Goal: Check status: Check status

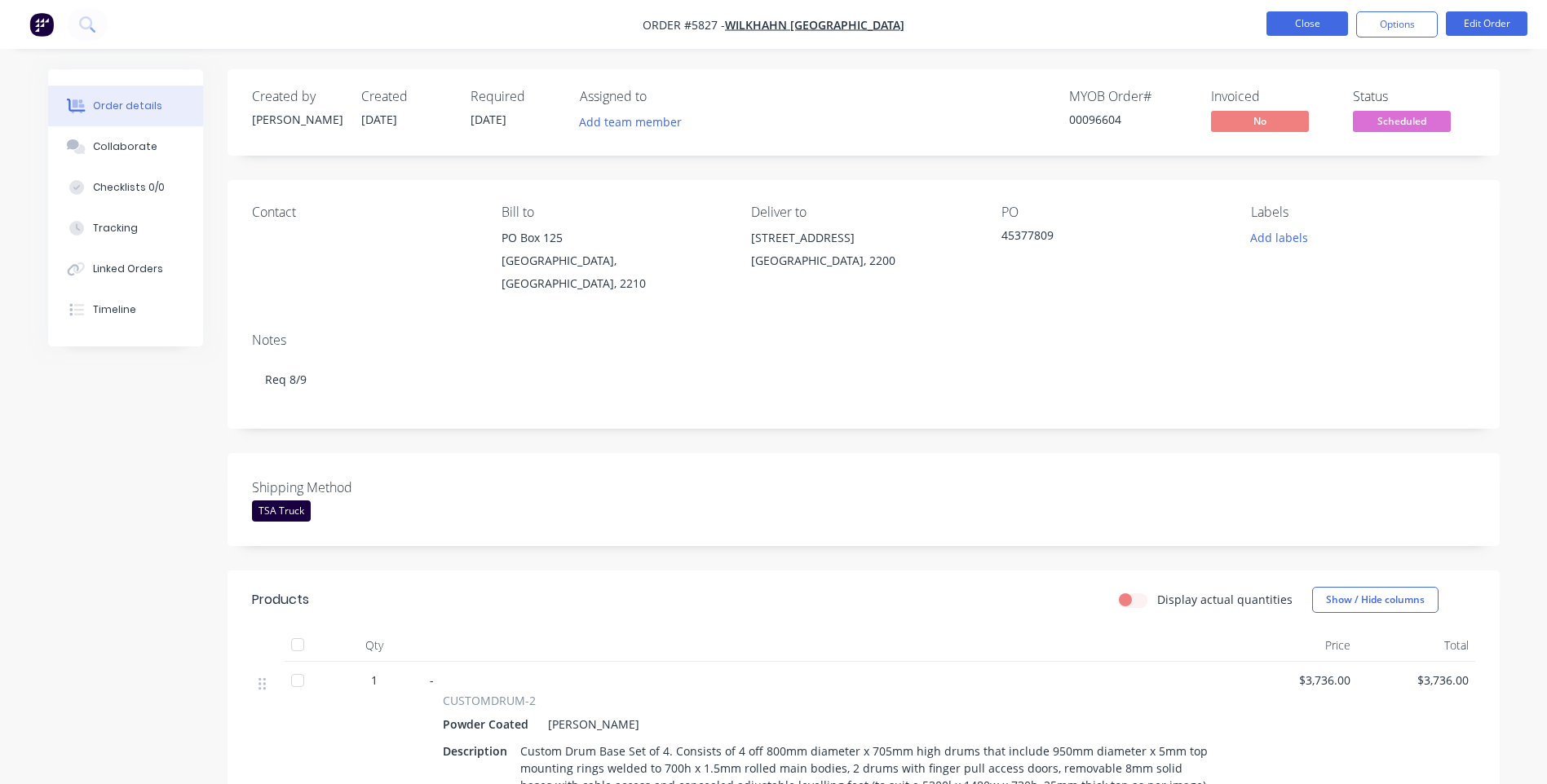
click at [1286, 26] on button "Close" at bounding box center [1307, 24] width 81 height 25
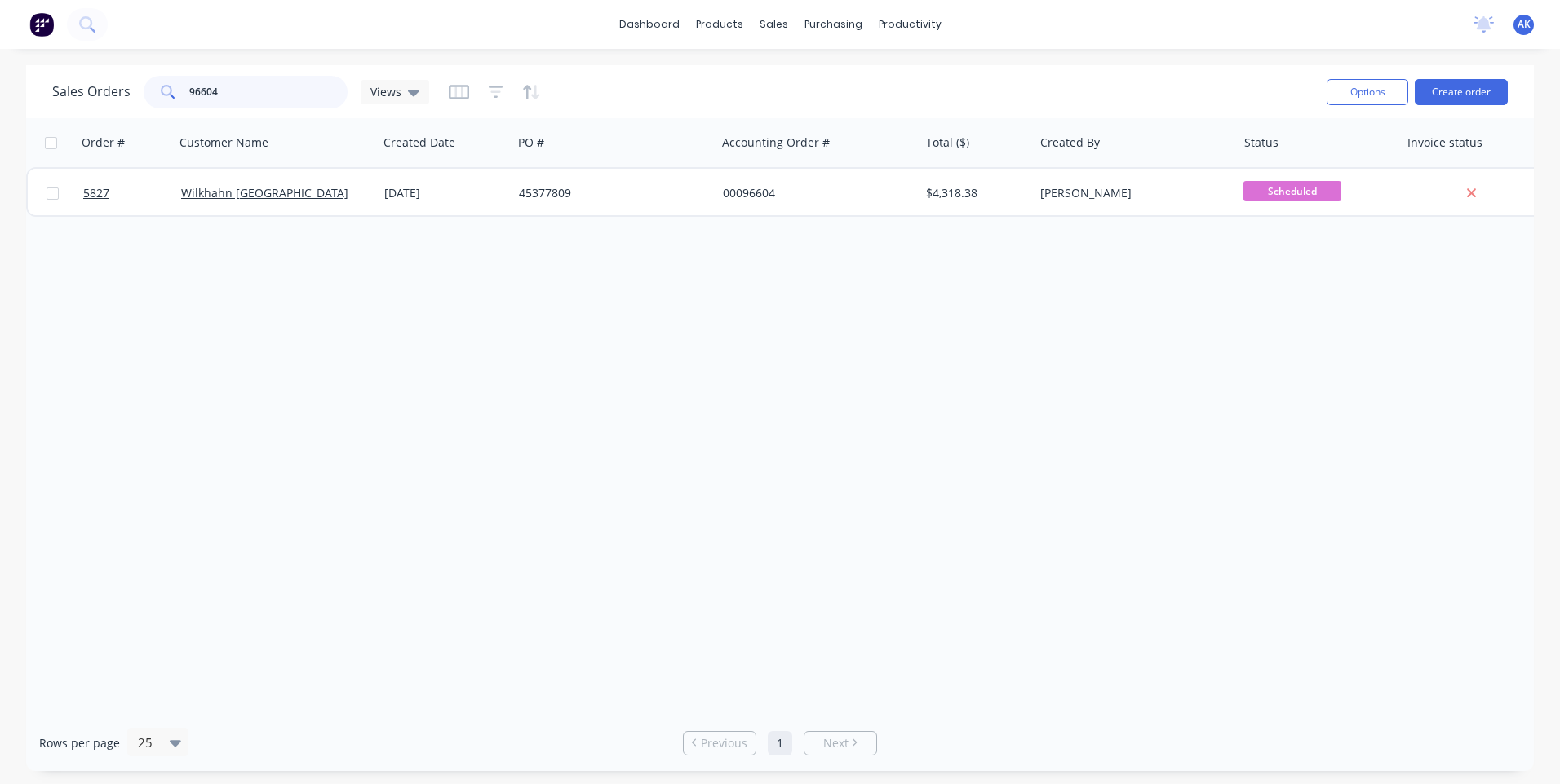
drag, startPoint x: 228, startPoint y: 96, endPoint x: 141, endPoint y: 98, distance: 87.0
click at [141, 98] on div "Sales Orders 96604 Views" at bounding box center [241, 92] width 377 height 33
type input "98458"
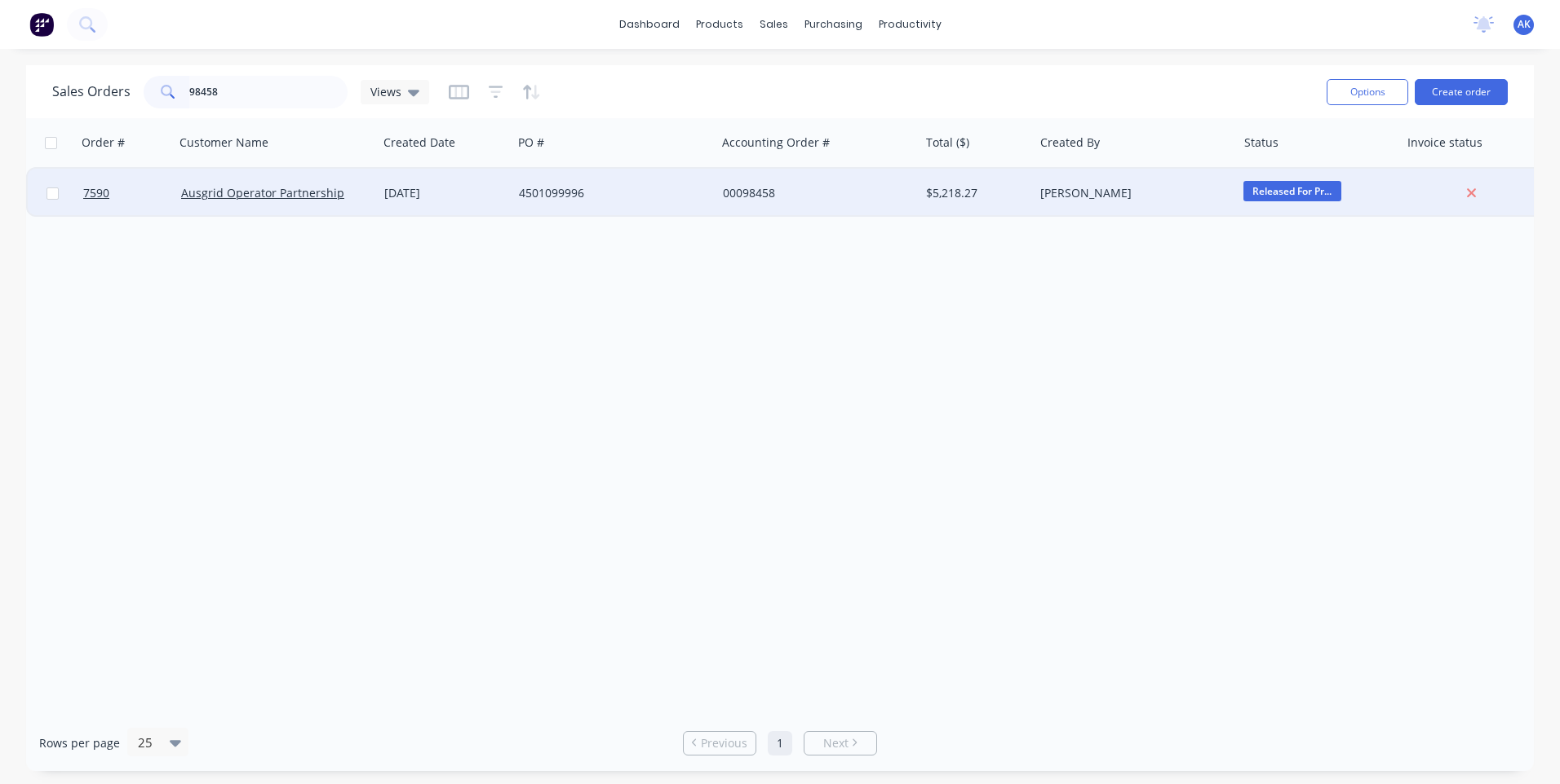
click at [455, 187] on div "[DATE]" at bounding box center [444, 193] width 121 height 16
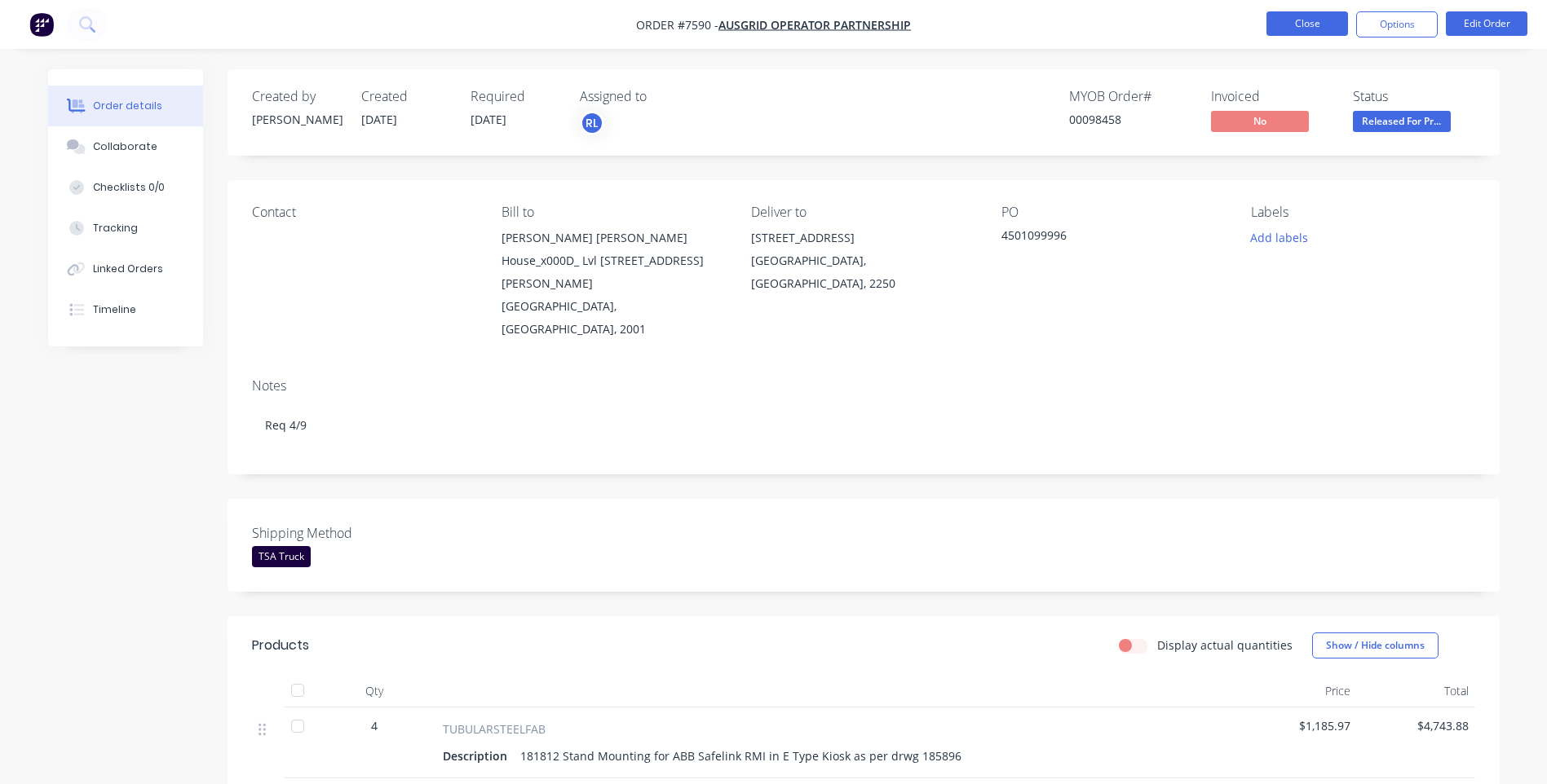
click at [1310, 30] on button "Close" at bounding box center [1307, 24] width 81 height 25
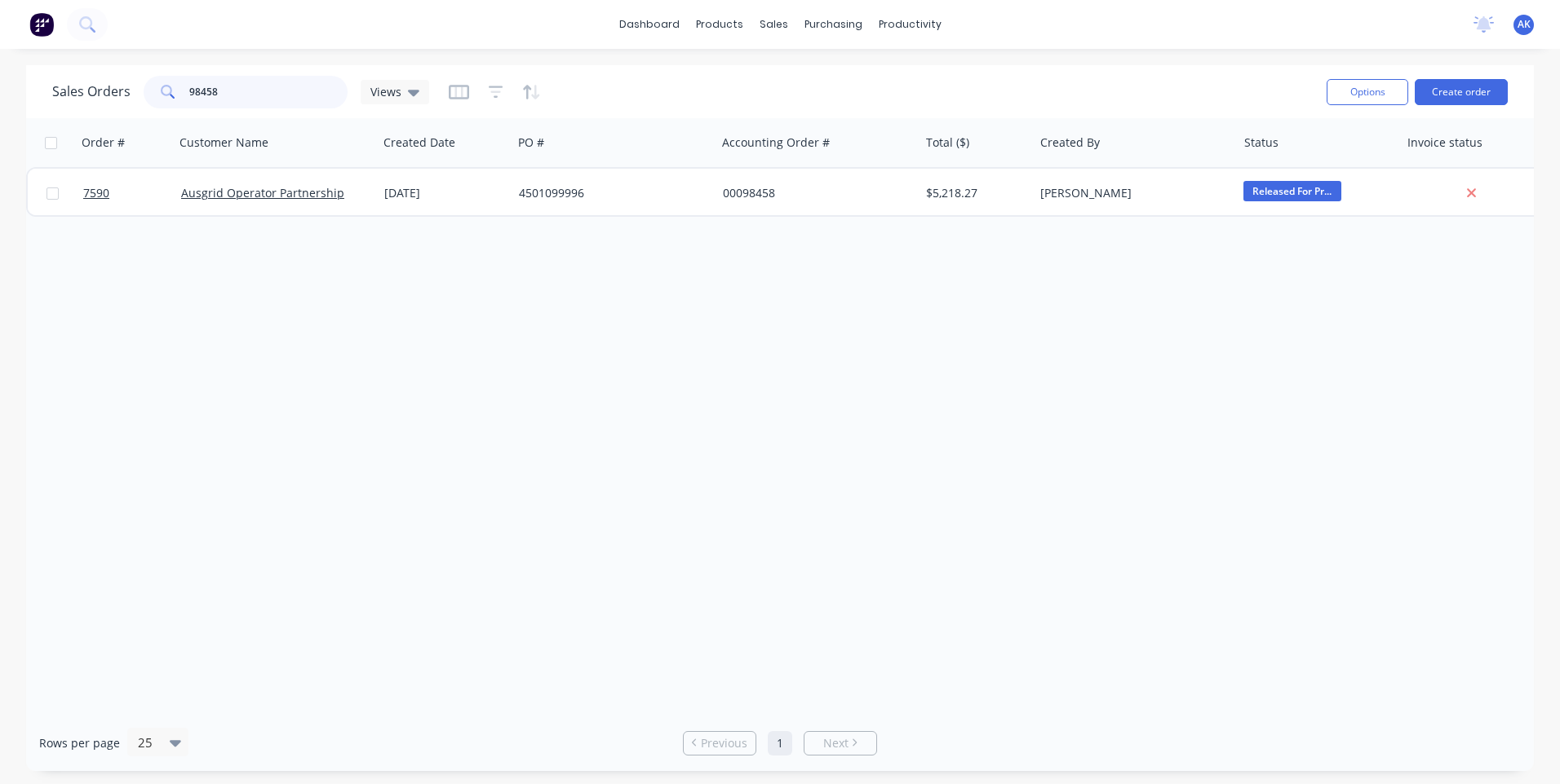
drag, startPoint x: 280, startPoint y: 95, endPoint x: 201, endPoint y: 95, distance: 79.0
click at [201, 95] on input "98458" at bounding box center [269, 92] width 159 height 33
type input "98328"
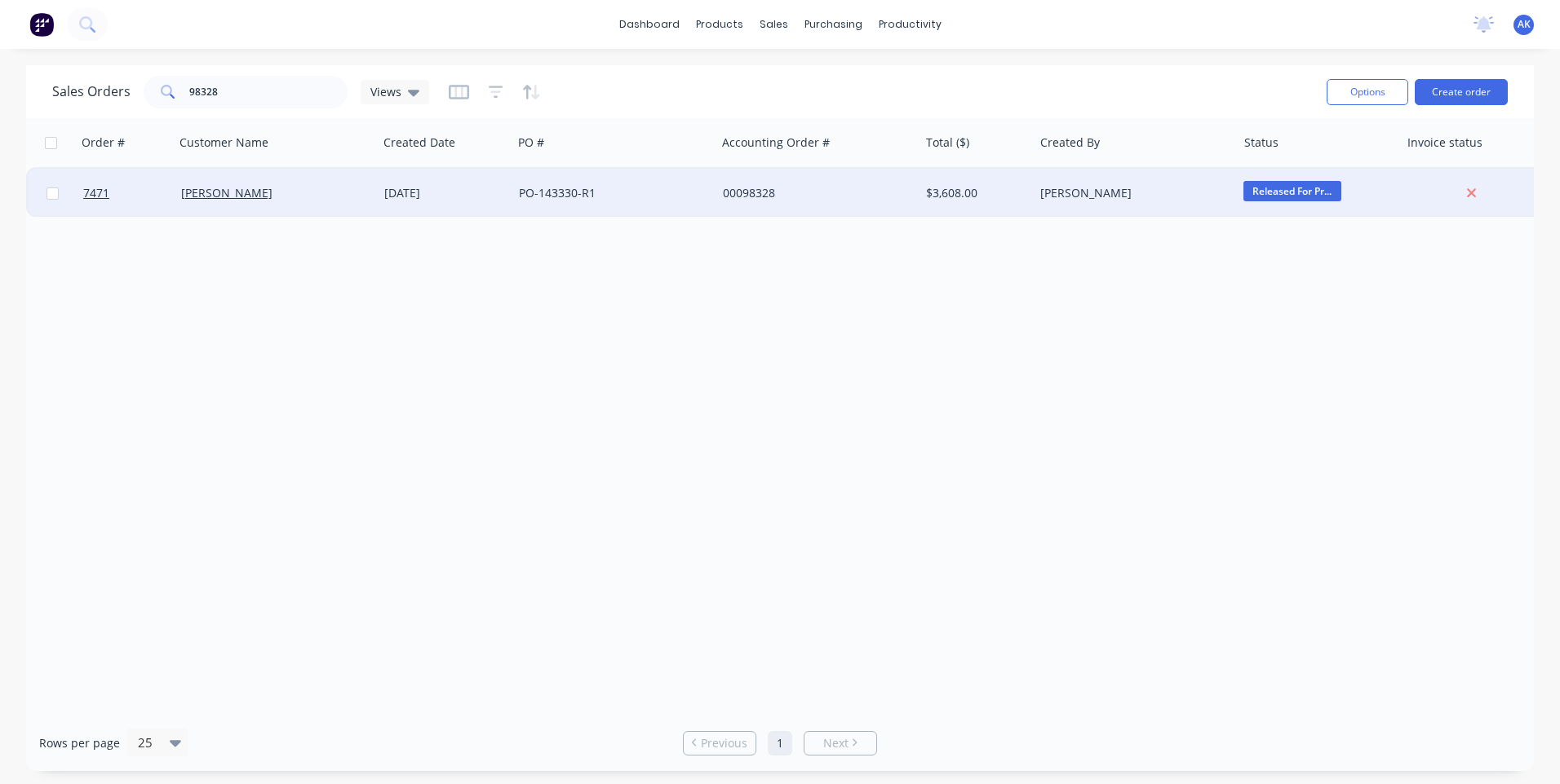
click at [551, 189] on div "PO-143330-R1" at bounding box center [609, 193] width 181 height 16
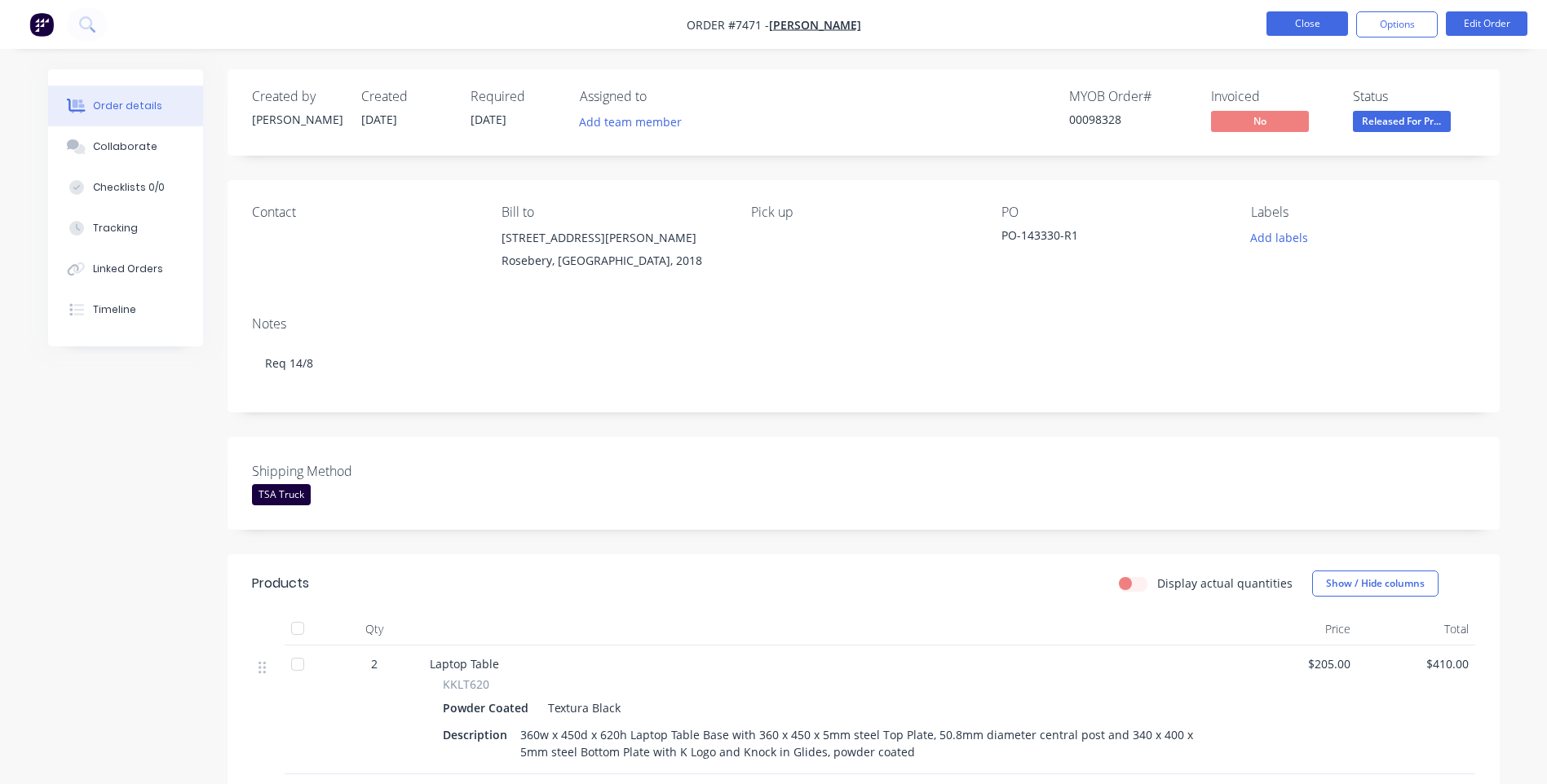
click at [1288, 22] on button "Close" at bounding box center [1307, 24] width 81 height 25
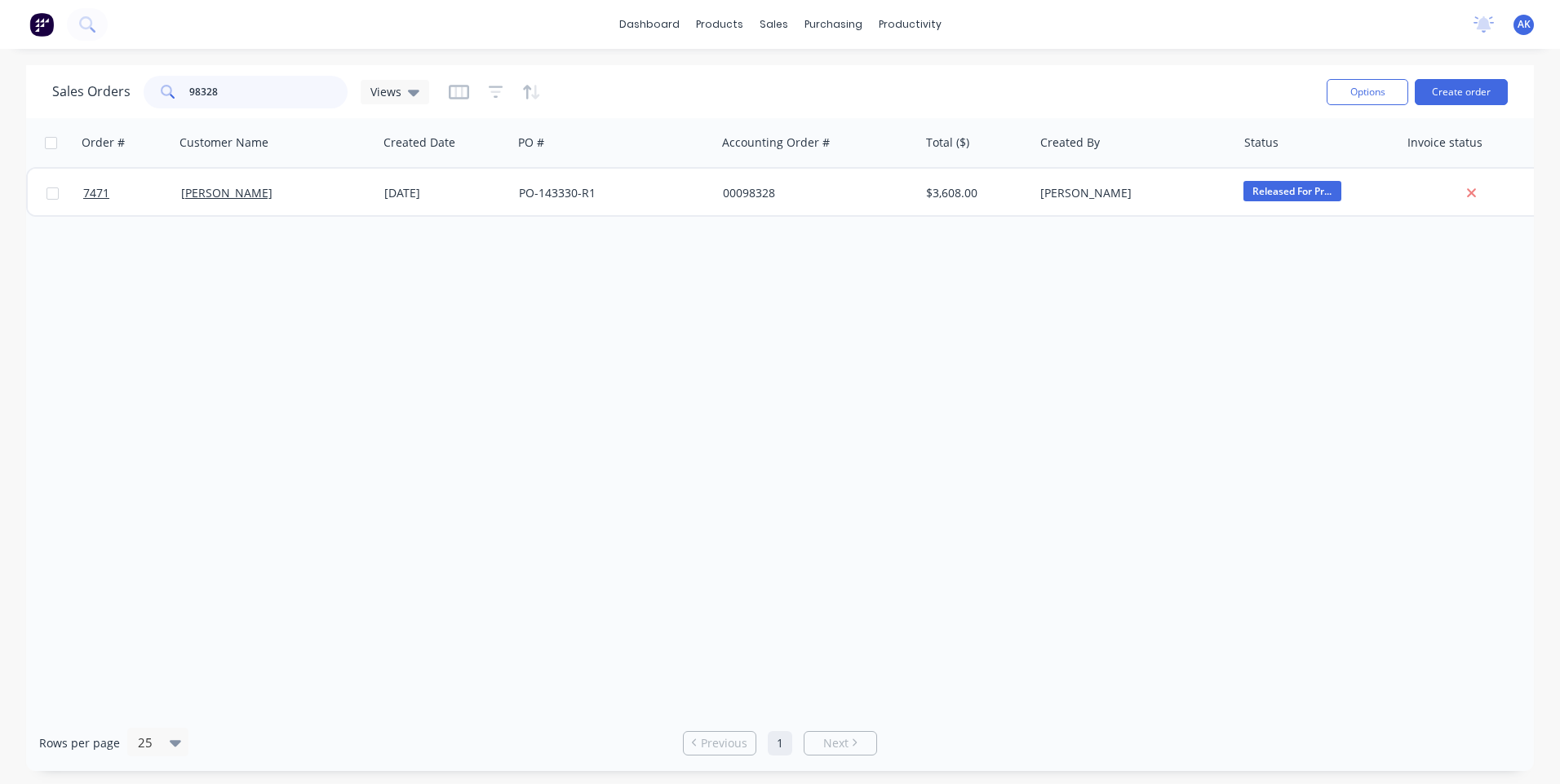
drag, startPoint x: 227, startPoint y: 94, endPoint x: 206, endPoint y: 96, distance: 21.1
click at [206, 96] on input "98328" at bounding box center [269, 92] width 159 height 33
type input "98308"
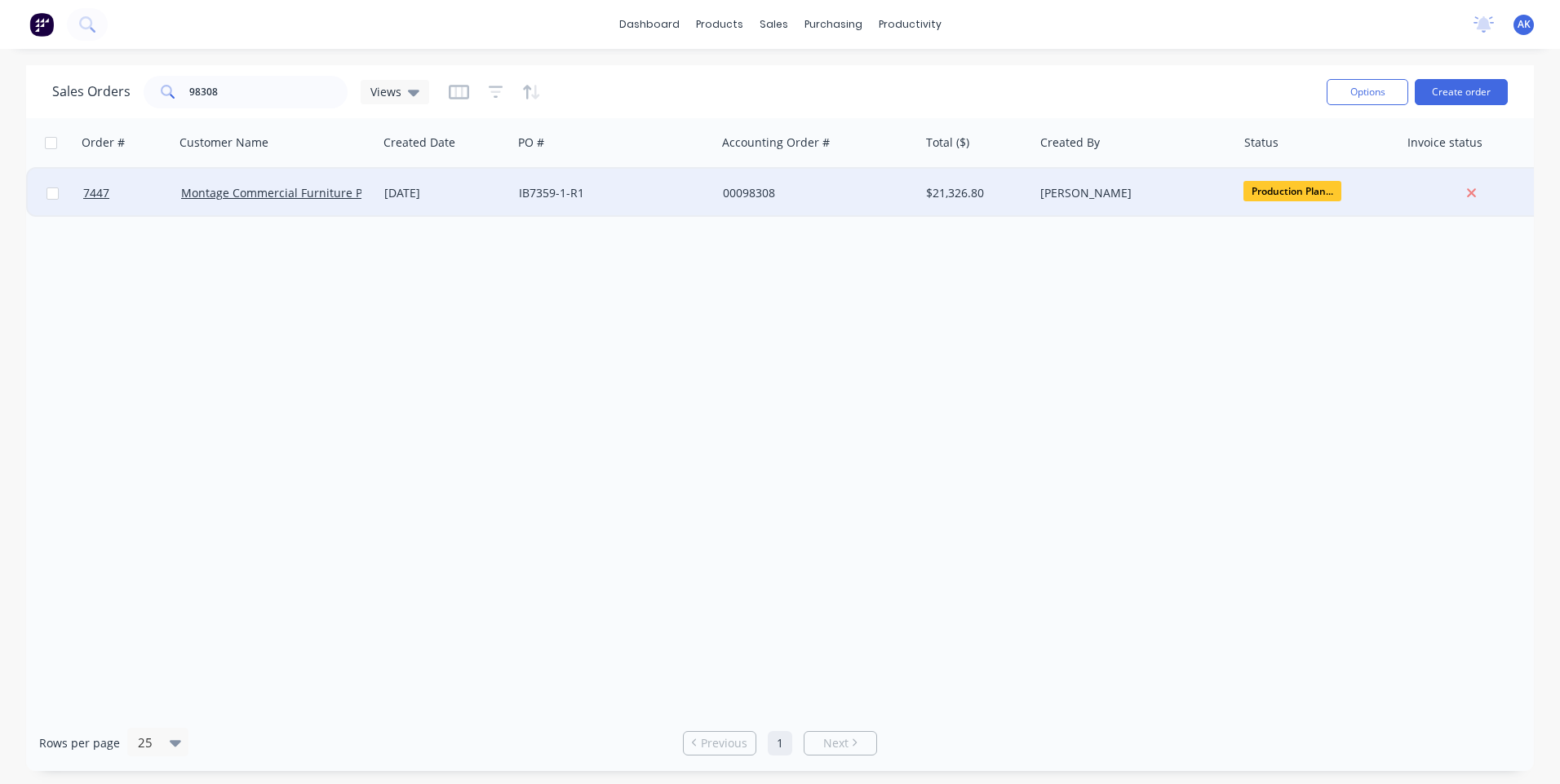
click at [506, 189] on div "[DATE]" at bounding box center [444, 193] width 121 height 16
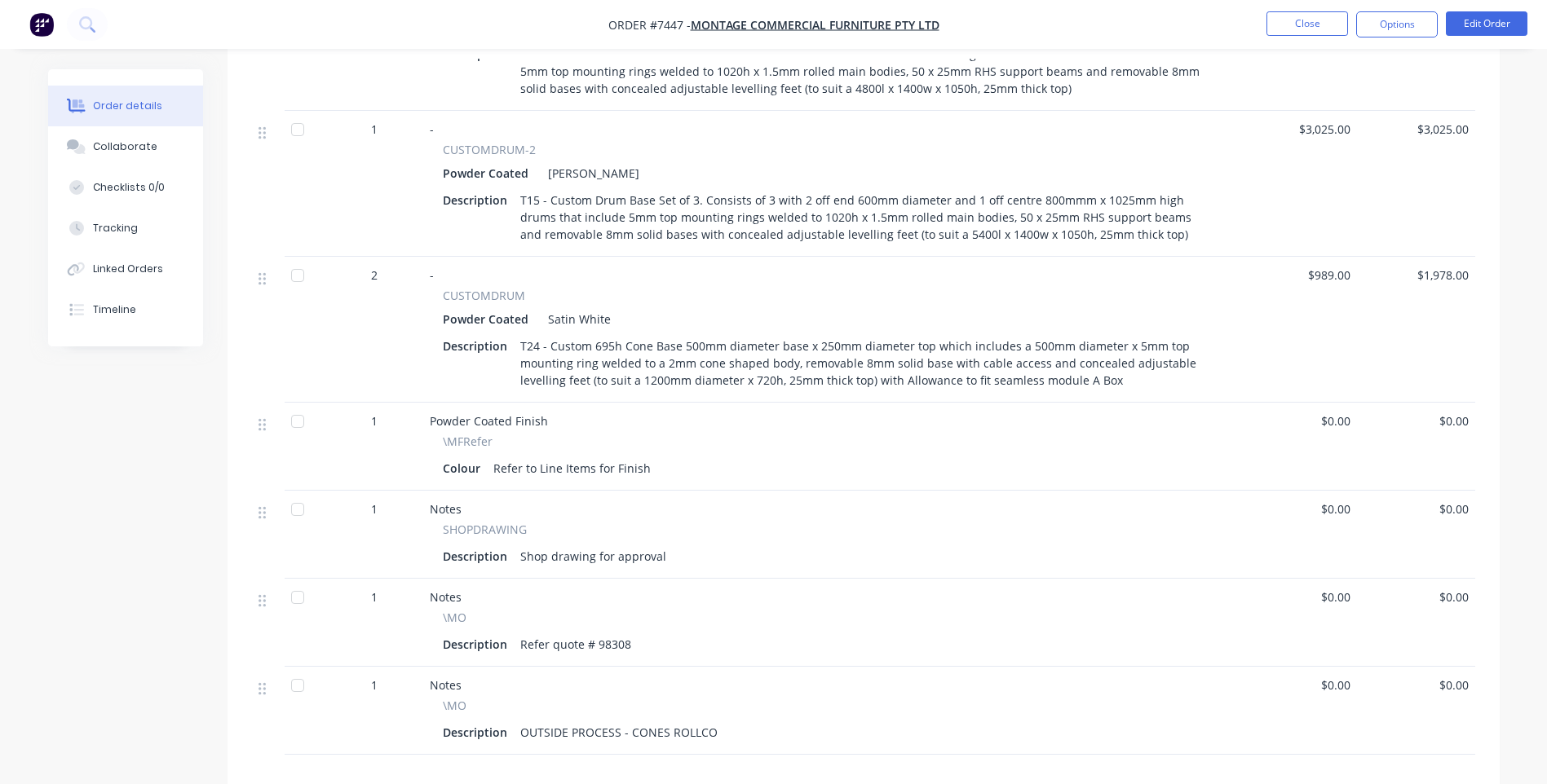
scroll to position [1141, 0]
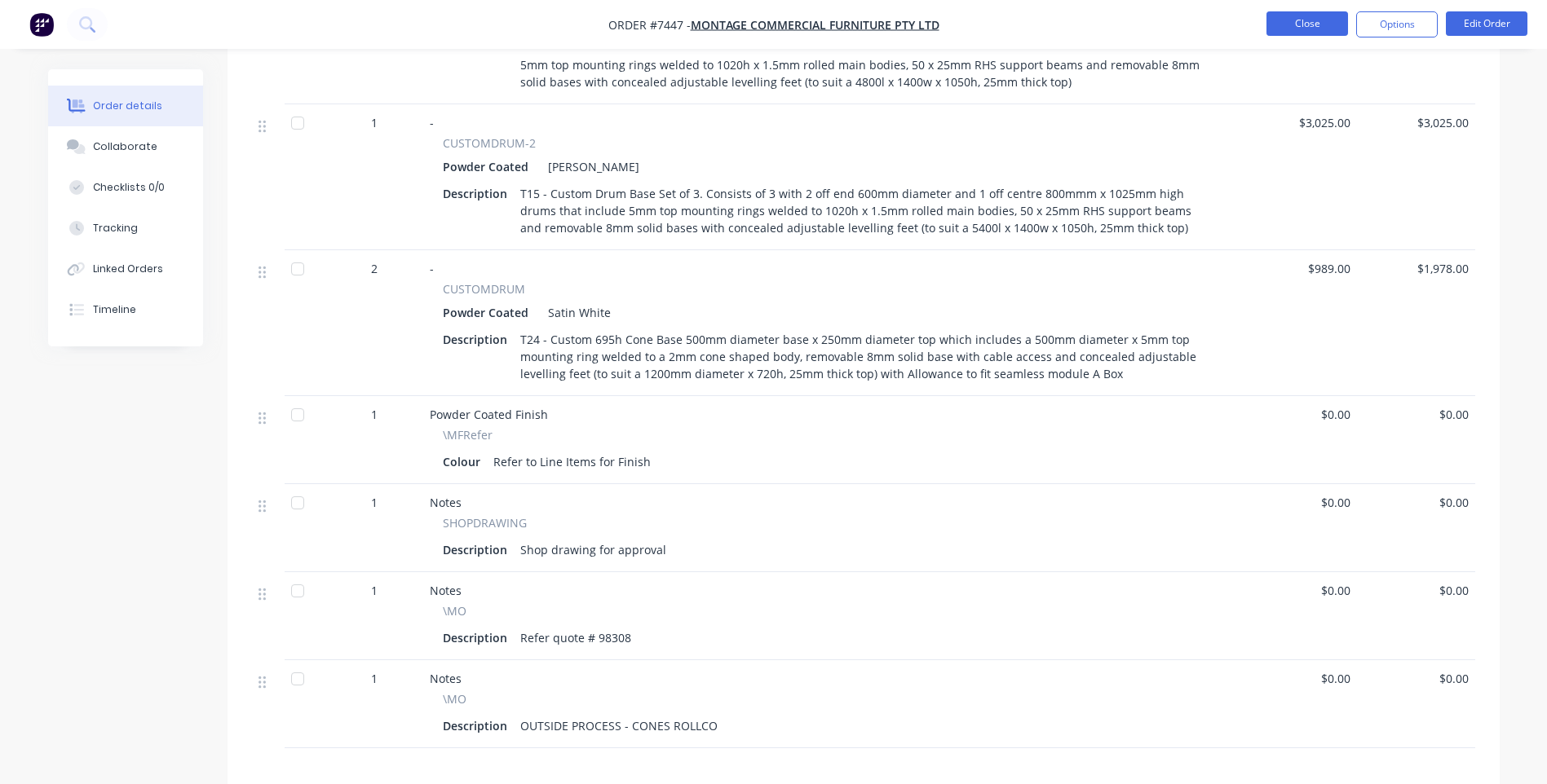
click at [1312, 20] on button "Close" at bounding box center [1307, 24] width 81 height 25
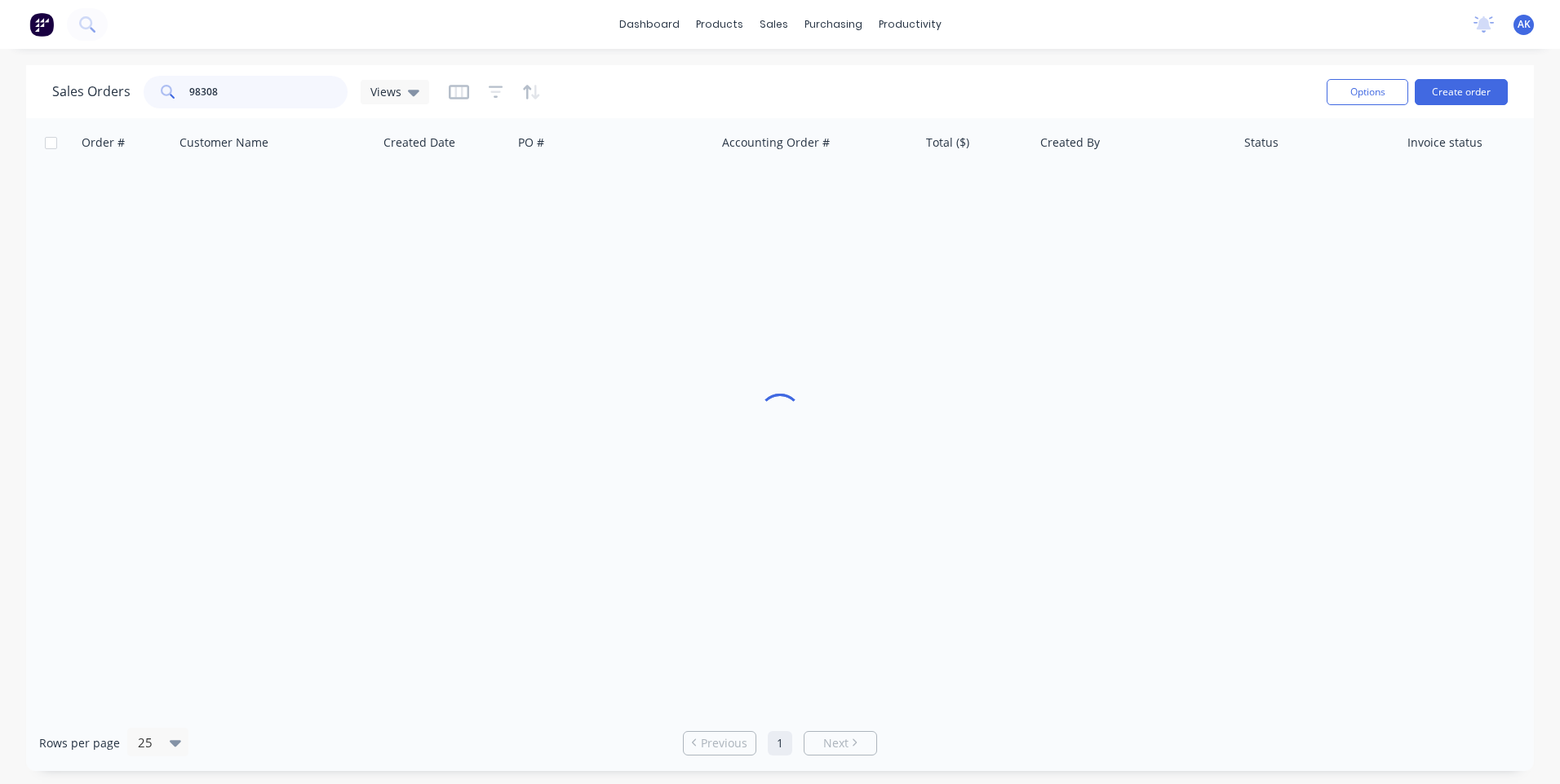
drag, startPoint x: 224, startPoint y: 88, endPoint x: 140, endPoint y: 97, distance: 84.5
click at [140, 97] on div "Sales Orders 98308 Views" at bounding box center [241, 92] width 377 height 33
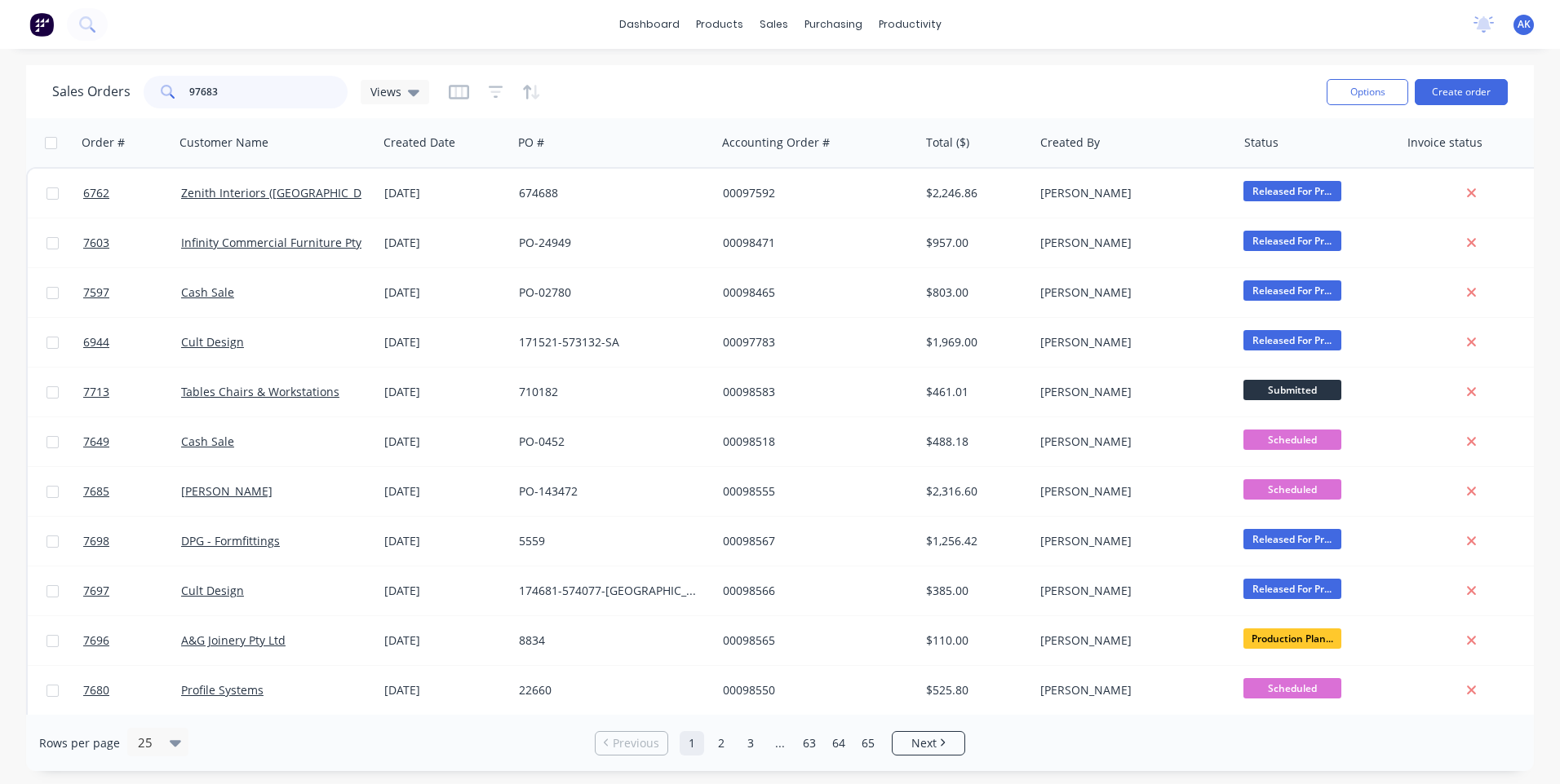
type input "97683"
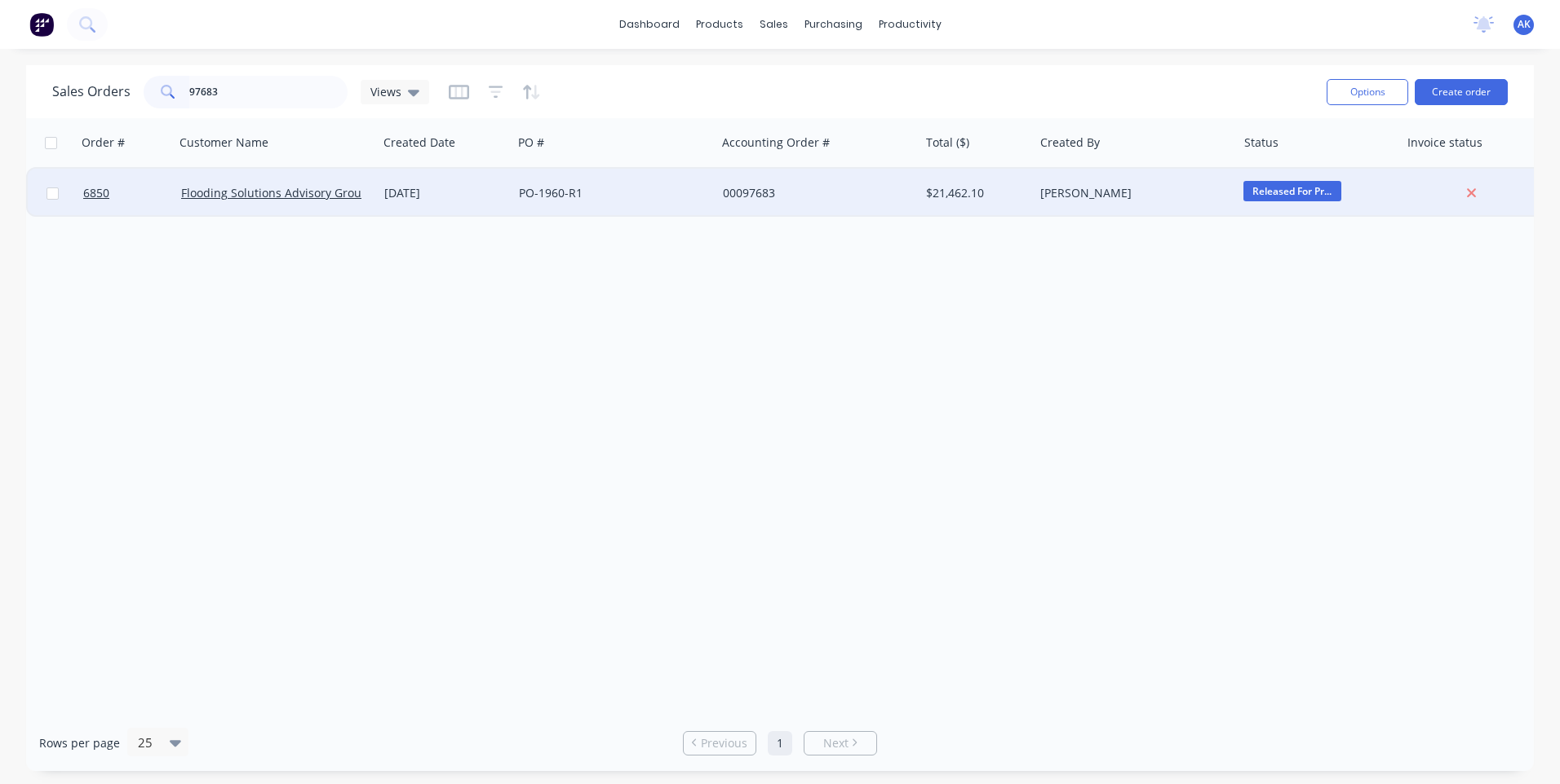
click at [483, 198] on div "[DATE]" at bounding box center [444, 193] width 121 height 16
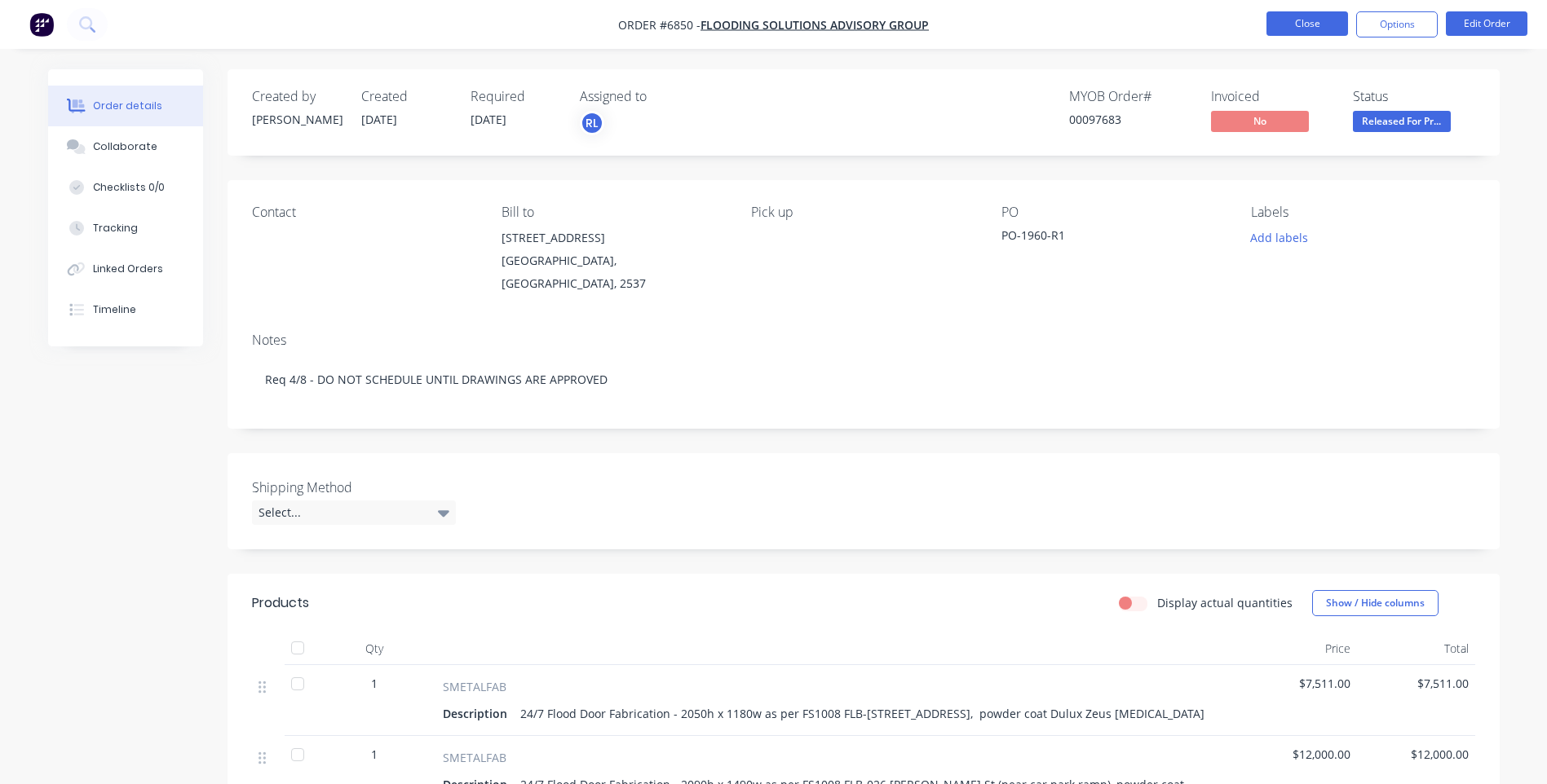
drag, startPoint x: 1308, startPoint y: 23, endPoint x: 1299, endPoint y: 20, distance: 9.5
click at [1299, 20] on button "Close" at bounding box center [1307, 24] width 81 height 25
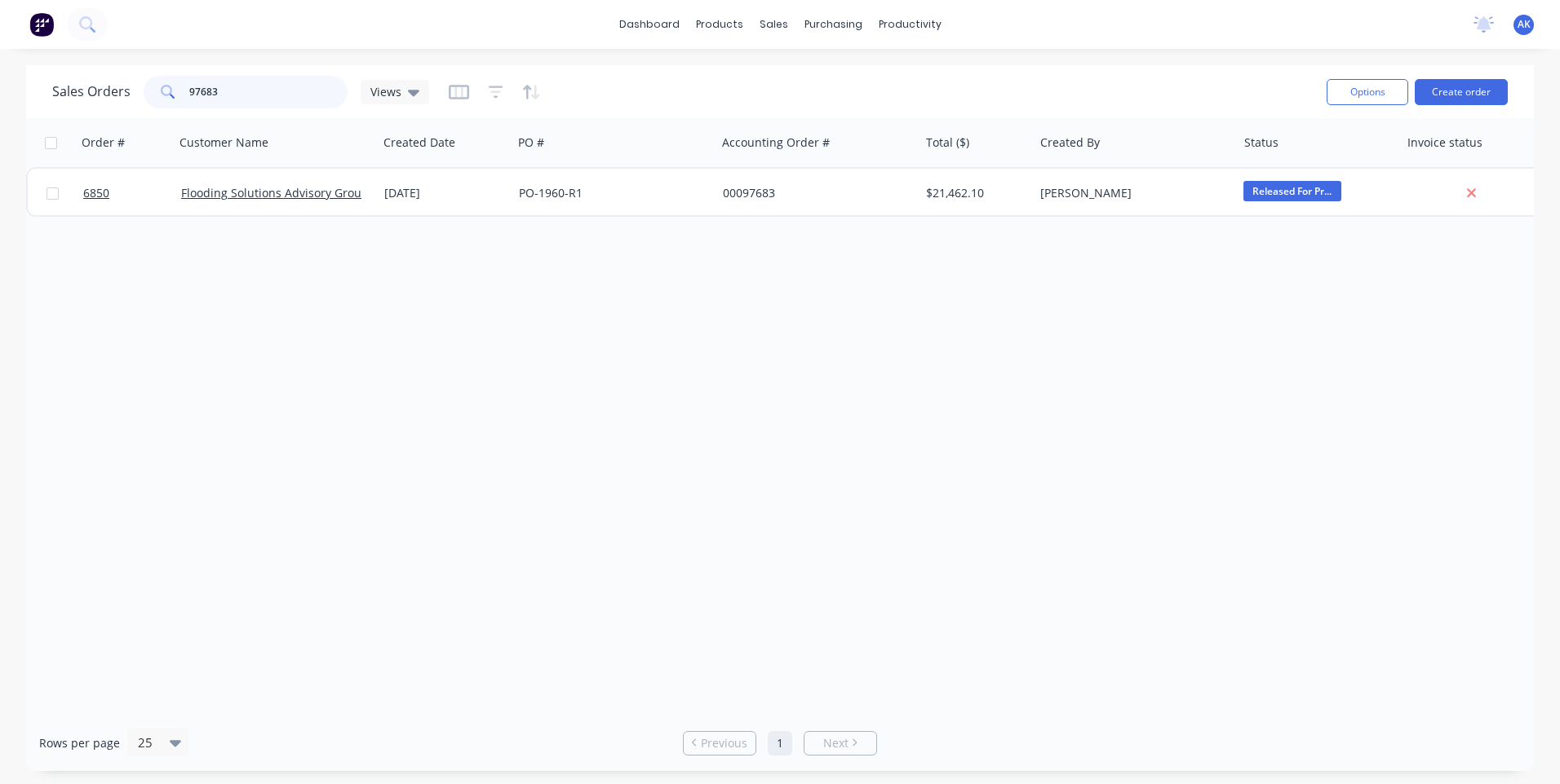
drag, startPoint x: 182, startPoint y: 92, endPoint x: 109, endPoint y: 107, distance: 74.5
click at [110, 107] on div "Sales Orders 97683 Views" at bounding box center [241, 92] width 377 height 33
drag, startPoint x: 244, startPoint y: 96, endPoint x: 77, endPoint y: 110, distance: 167.6
click at [77, 110] on div "Sales Orders 98347 Views" at bounding box center [683, 91] width 1261 height 40
type input "98431"
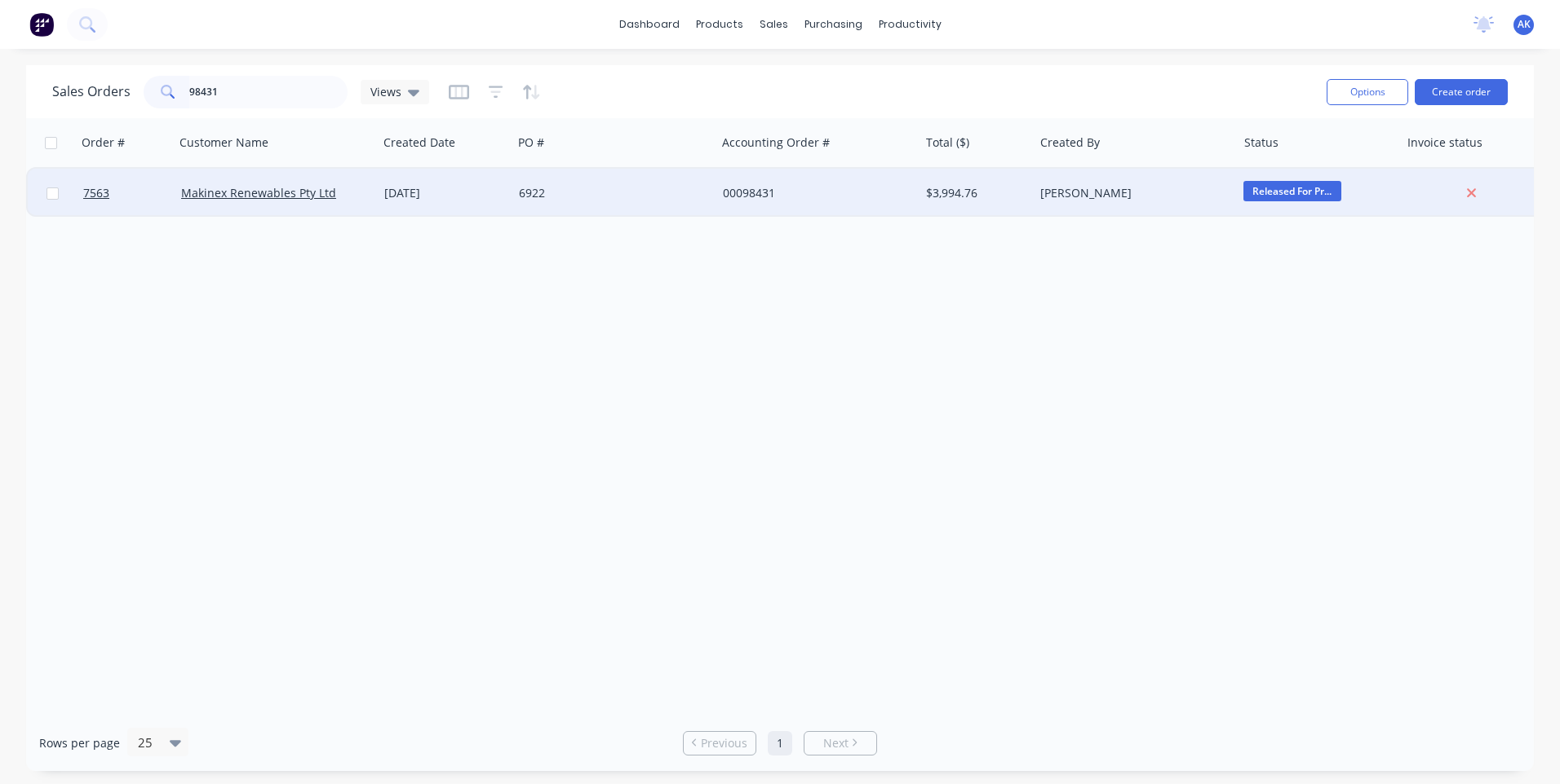
click at [443, 195] on div "[DATE]" at bounding box center [444, 193] width 121 height 16
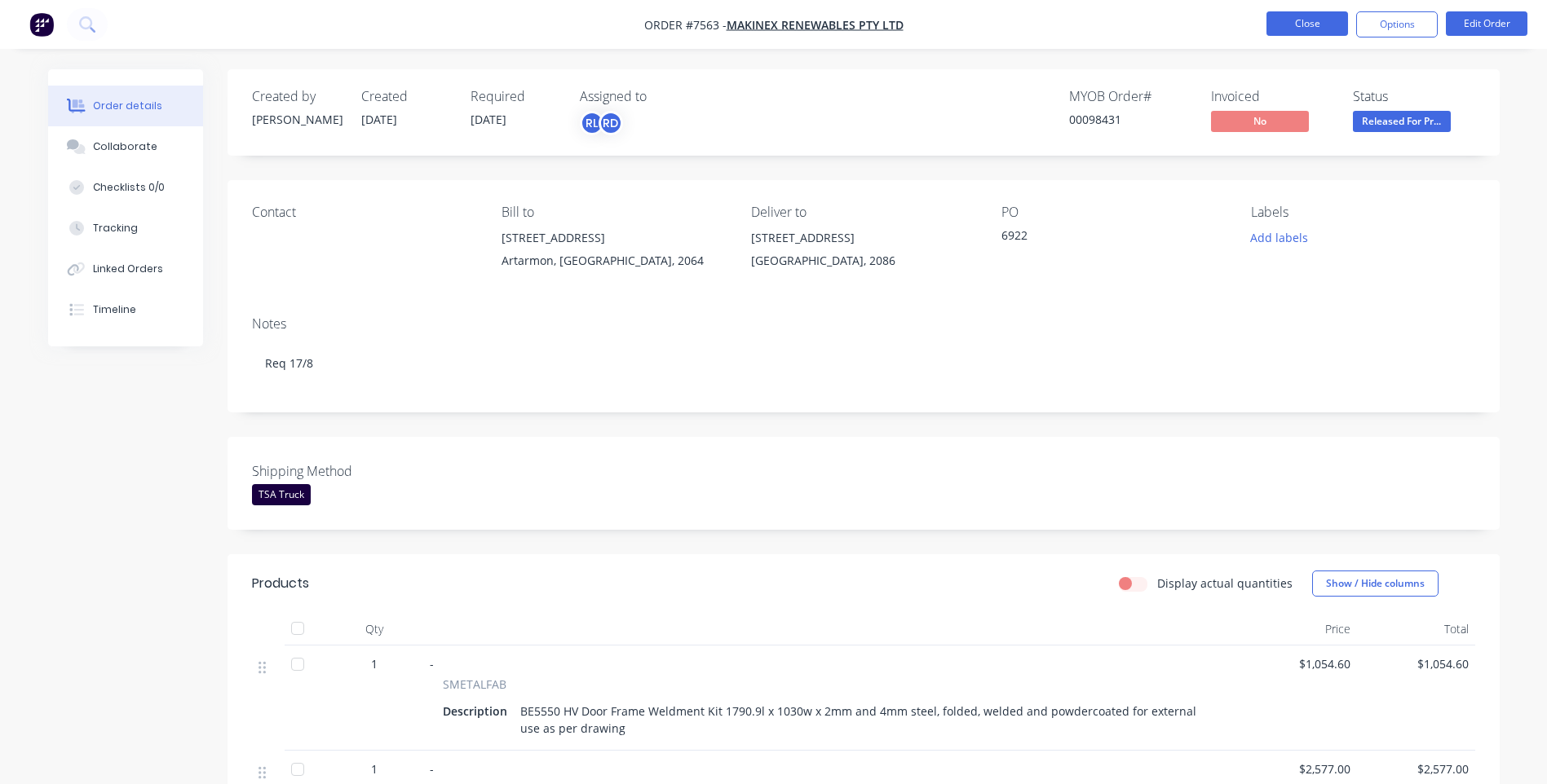
click at [1281, 20] on button "Close" at bounding box center [1307, 24] width 81 height 25
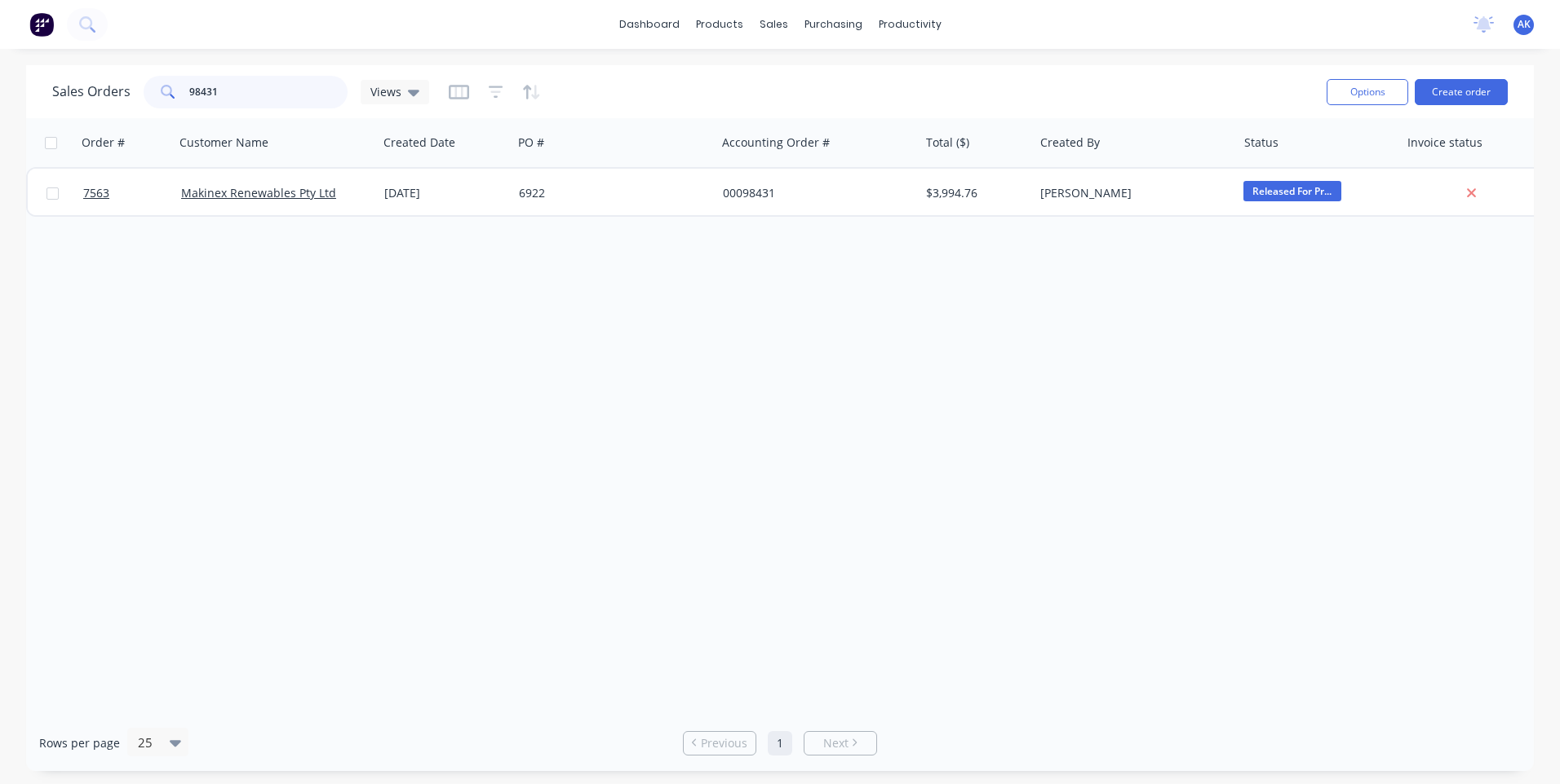
drag, startPoint x: 225, startPoint y: 90, endPoint x: 90, endPoint y: 105, distance: 135.8
click at [102, 102] on div "Sales Orders 98431 Views" at bounding box center [241, 92] width 377 height 33
drag, startPoint x: 232, startPoint y: 93, endPoint x: 152, endPoint y: 100, distance: 80.3
click at [152, 100] on div "98390" at bounding box center [245, 92] width 204 height 33
type input "."
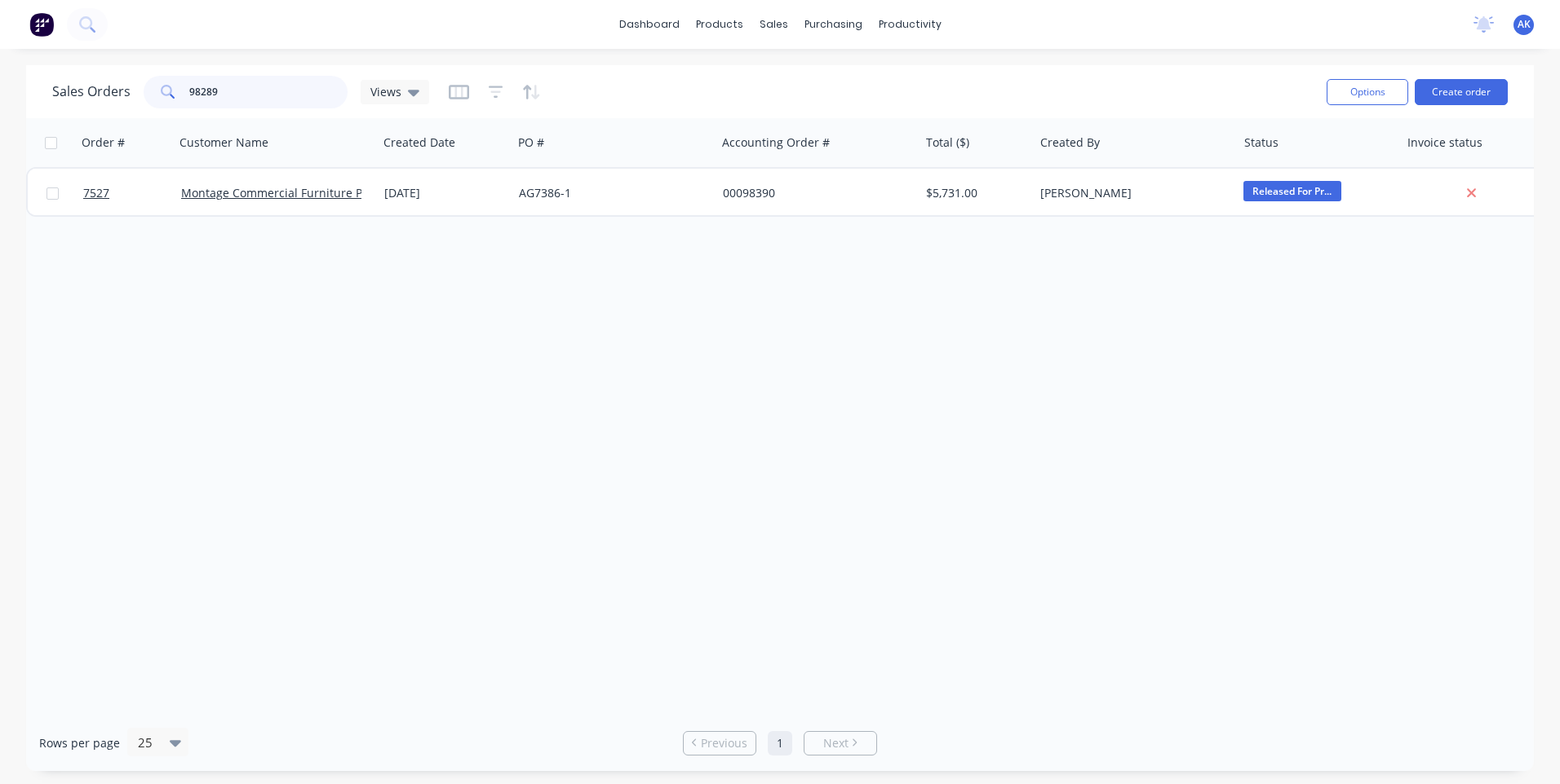
type input "98289"
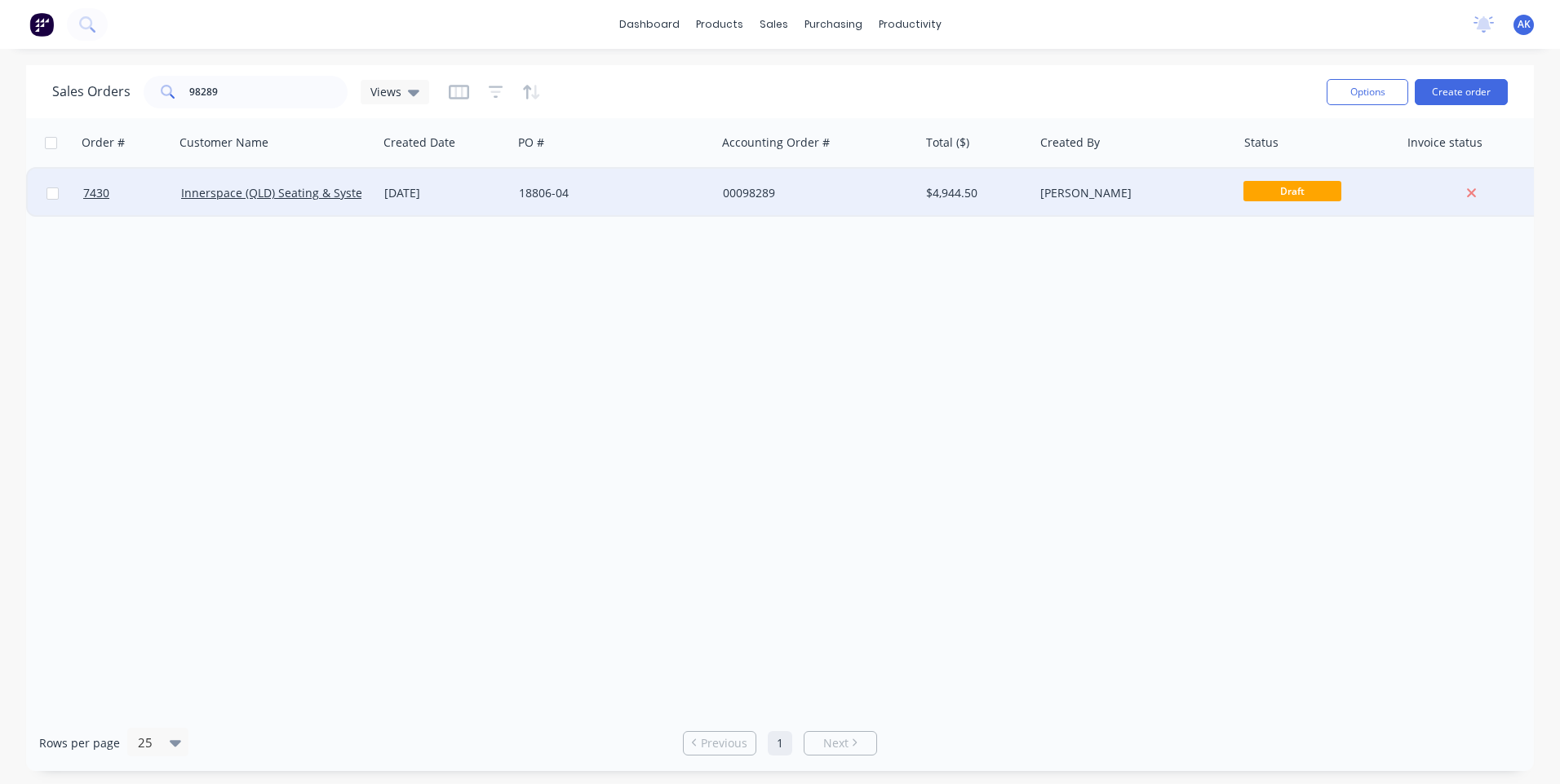
click at [460, 196] on div "[DATE]" at bounding box center [444, 193] width 121 height 16
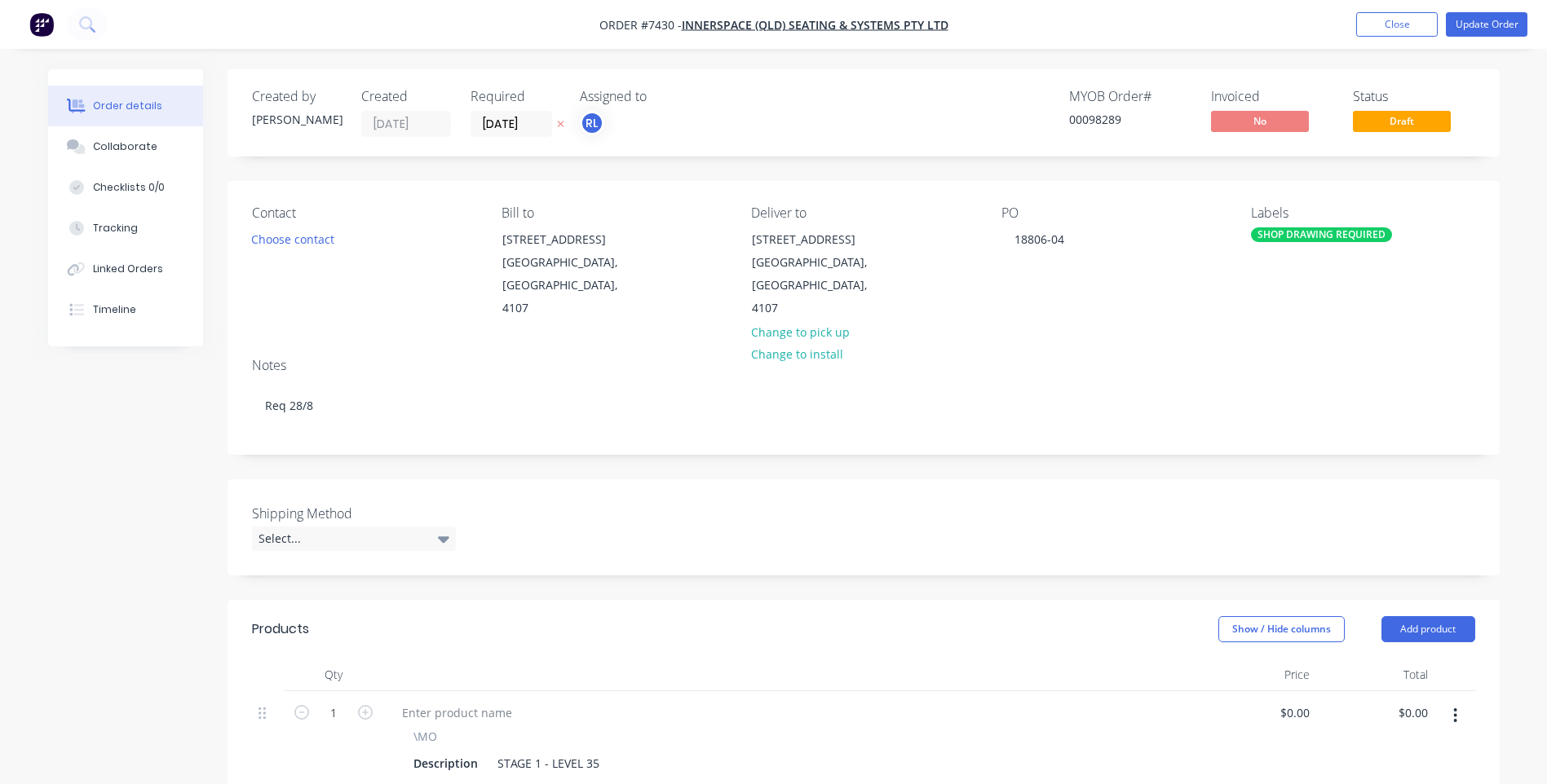
drag, startPoint x: 1407, startPoint y: 23, endPoint x: 1354, endPoint y: 24, distance: 53.0
click at [1401, 22] on button "Close" at bounding box center [1397, 25] width 81 height 25
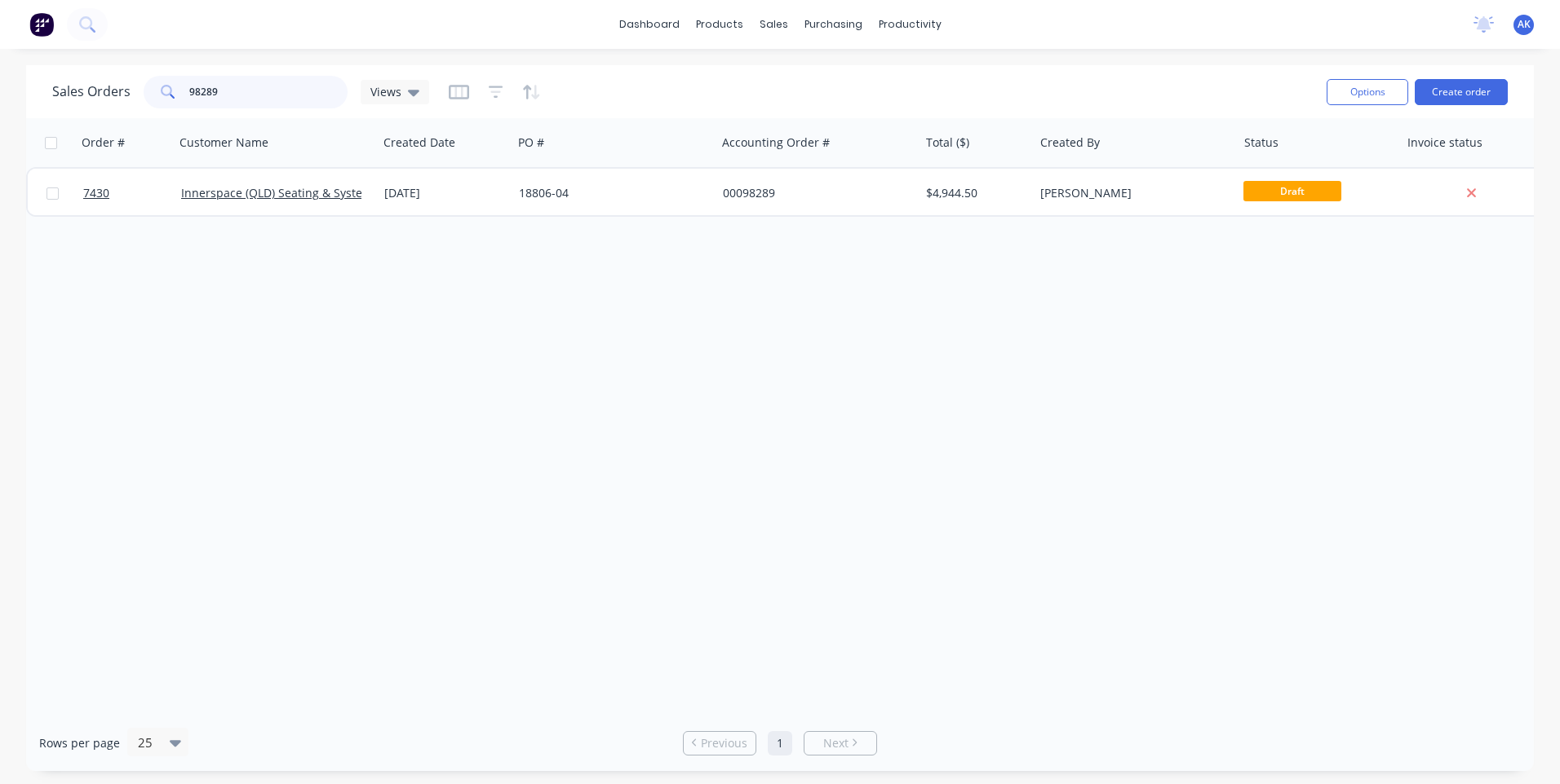
click at [221, 89] on input "98289" at bounding box center [269, 92] width 159 height 33
click at [228, 89] on input "98583" at bounding box center [269, 92] width 159 height 33
click at [241, 89] on input "98547" at bounding box center [269, 92] width 159 height 33
type input "98208"
drag, startPoint x: 230, startPoint y: 95, endPoint x: 179, endPoint y: 96, distance: 51.0
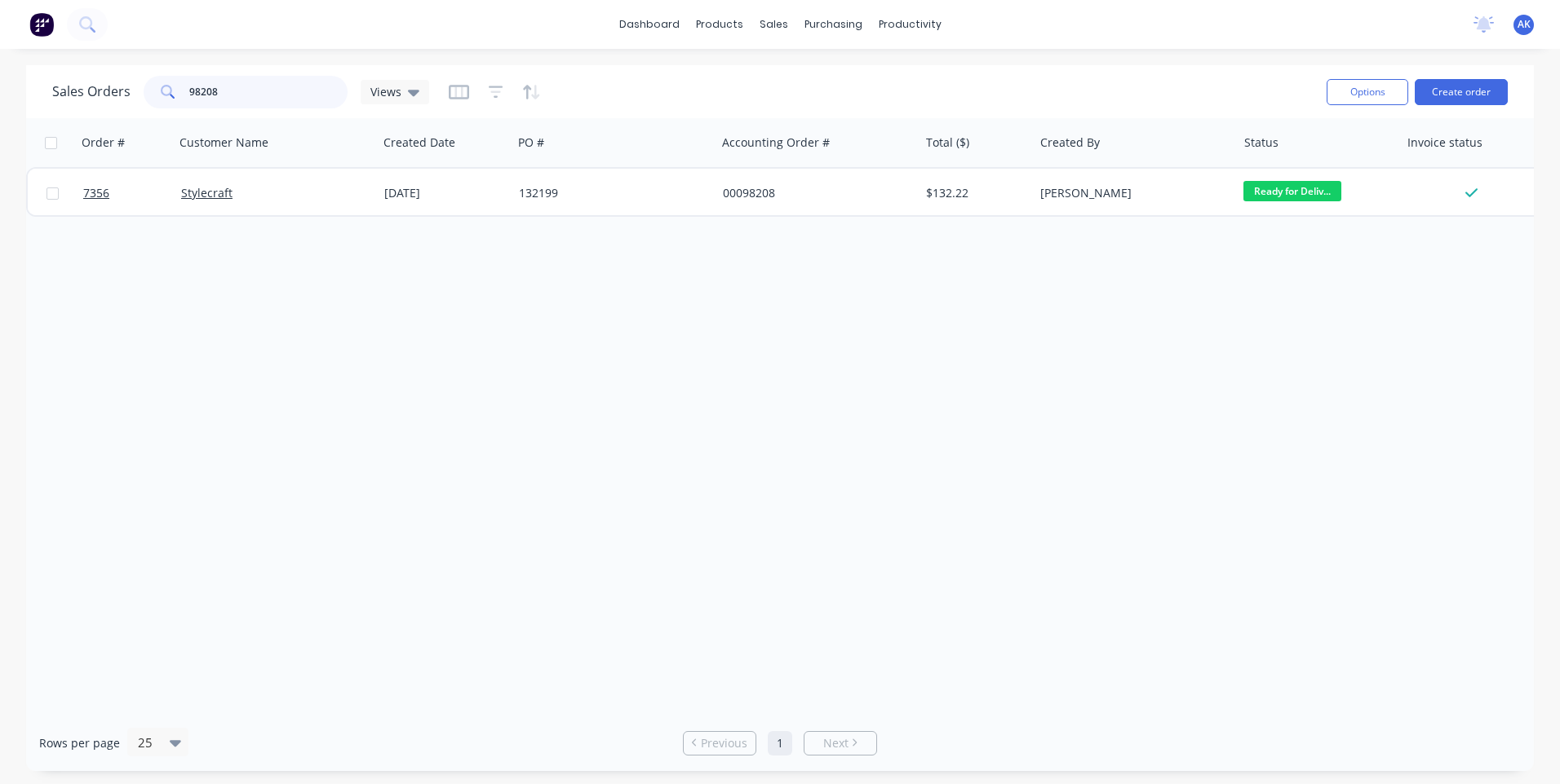
click at [179, 96] on div "98208" at bounding box center [245, 92] width 204 height 33
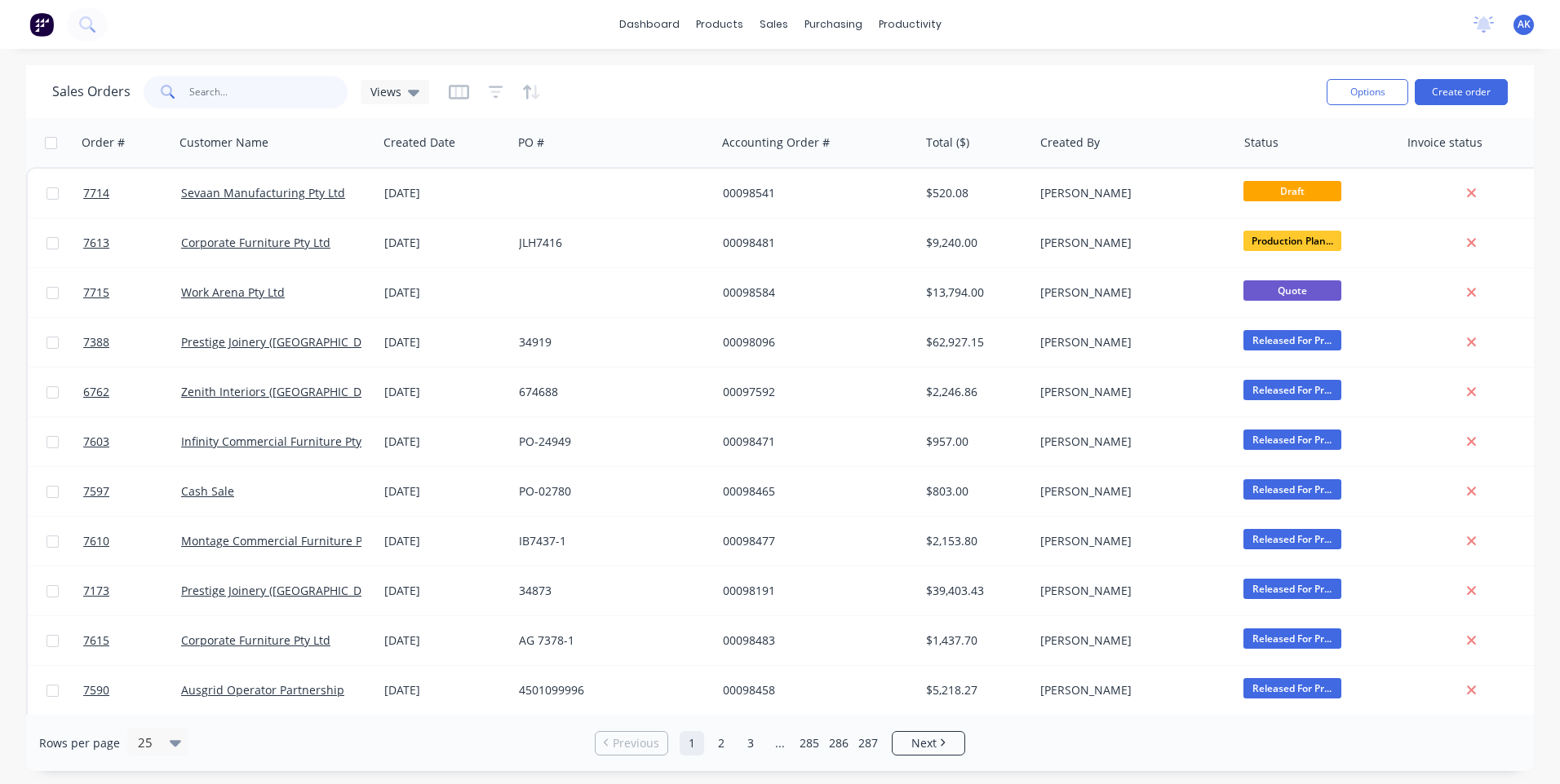
click at [246, 96] on input "text" at bounding box center [269, 92] width 159 height 33
click at [215, 84] on input "text" at bounding box center [269, 92] width 159 height 33
click at [205, 91] on input "text" at bounding box center [269, 92] width 159 height 33
type input "97572"
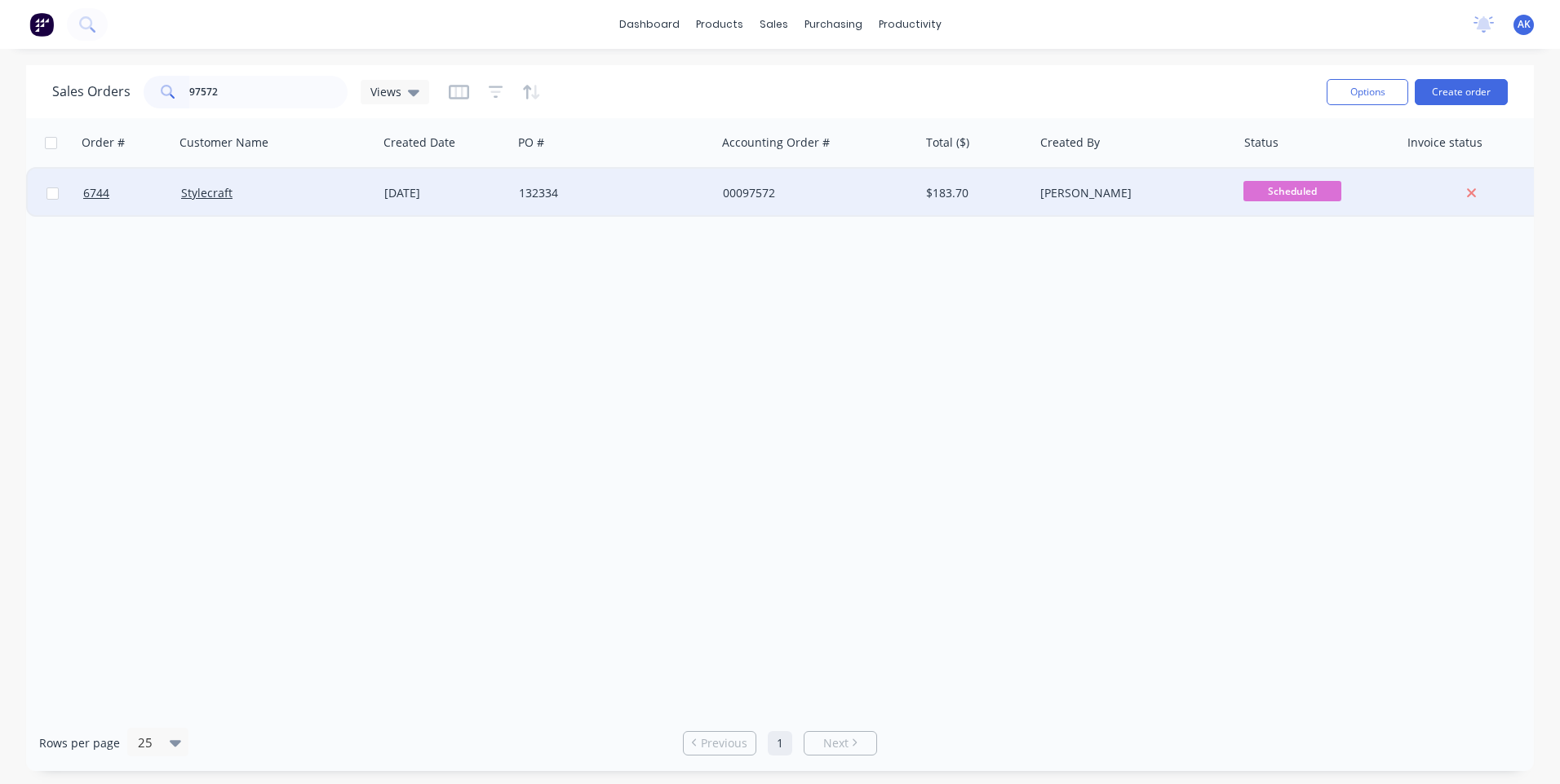
click at [417, 196] on div "[DATE]" at bounding box center [444, 193] width 121 height 16
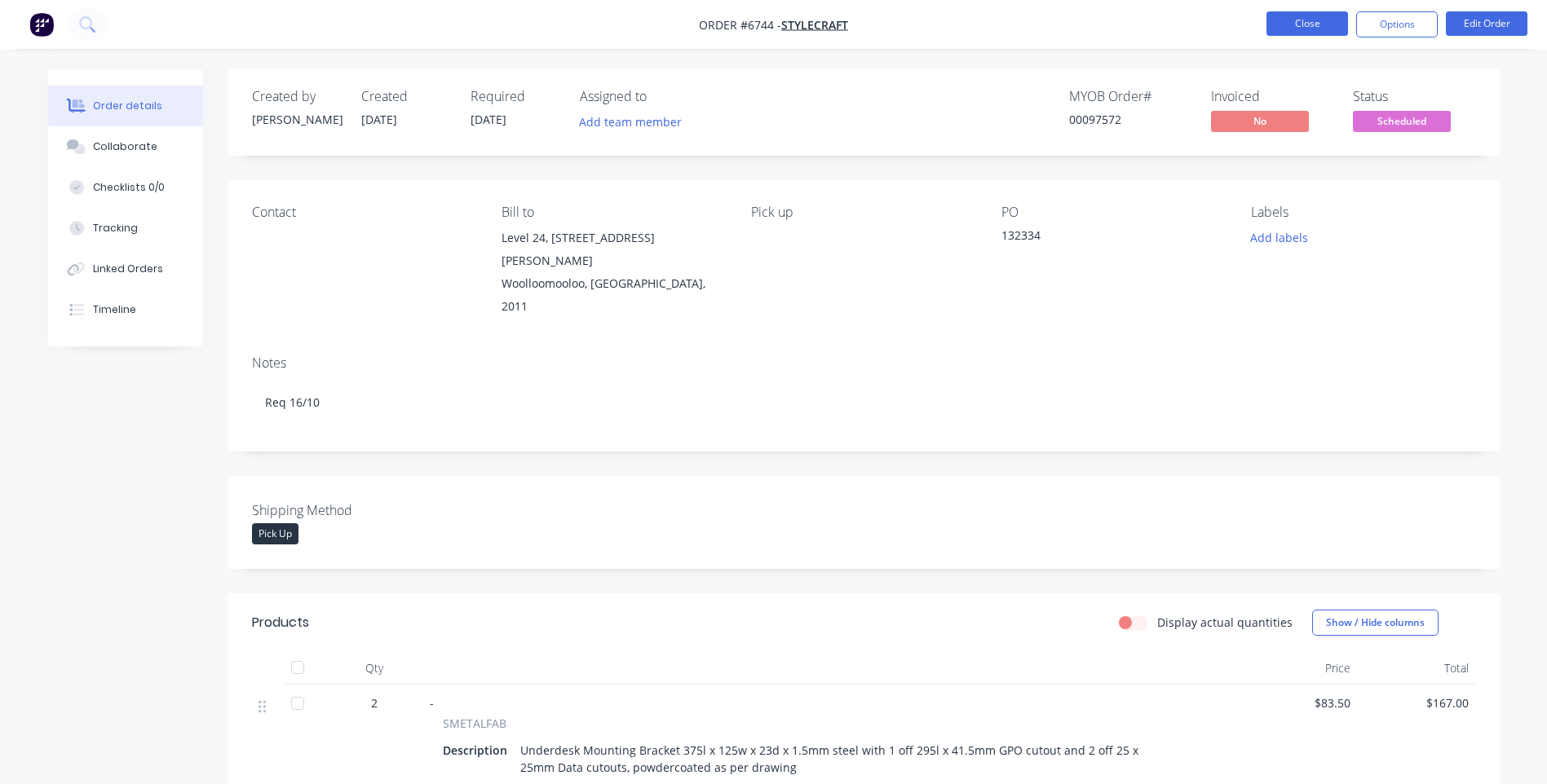
click at [1296, 21] on button "Close" at bounding box center [1307, 24] width 81 height 25
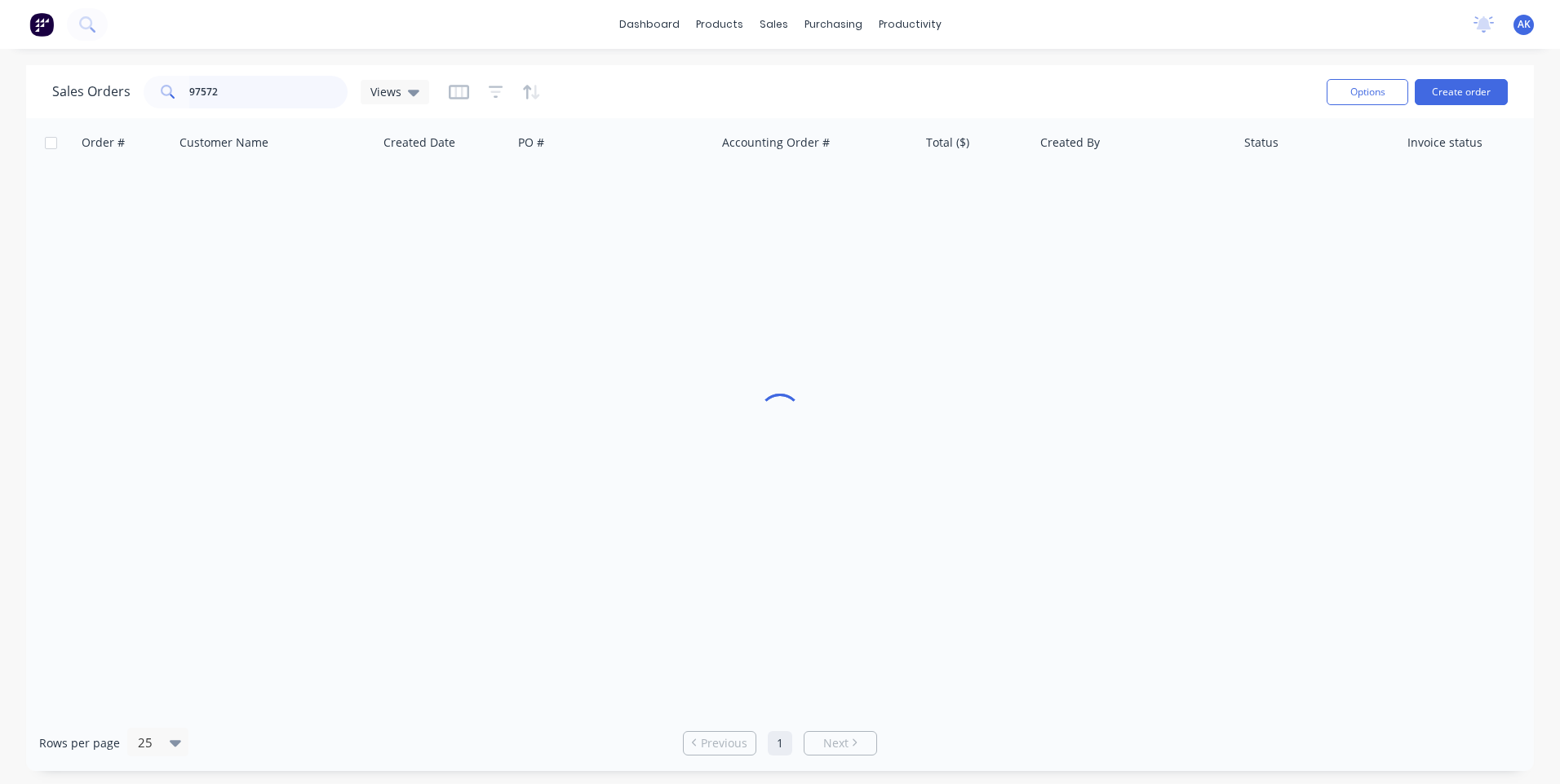
click at [230, 90] on input "97572" at bounding box center [269, 92] width 159 height 33
click at [224, 94] on input "98568" at bounding box center [269, 92] width 159 height 33
type input "98537"
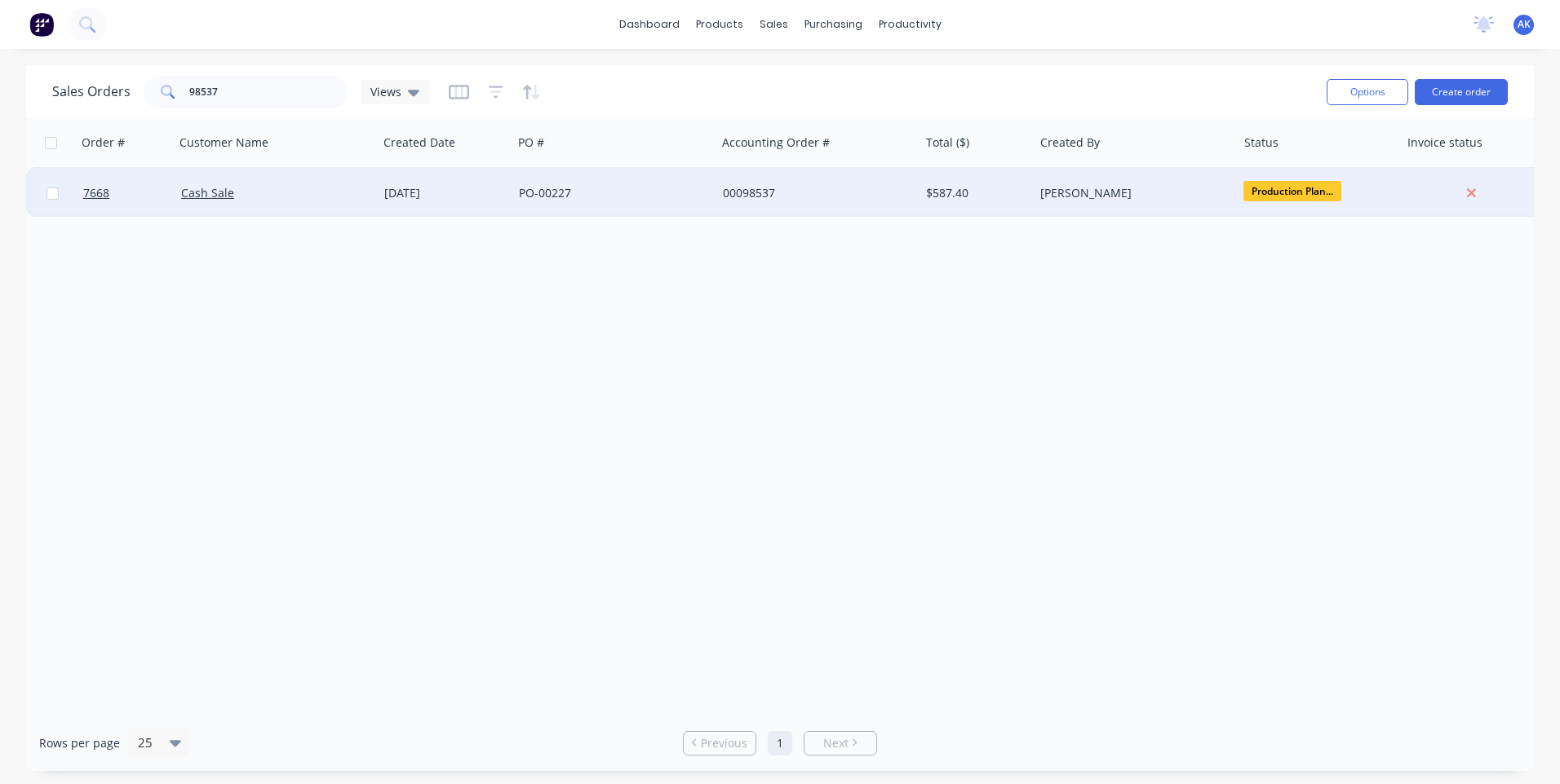
click at [562, 194] on div "PO-00227" at bounding box center [609, 193] width 181 height 16
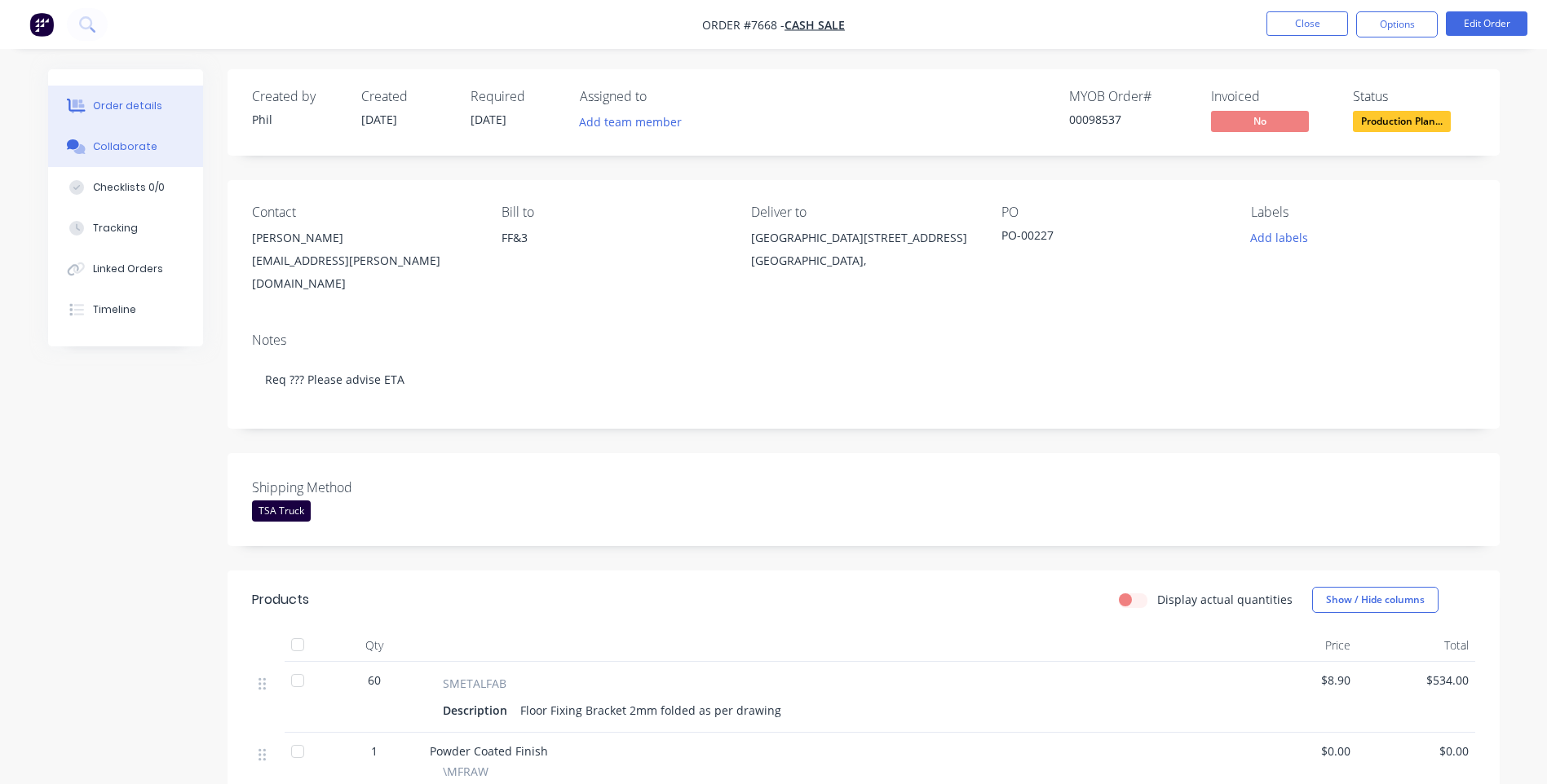
click at [118, 141] on div "Collaborate" at bounding box center [125, 147] width 65 height 15
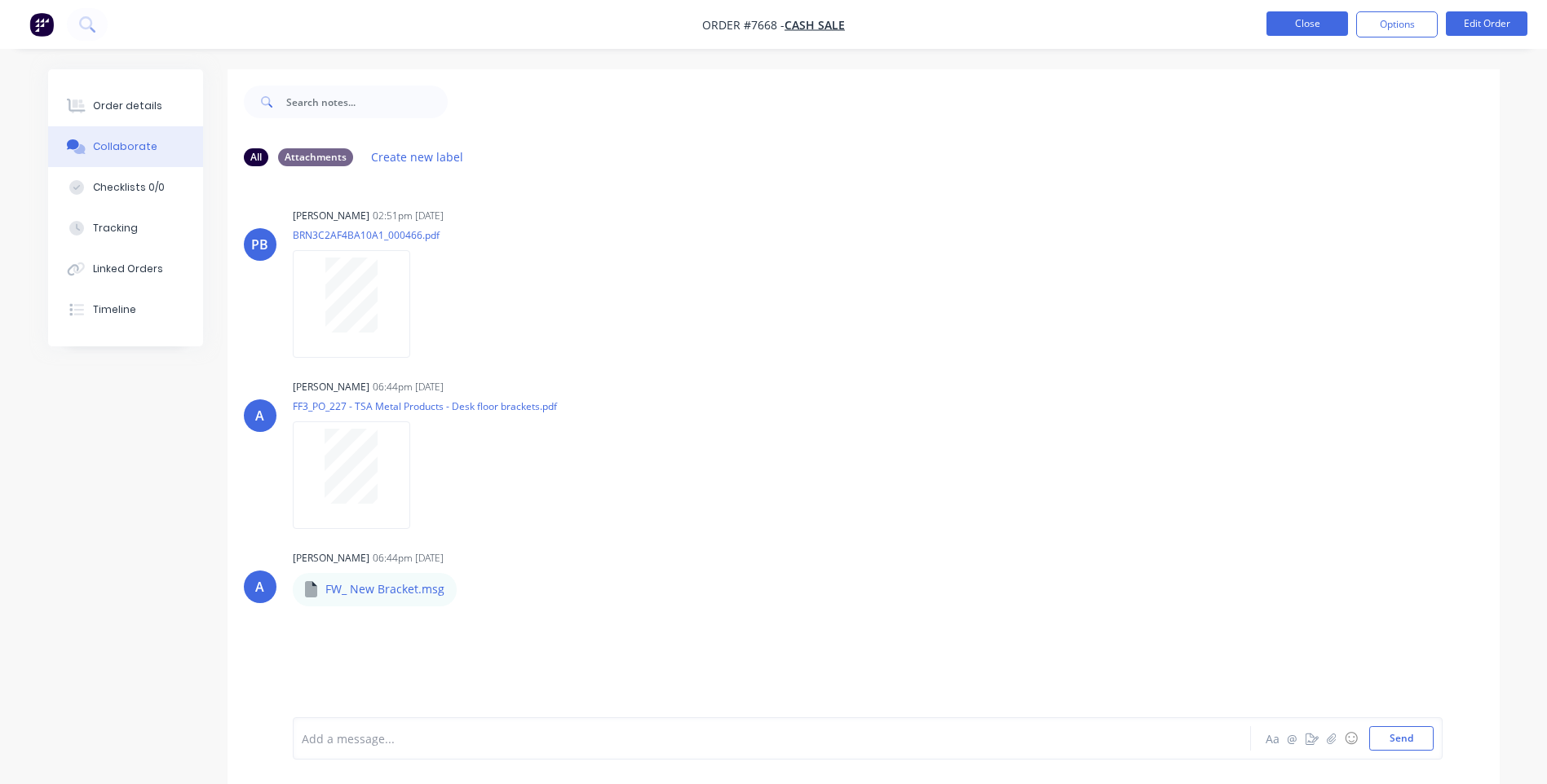
click at [1329, 16] on button "Close" at bounding box center [1307, 24] width 81 height 25
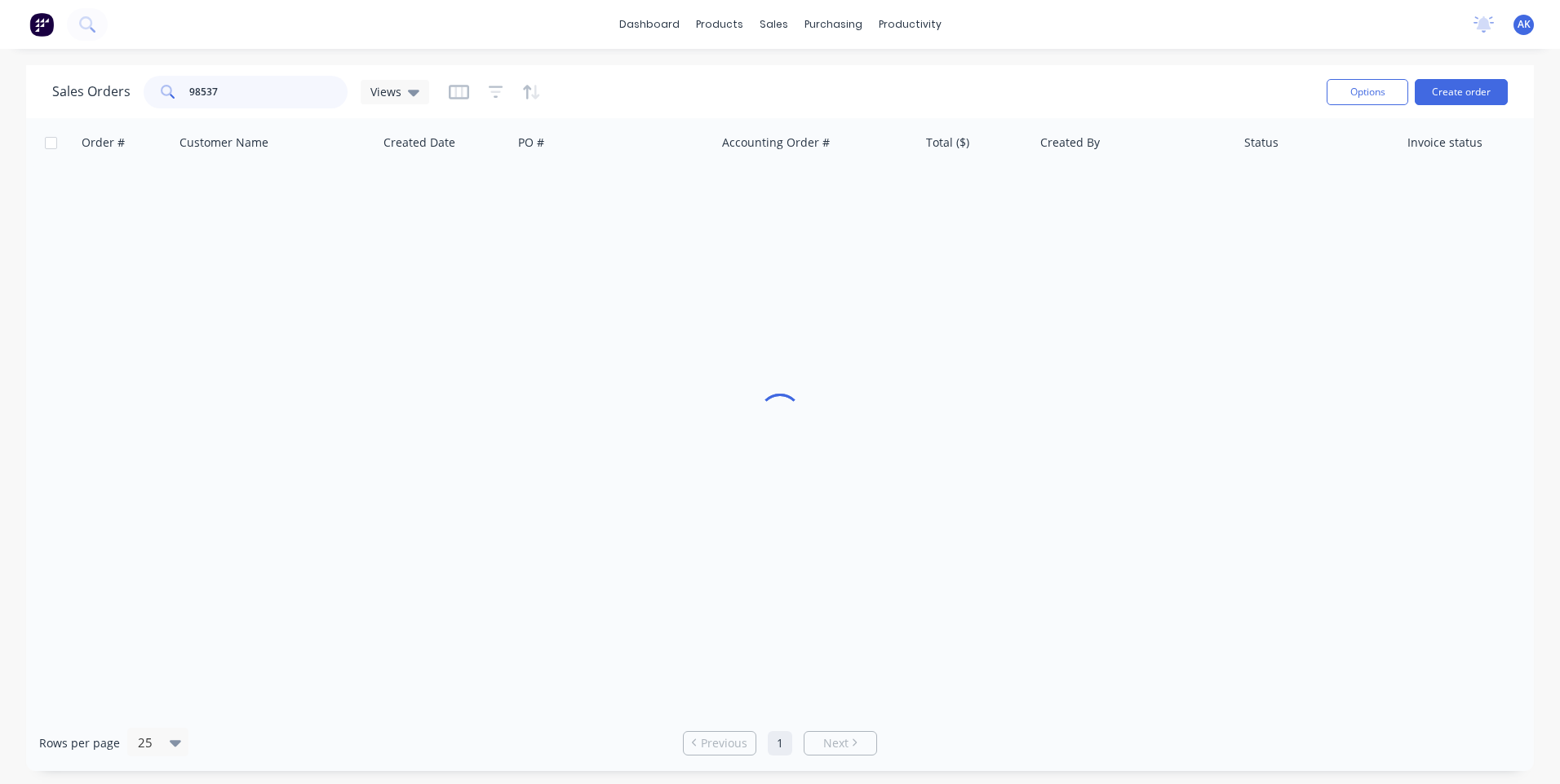
drag, startPoint x: 228, startPoint y: 95, endPoint x: 122, endPoint y: 108, distance: 106.8
click at [122, 108] on div "Sales Orders 98537 Views" at bounding box center [241, 92] width 377 height 33
type input "98557"
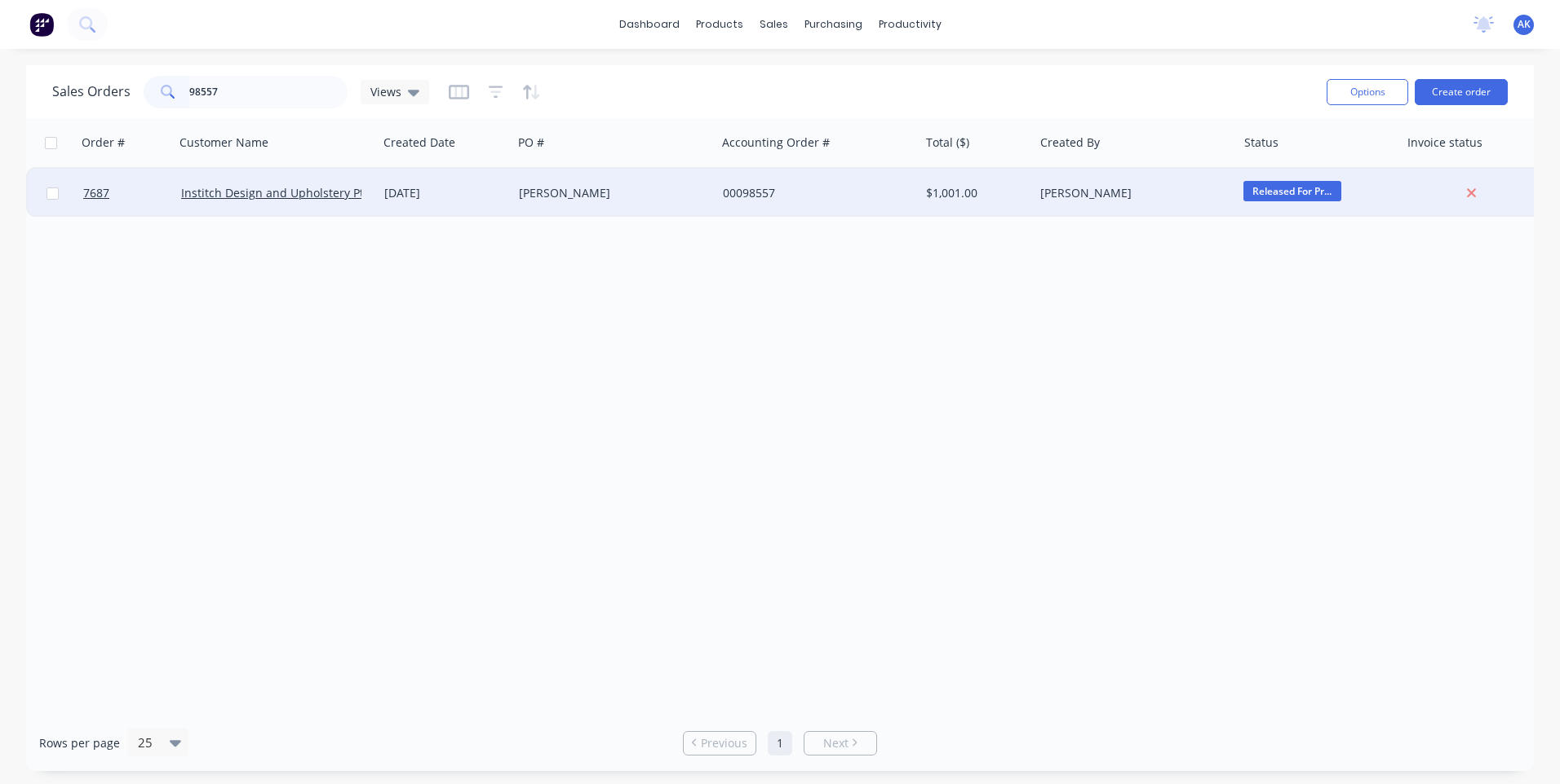
click at [483, 199] on div "[DATE]" at bounding box center [444, 193] width 121 height 16
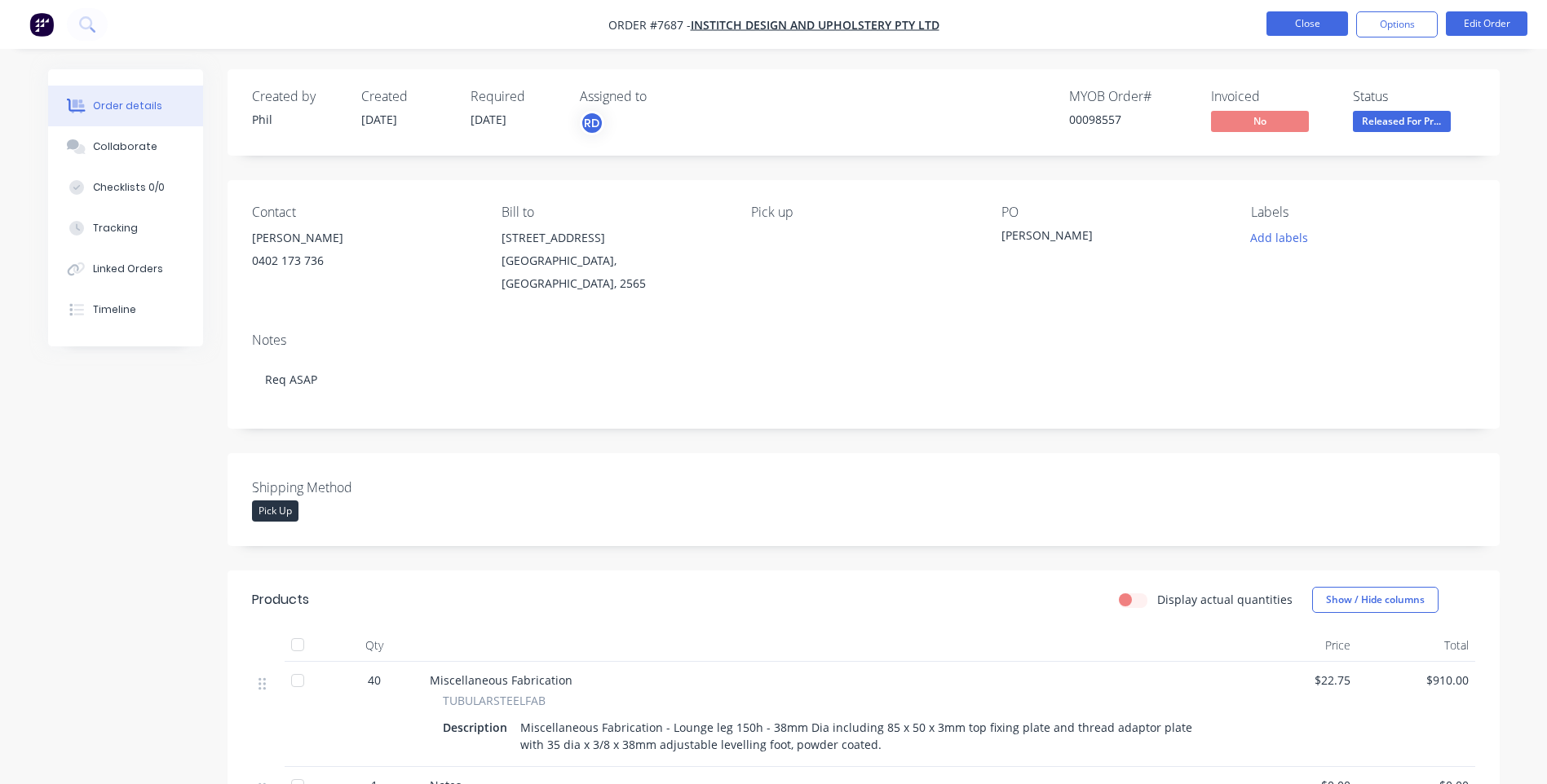
click at [1294, 24] on button "Close" at bounding box center [1307, 24] width 81 height 25
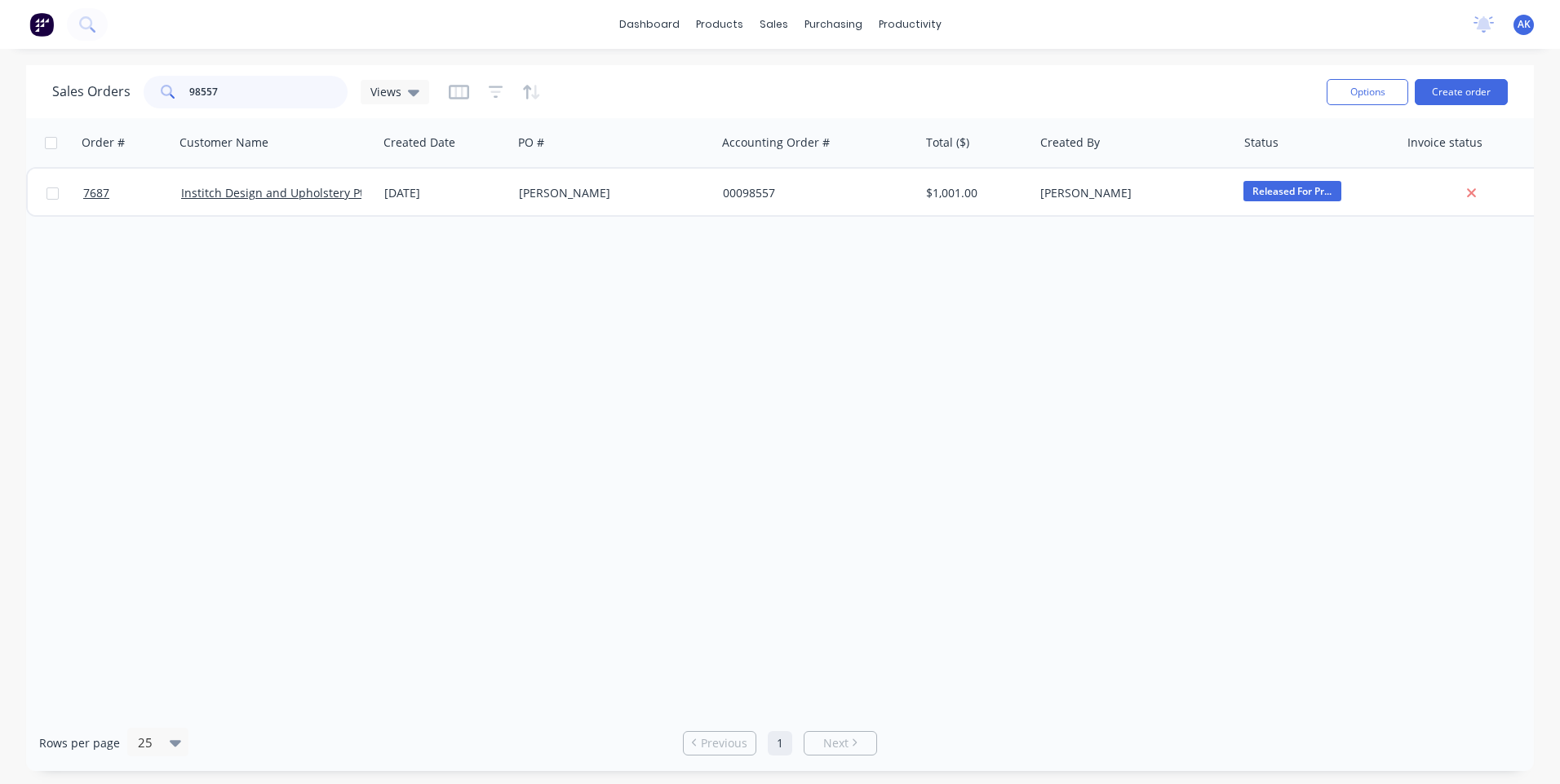
click at [223, 91] on input "98557" at bounding box center [269, 92] width 159 height 33
click at [229, 89] on input "98501" at bounding box center [269, 92] width 159 height 33
type input "98550"
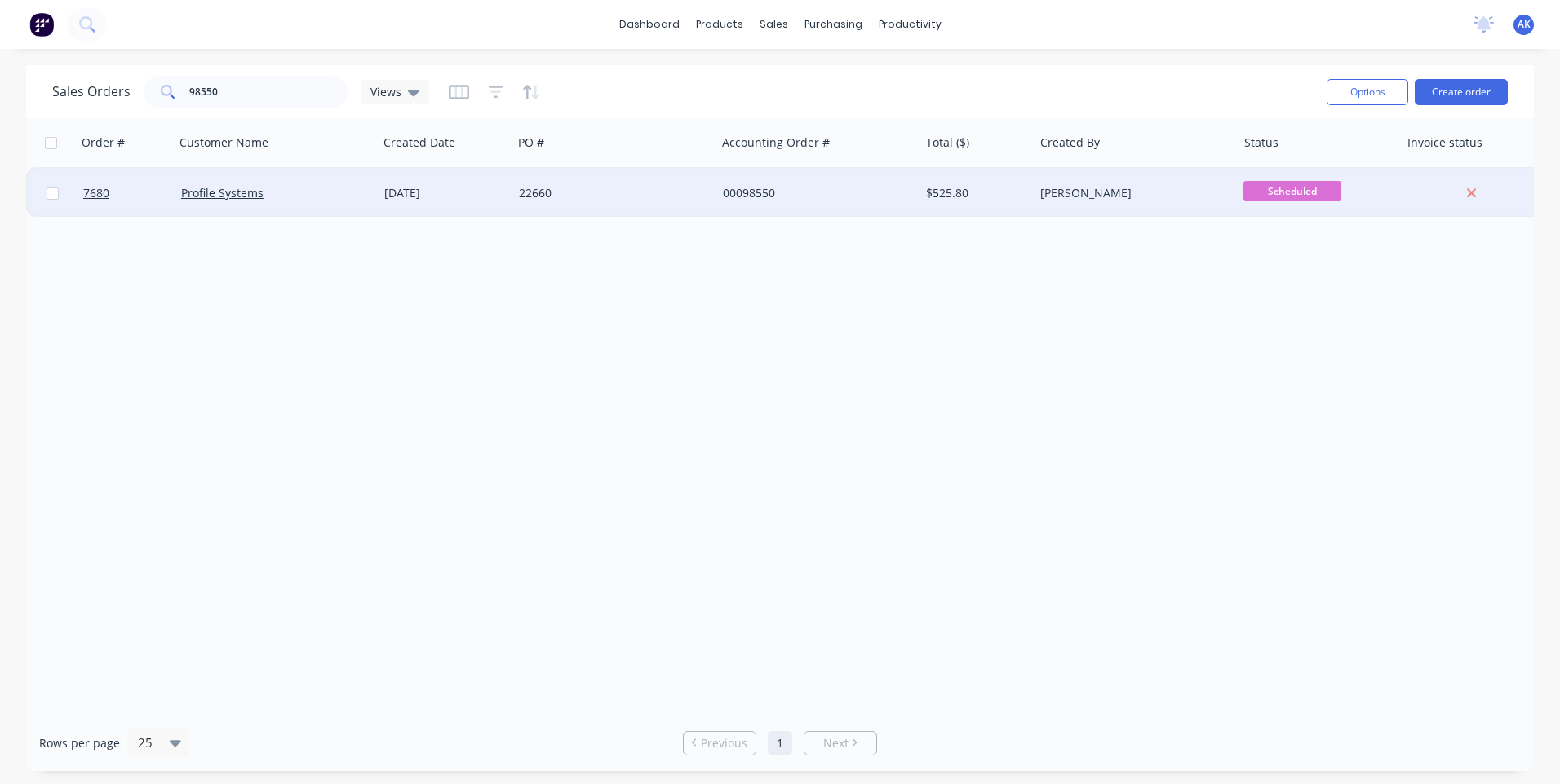
click at [401, 192] on div "[DATE]" at bounding box center [444, 193] width 121 height 16
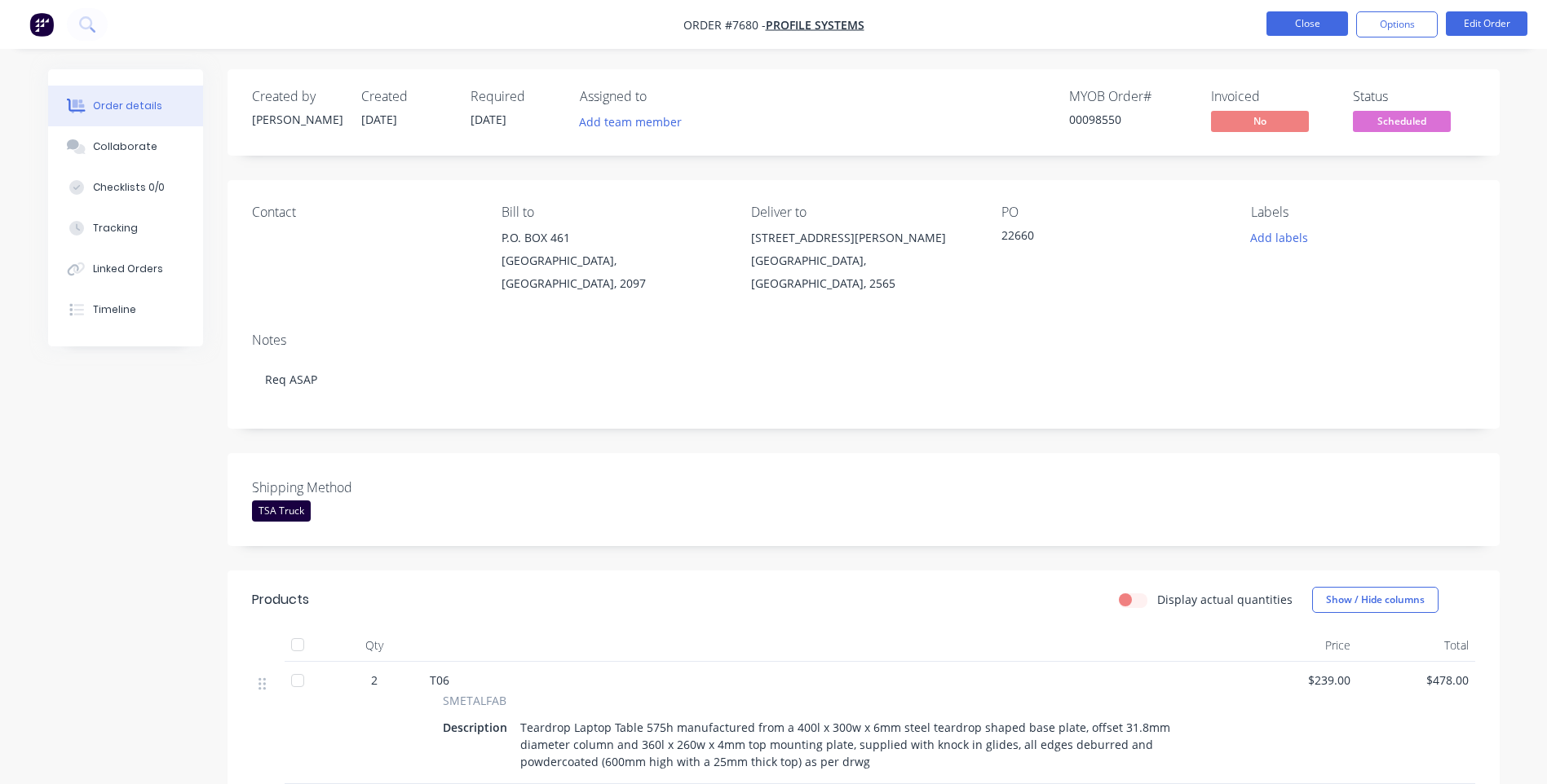
click at [1316, 18] on button "Close" at bounding box center [1307, 24] width 81 height 25
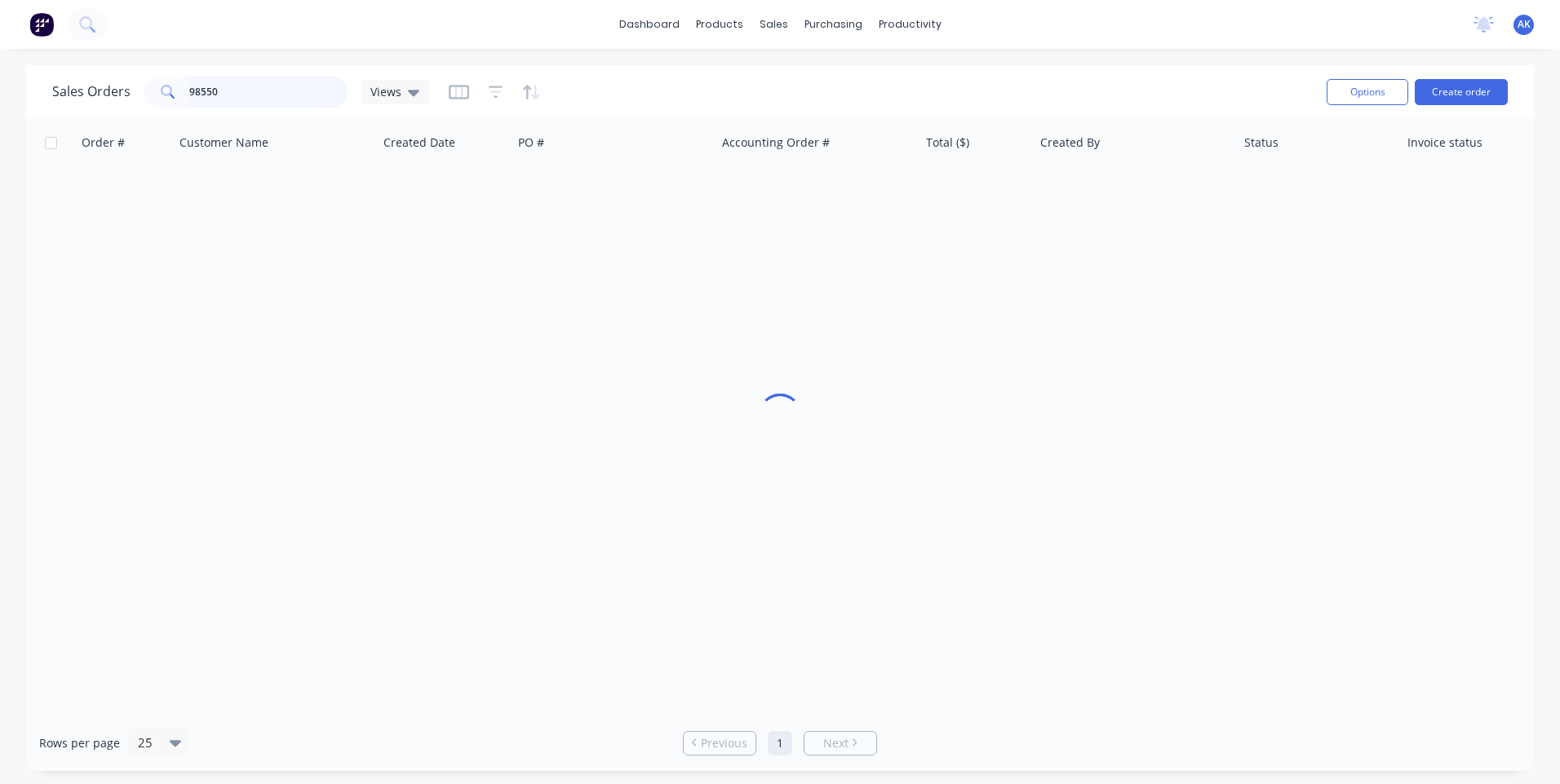
click at [264, 99] on input "98550" at bounding box center [269, 92] width 159 height 33
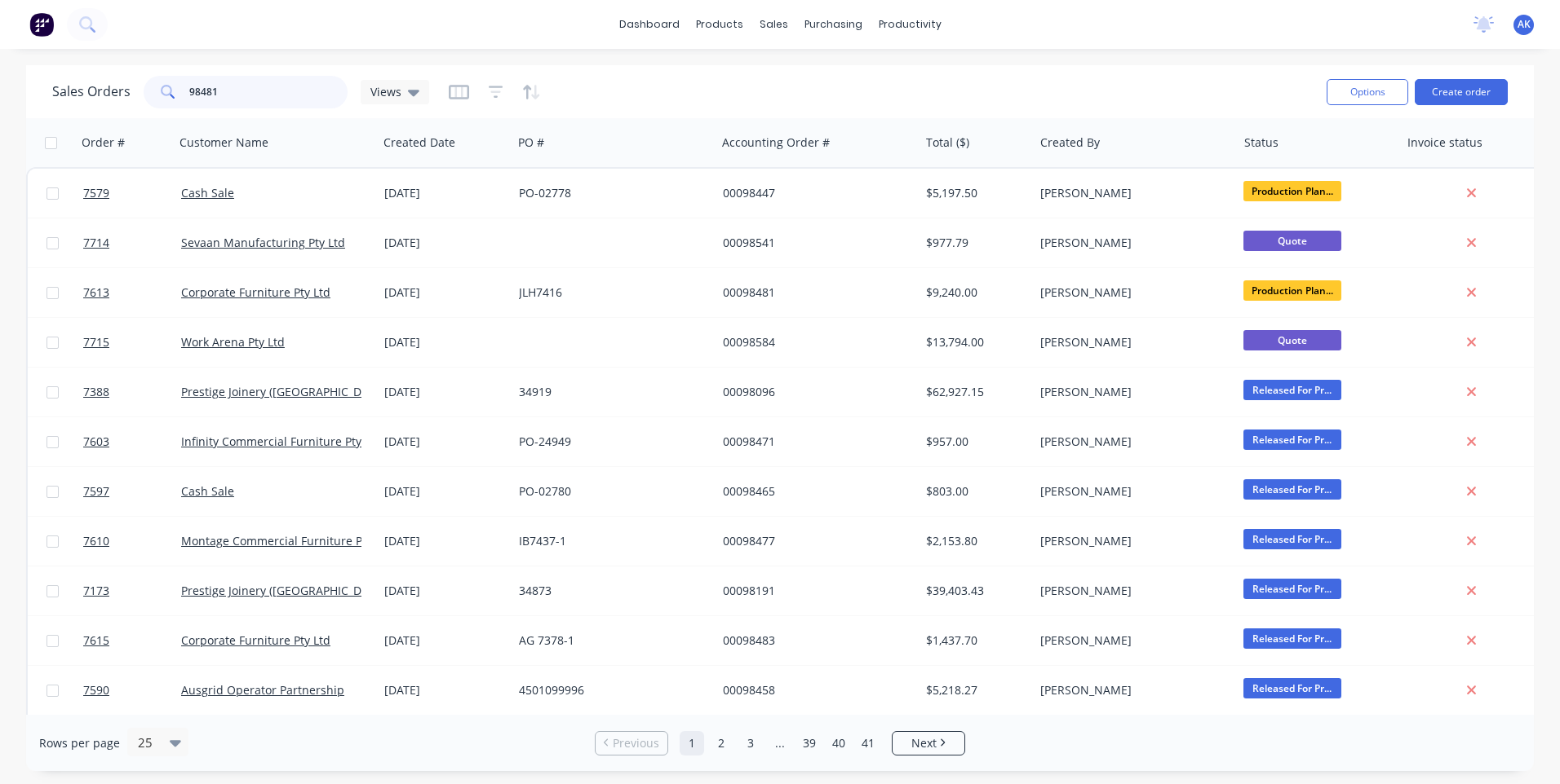
type input "98481"
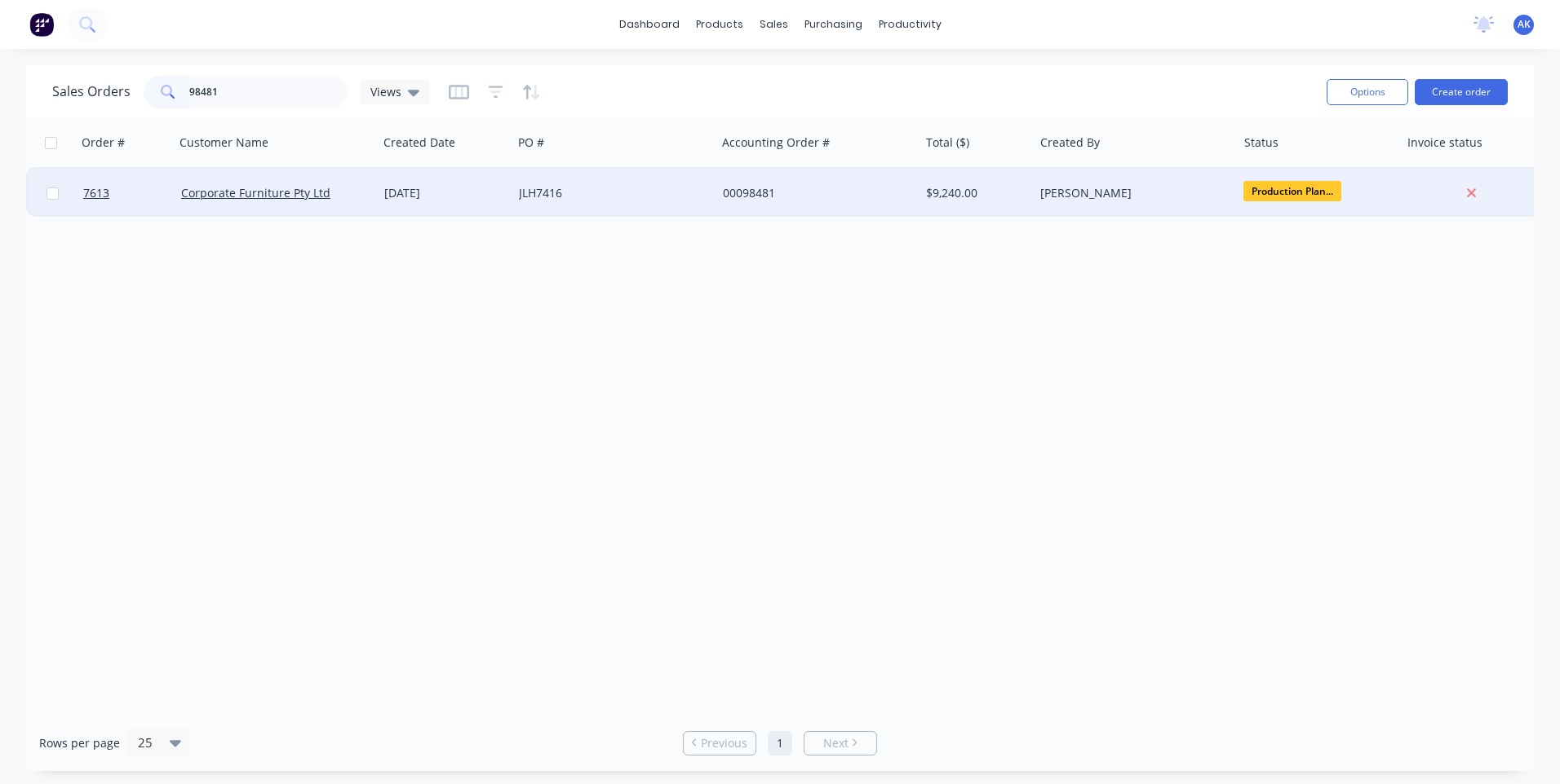
click at [525, 184] on div "JLH7416" at bounding box center [614, 193] width 203 height 49
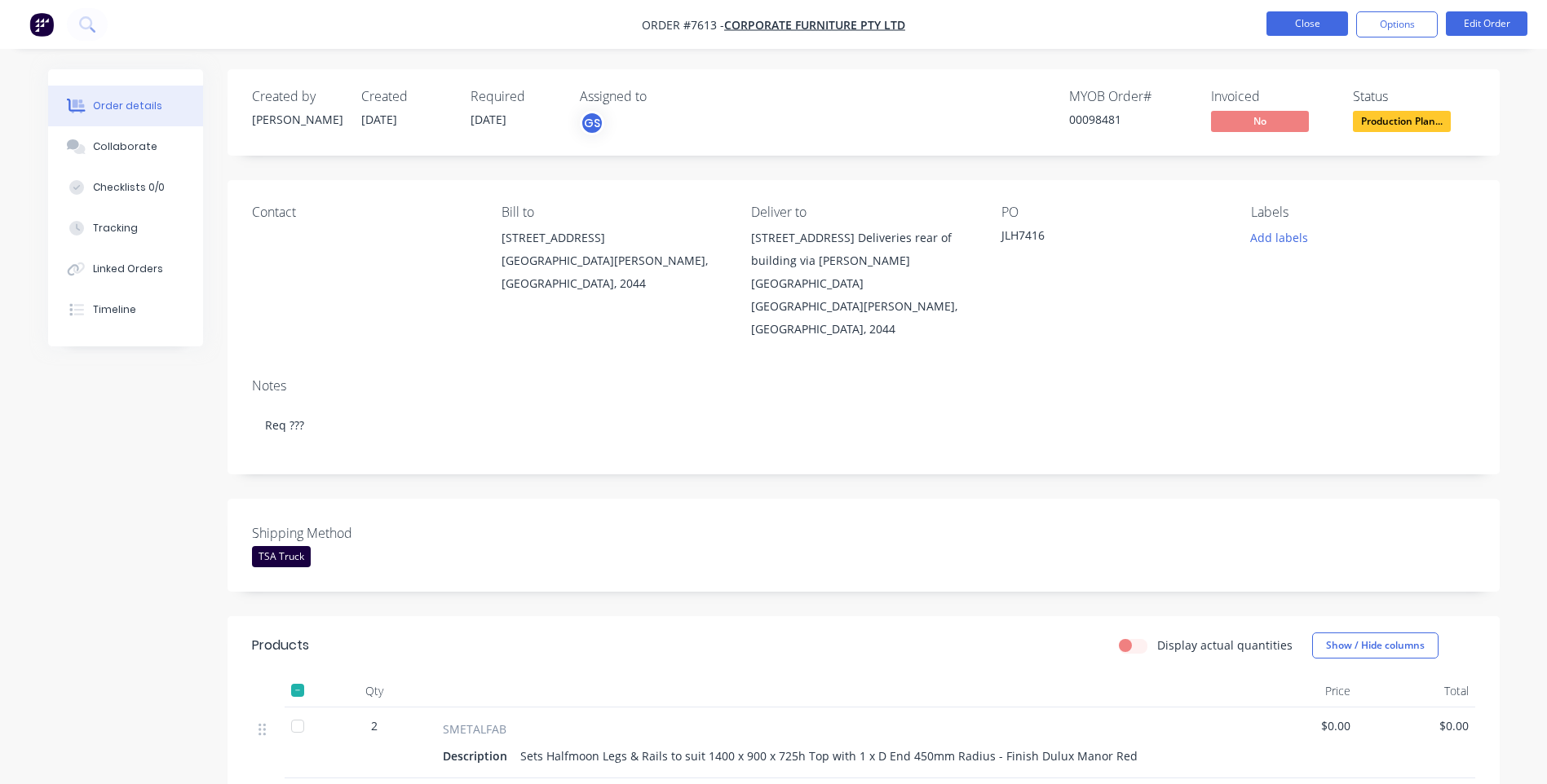
click at [1322, 30] on button "Close" at bounding box center [1307, 24] width 81 height 25
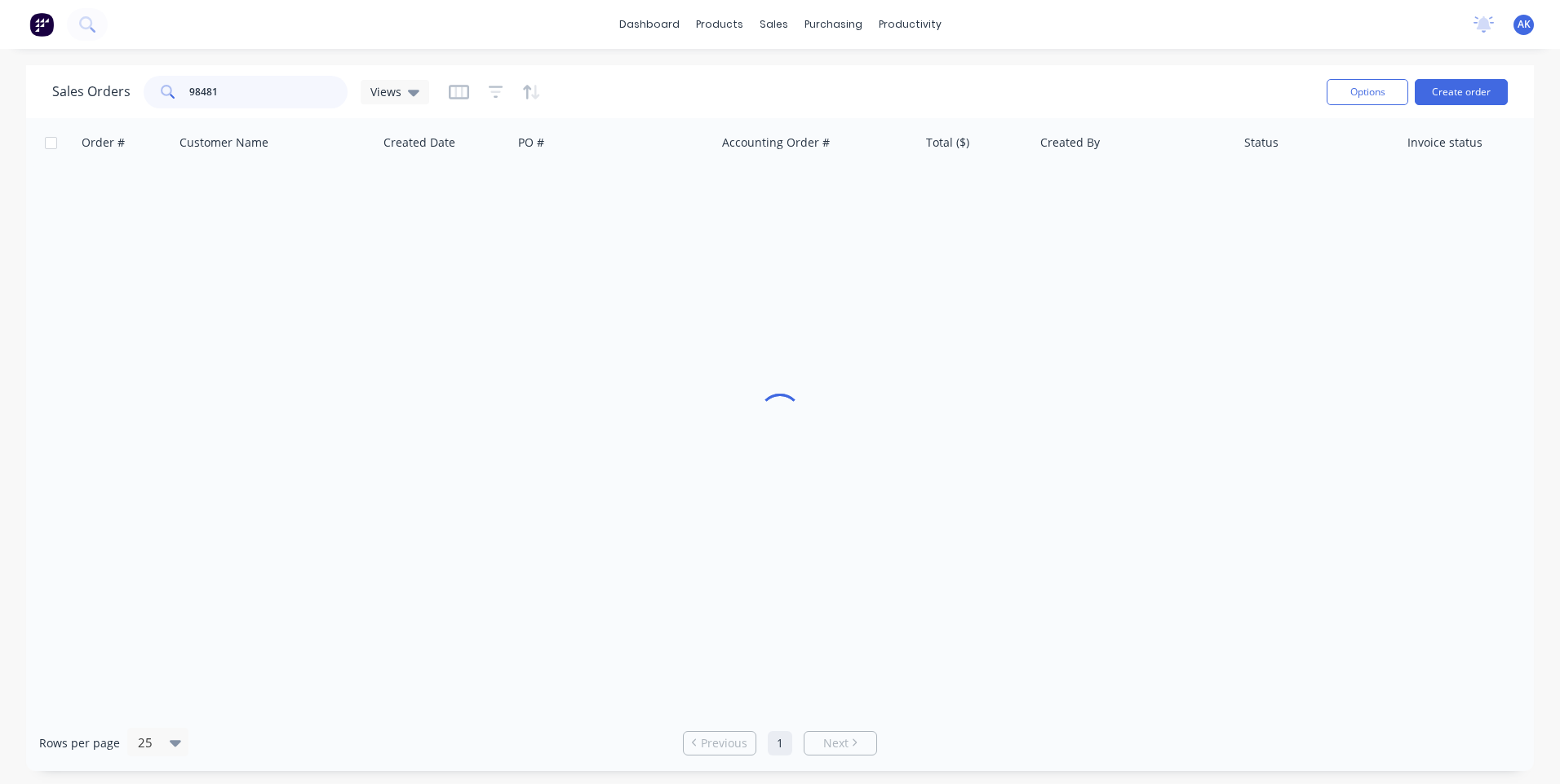
click at [244, 86] on input "98481" at bounding box center [269, 92] width 159 height 33
type input "98511"
drag, startPoint x: 230, startPoint y: 95, endPoint x: 163, endPoint y: 98, distance: 67.1
click at [163, 98] on div "98511" at bounding box center [245, 92] width 204 height 33
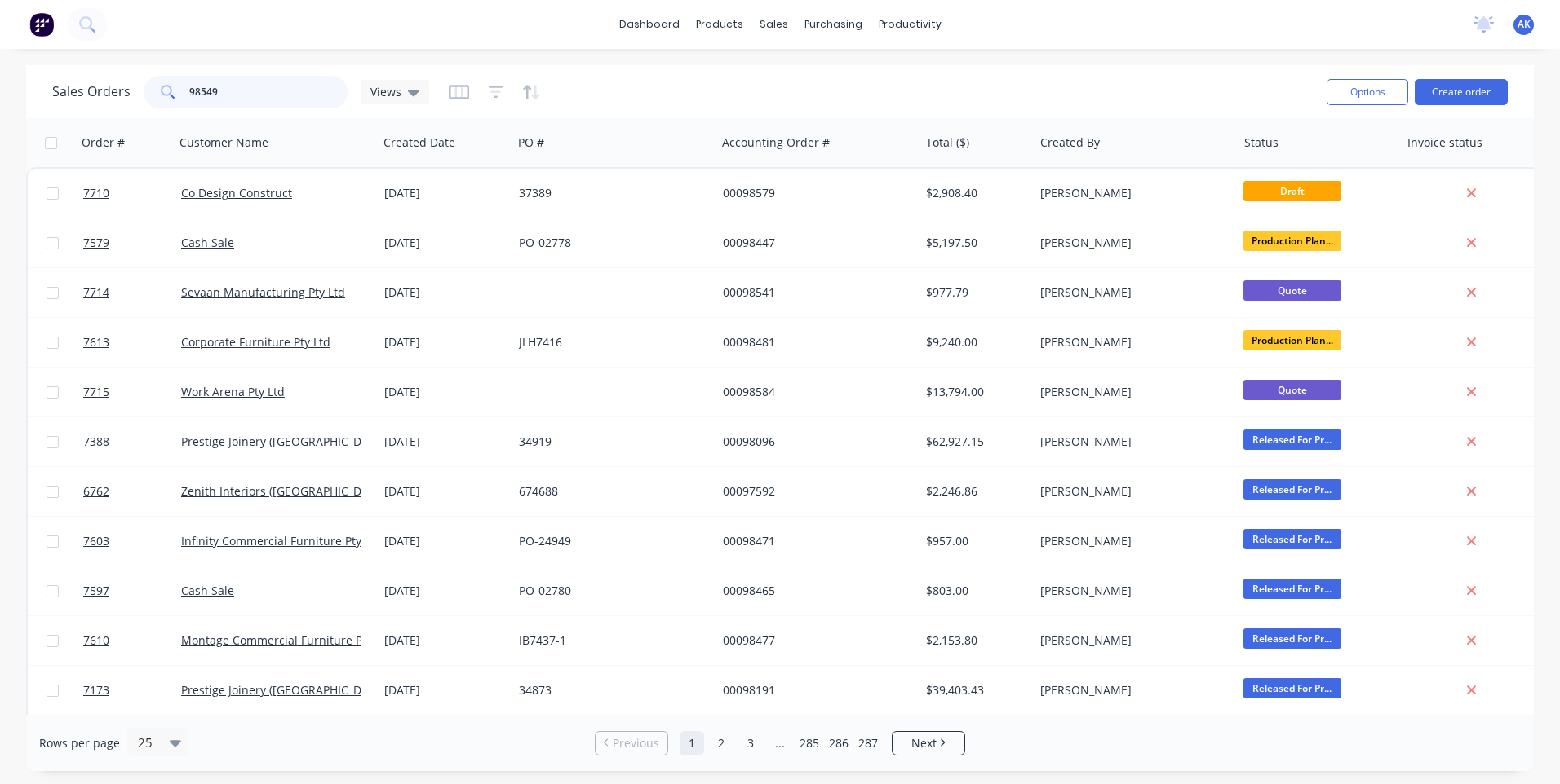
type input "98549"
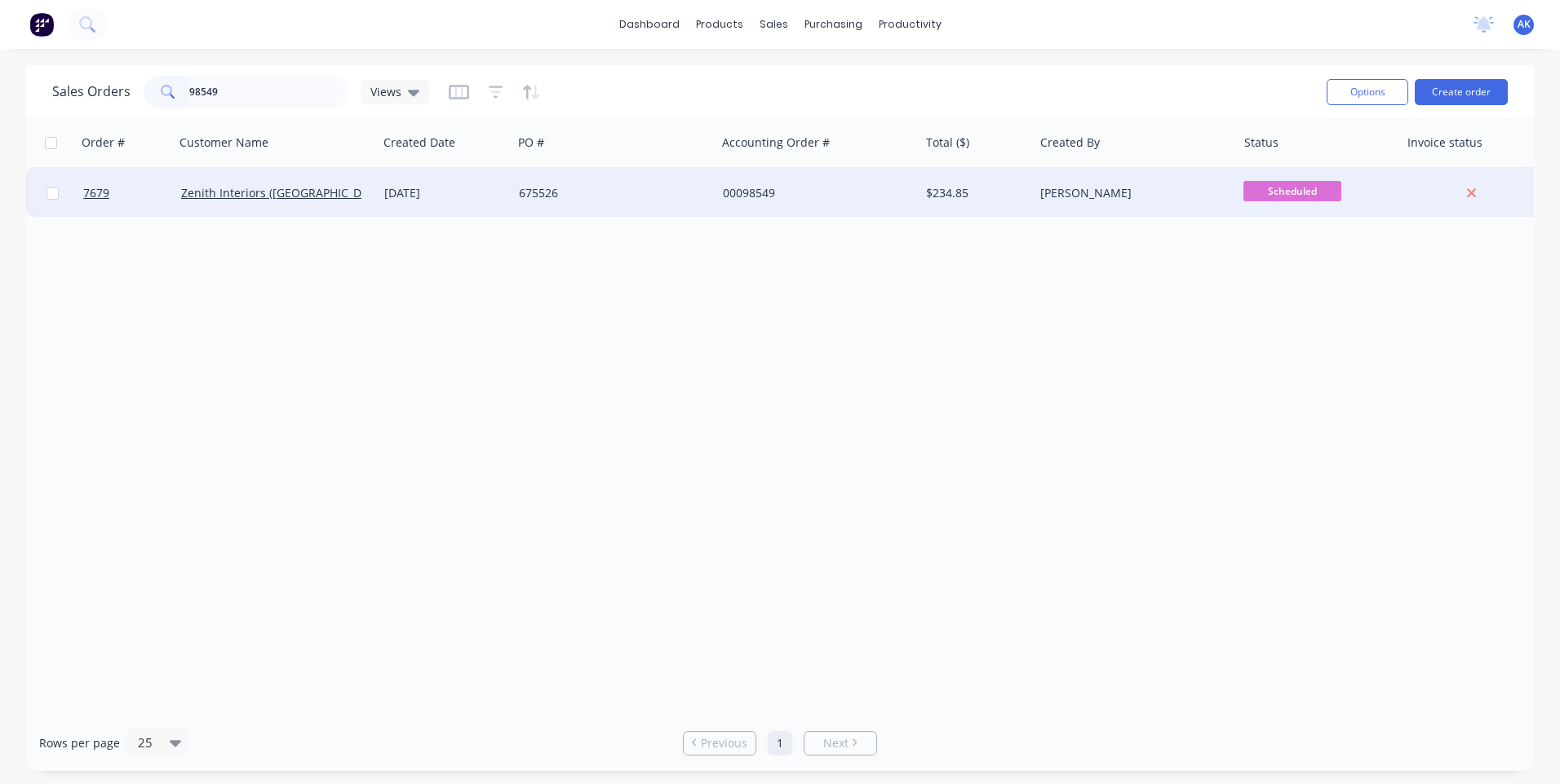
click at [436, 194] on div "[DATE]" at bounding box center [444, 193] width 121 height 16
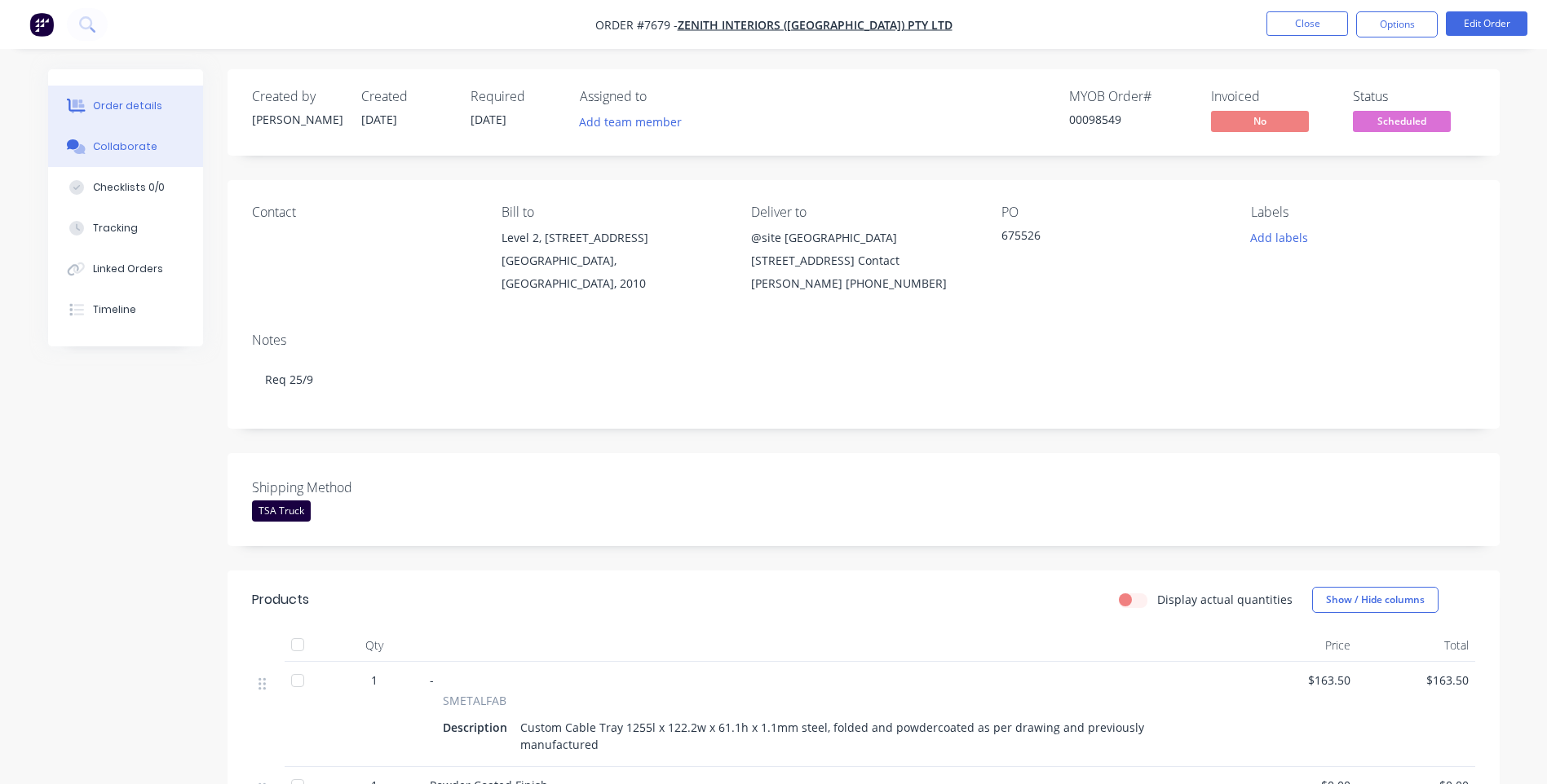
click at [141, 153] on button "Collaborate" at bounding box center [125, 147] width 155 height 41
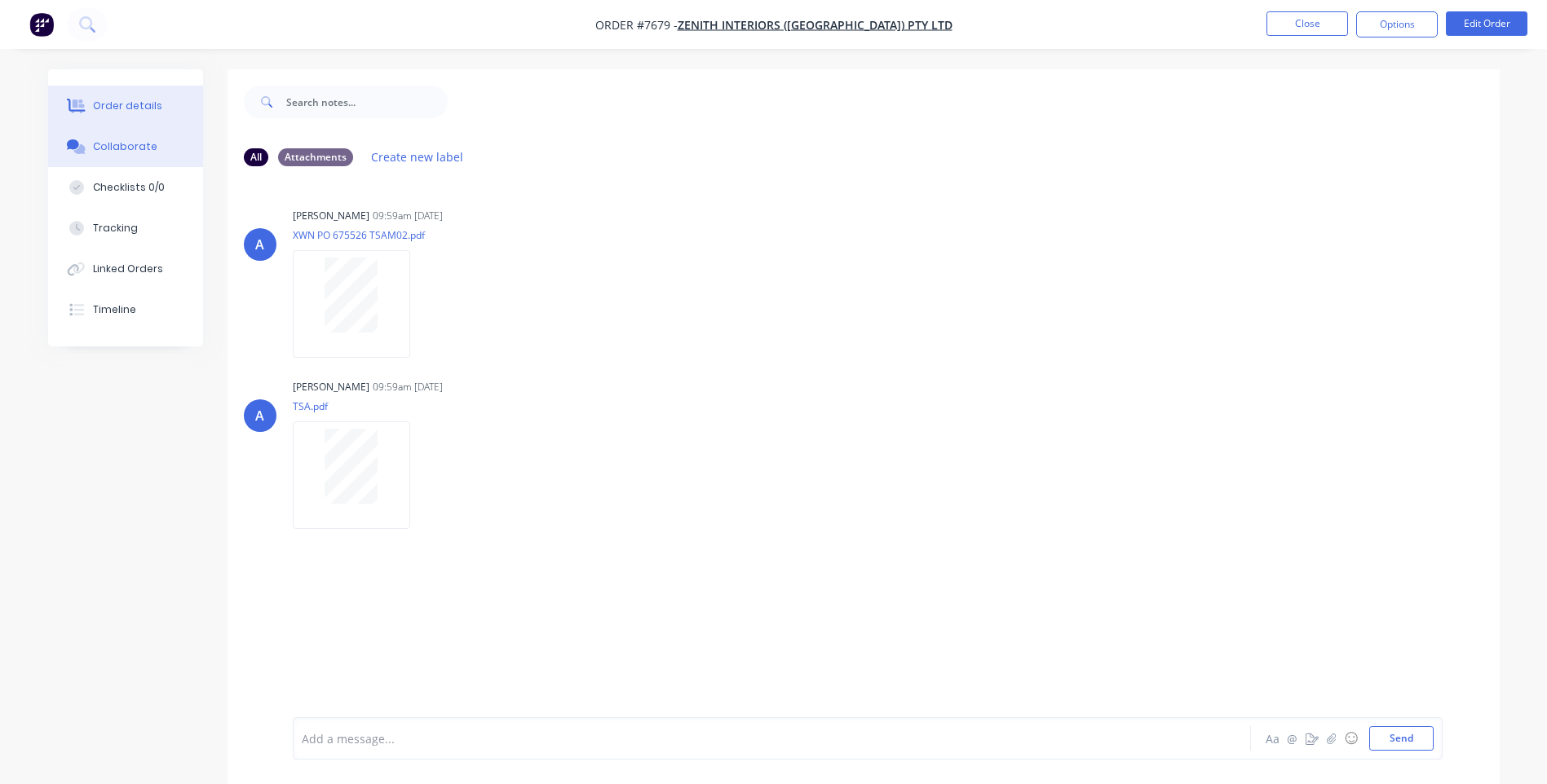
click at [128, 105] on div "Order details" at bounding box center [127, 106] width 69 height 15
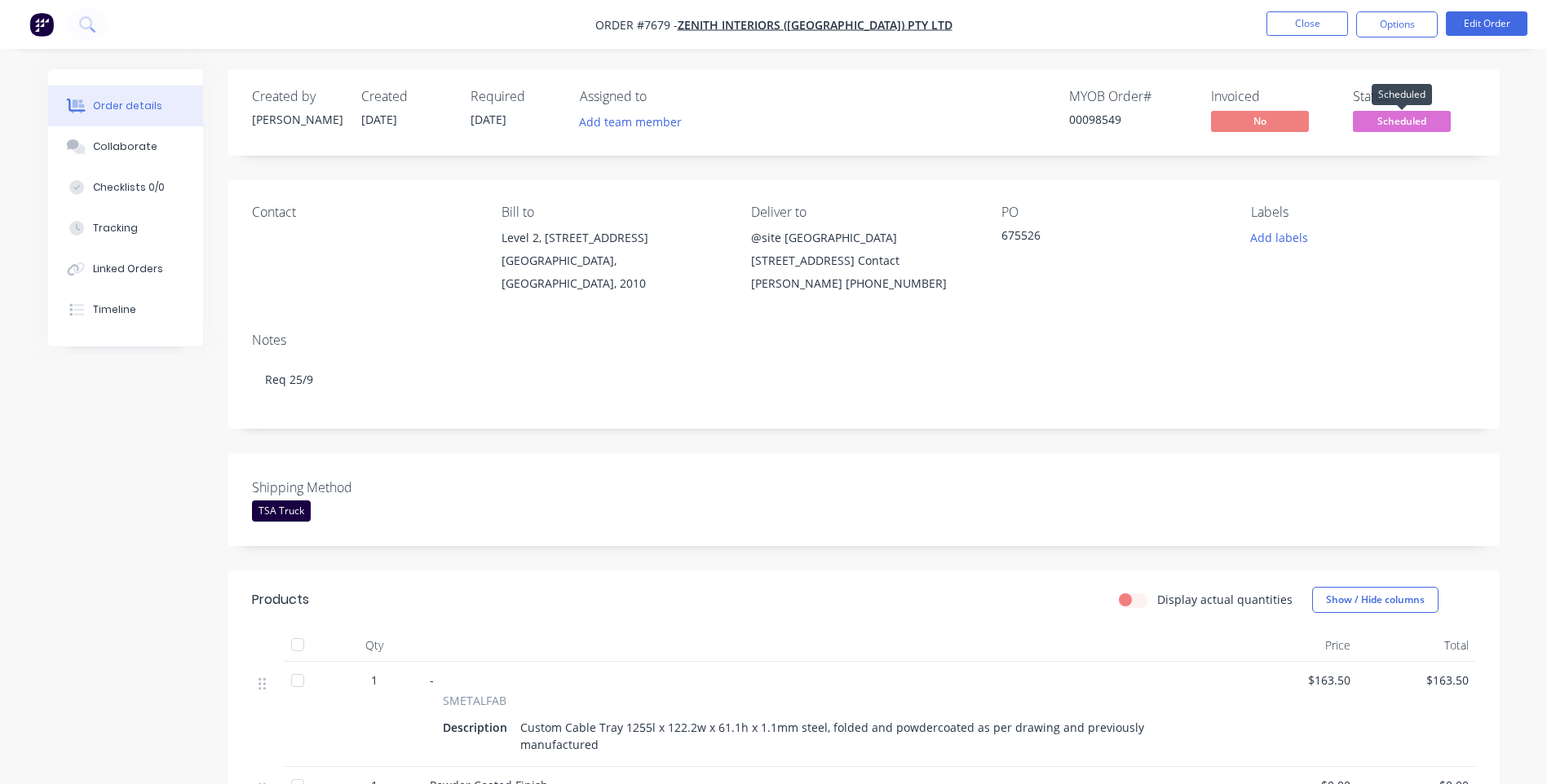
click at [1406, 117] on span "Scheduled" at bounding box center [1401, 120] width 98 height 20
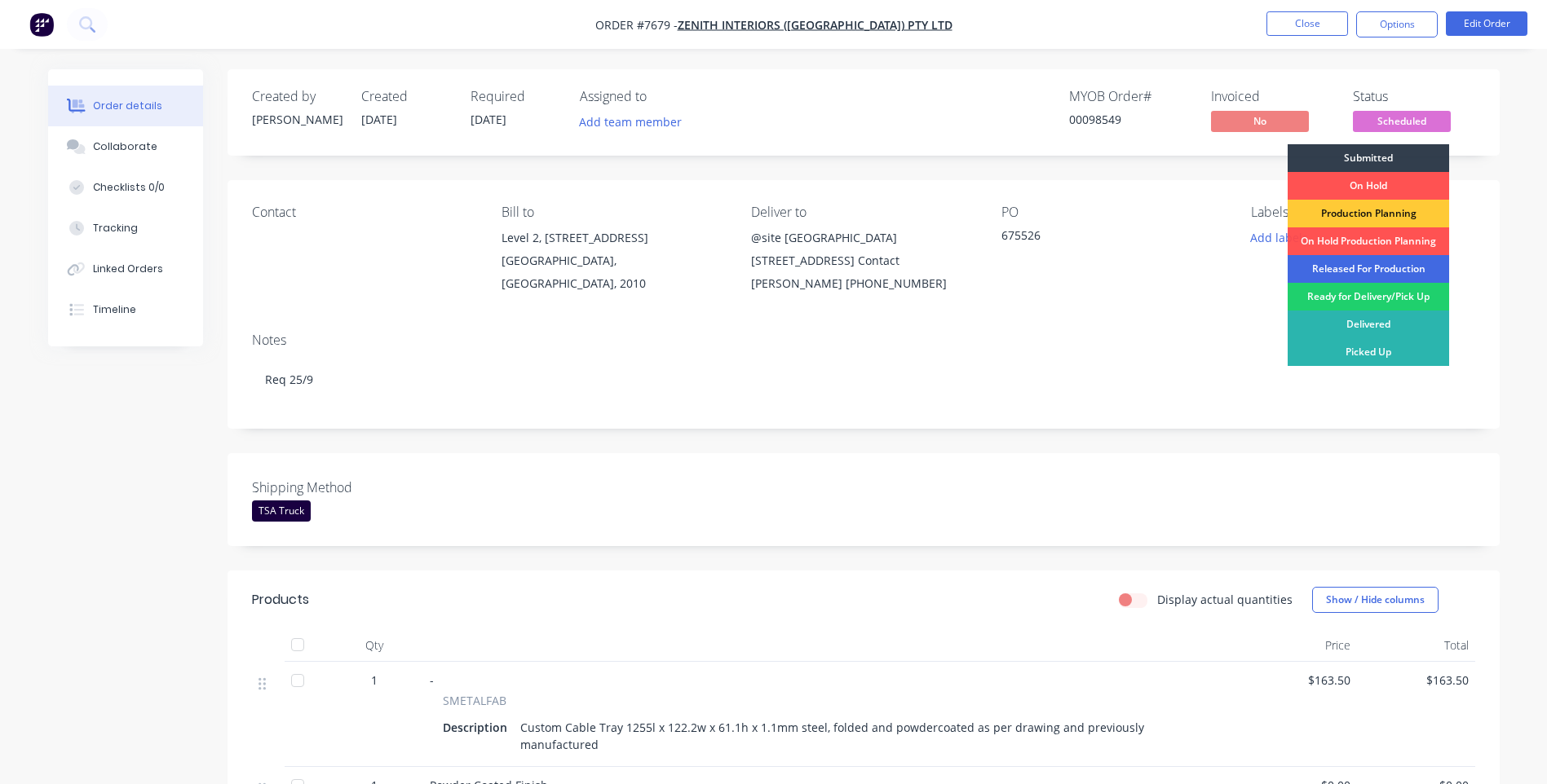
click at [1356, 264] on div "Released For Production" at bounding box center [1368, 269] width 162 height 27
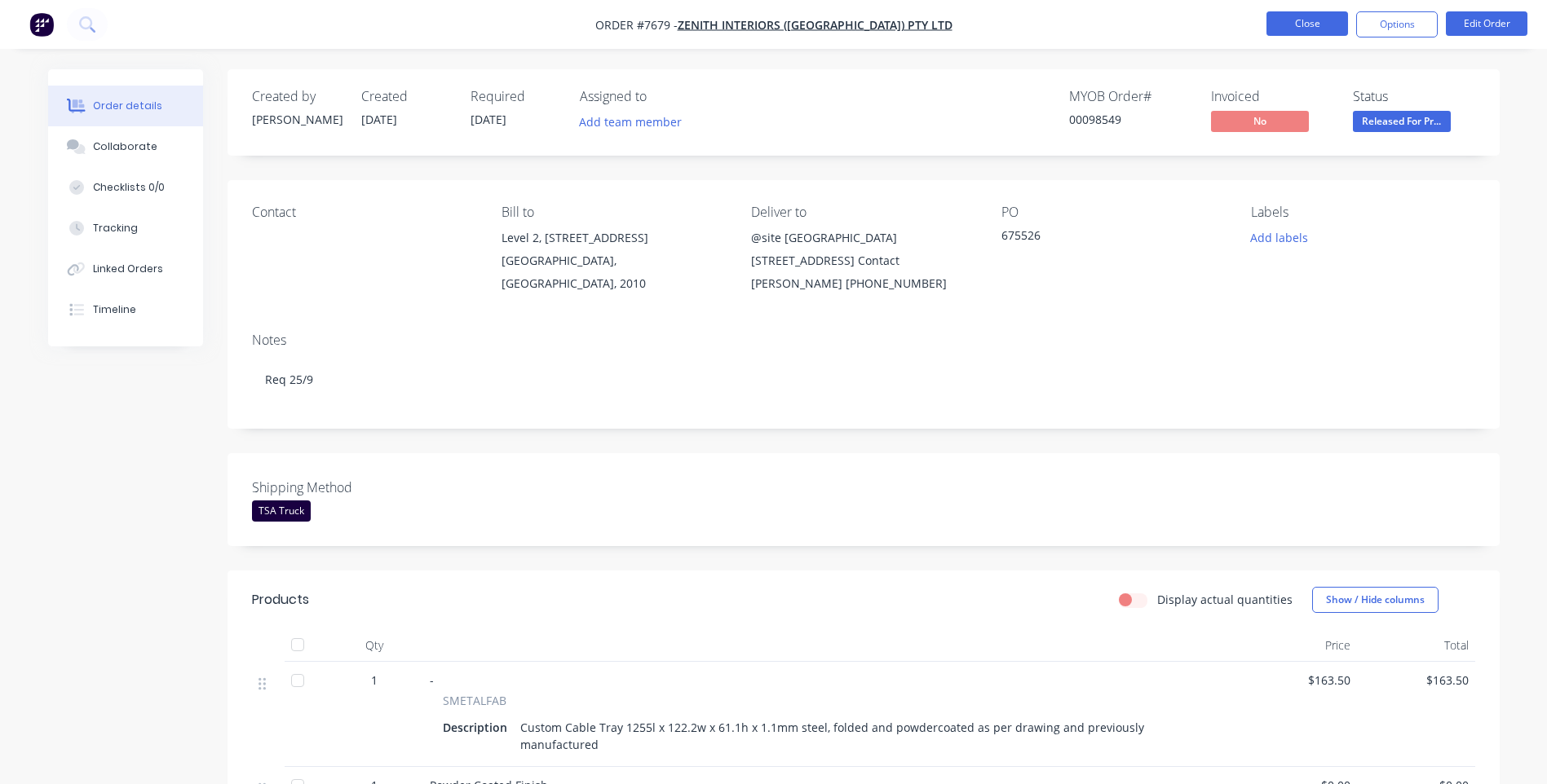
click at [1314, 19] on button "Close" at bounding box center [1307, 24] width 81 height 25
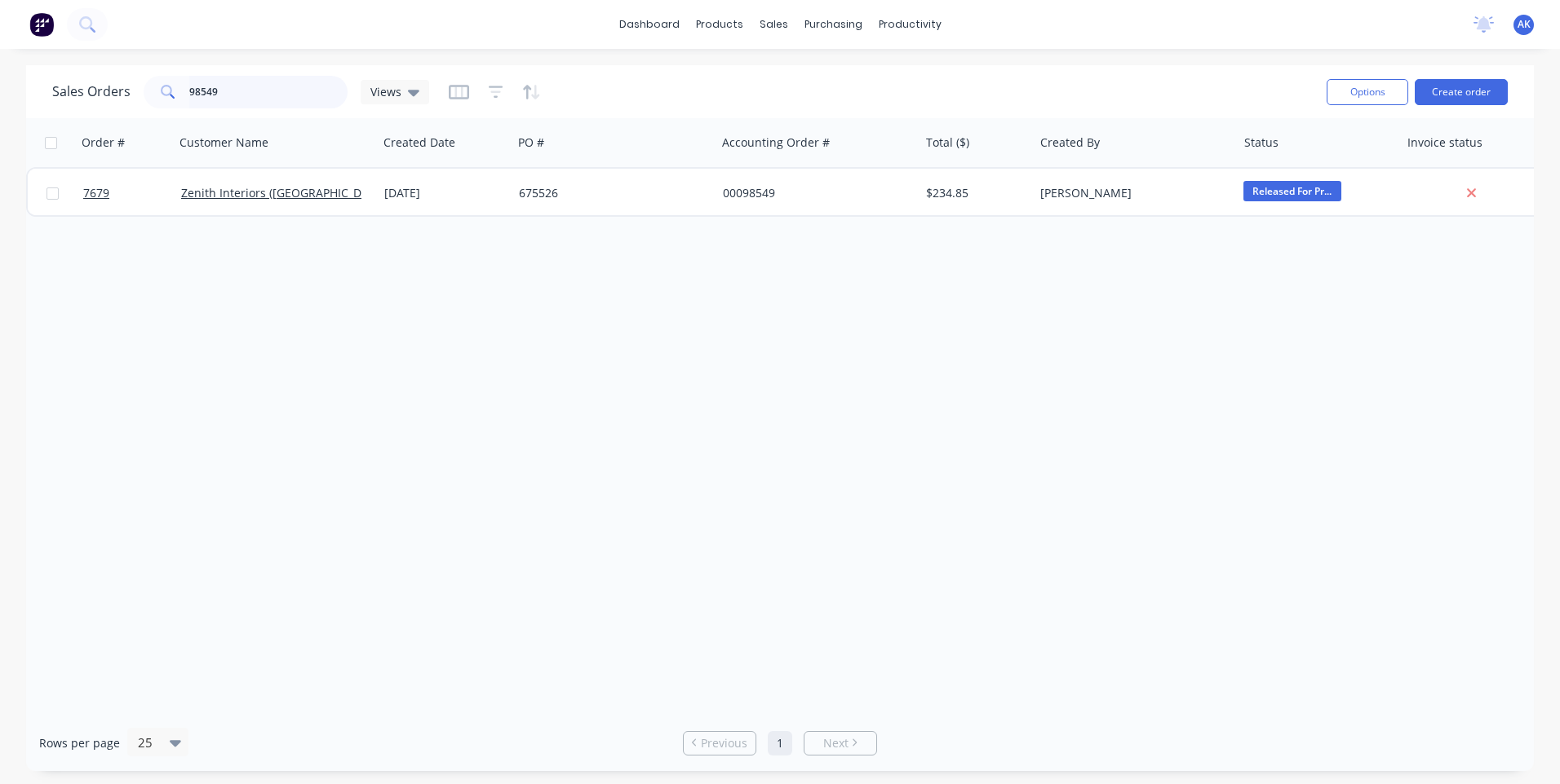
click at [263, 90] on input "98549" at bounding box center [269, 92] width 159 height 33
type input "98499"
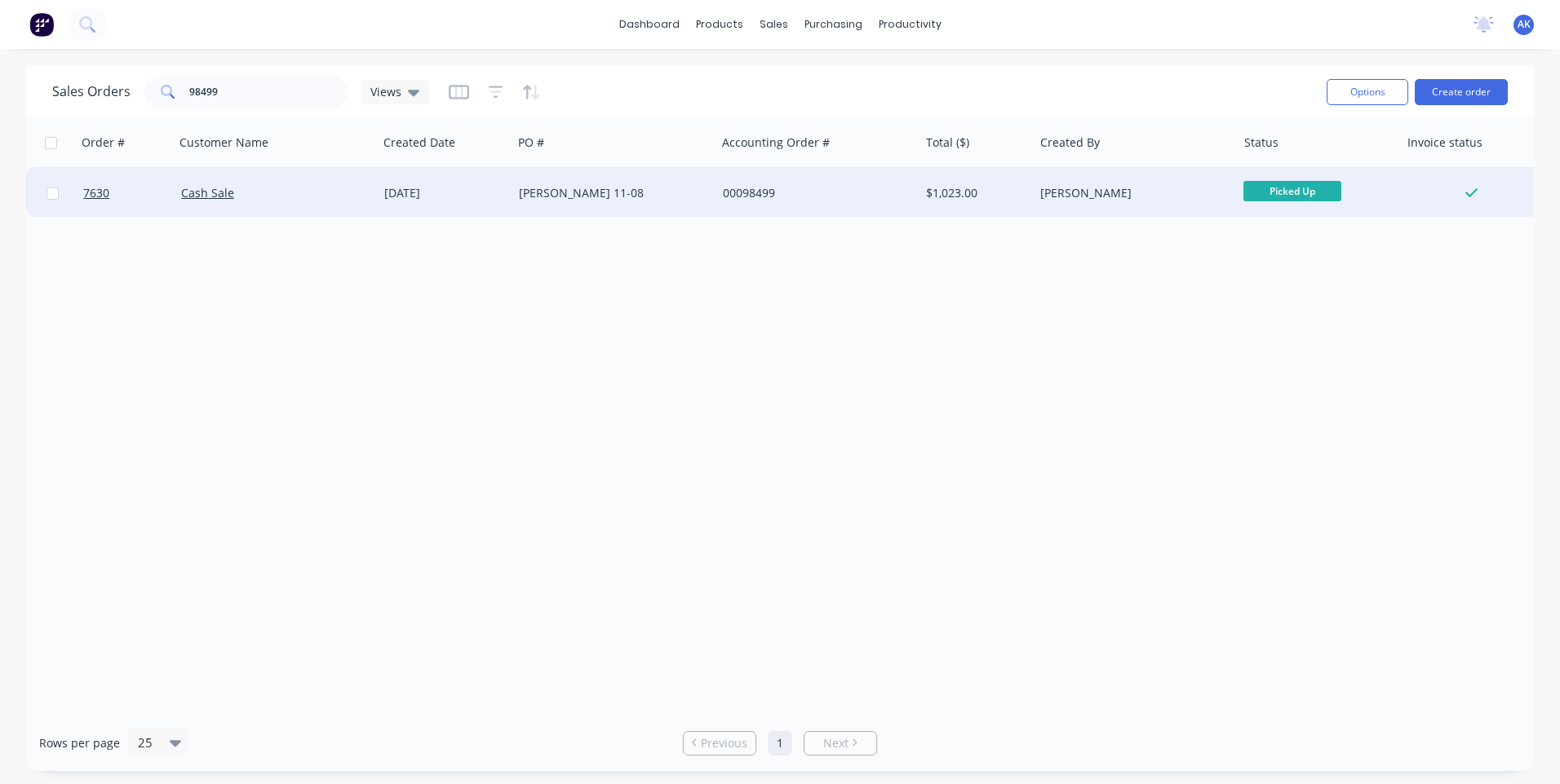
click at [433, 195] on div "[DATE]" at bounding box center [444, 193] width 121 height 16
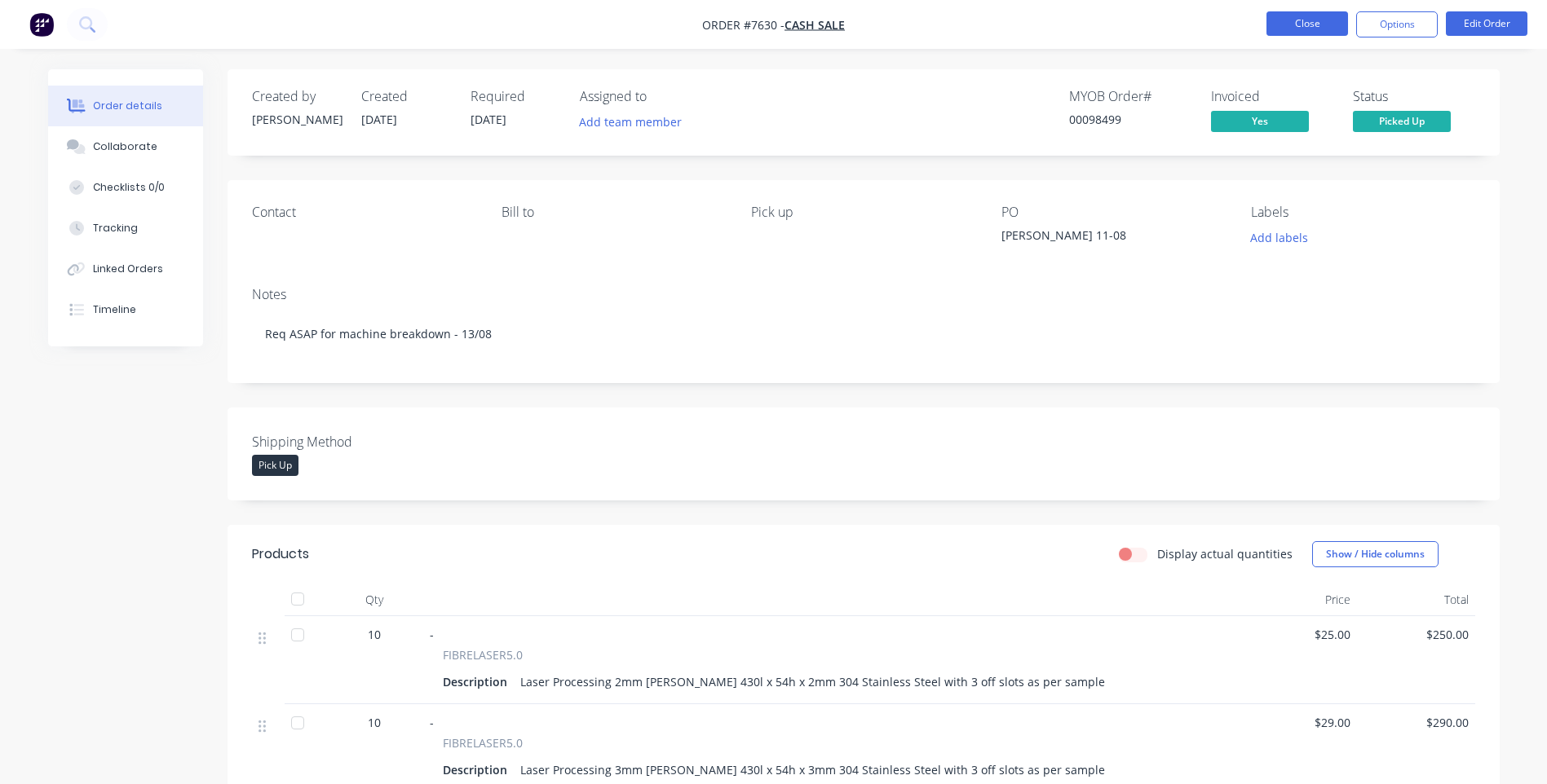
click at [1283, 22] on button "Close" at bounding box center [1307, 24] width 81 height 25
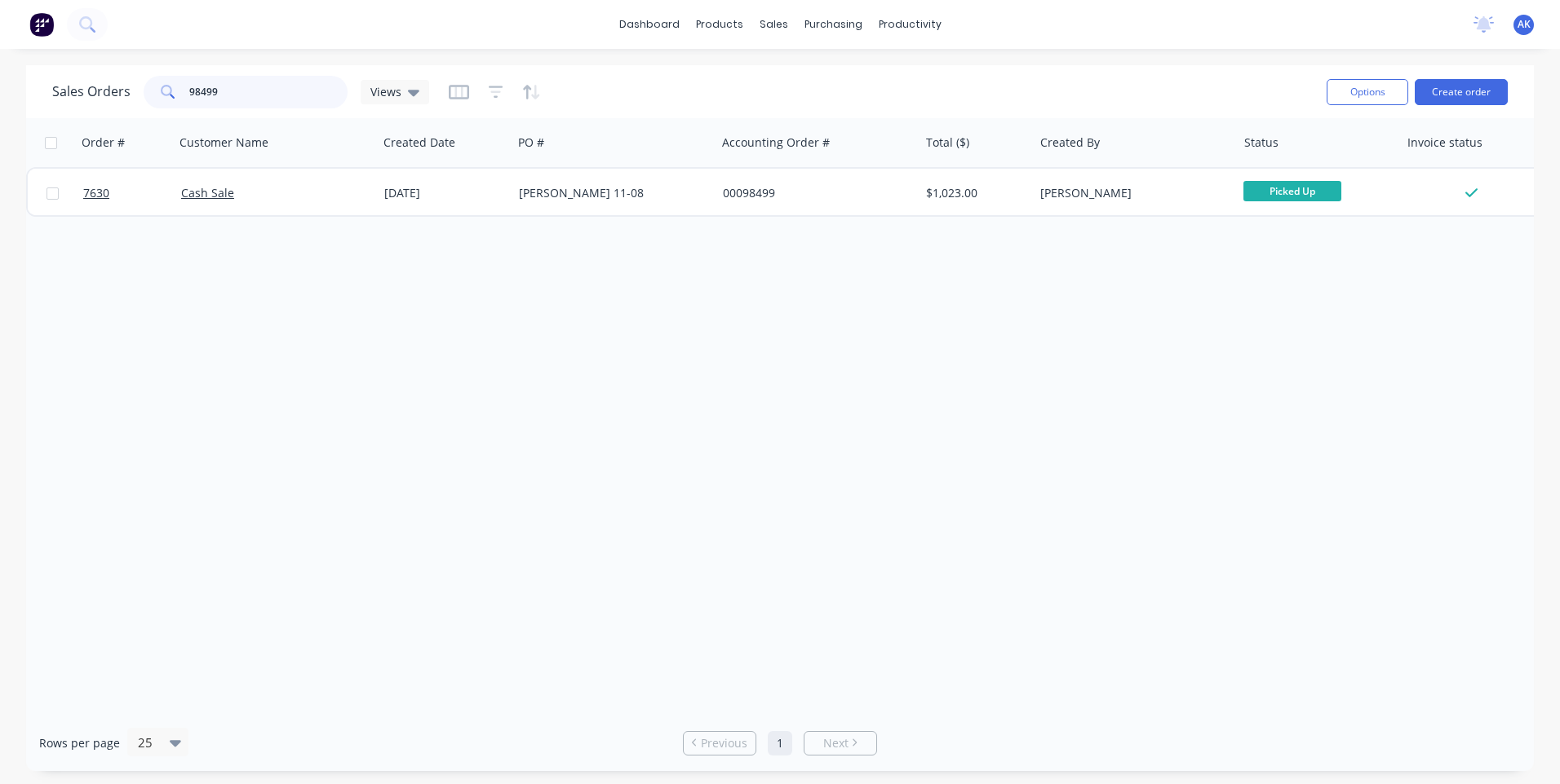
drag, startPoint x: 232, startPoint y: 91, endPoint x: 34, endPoint y: 111, distance: 199.0
click at [39, 110] on div "Sales Orders 98499 Views Options Create order" at bounding box center [780, 92] width 1508 height 53
type input "98497"
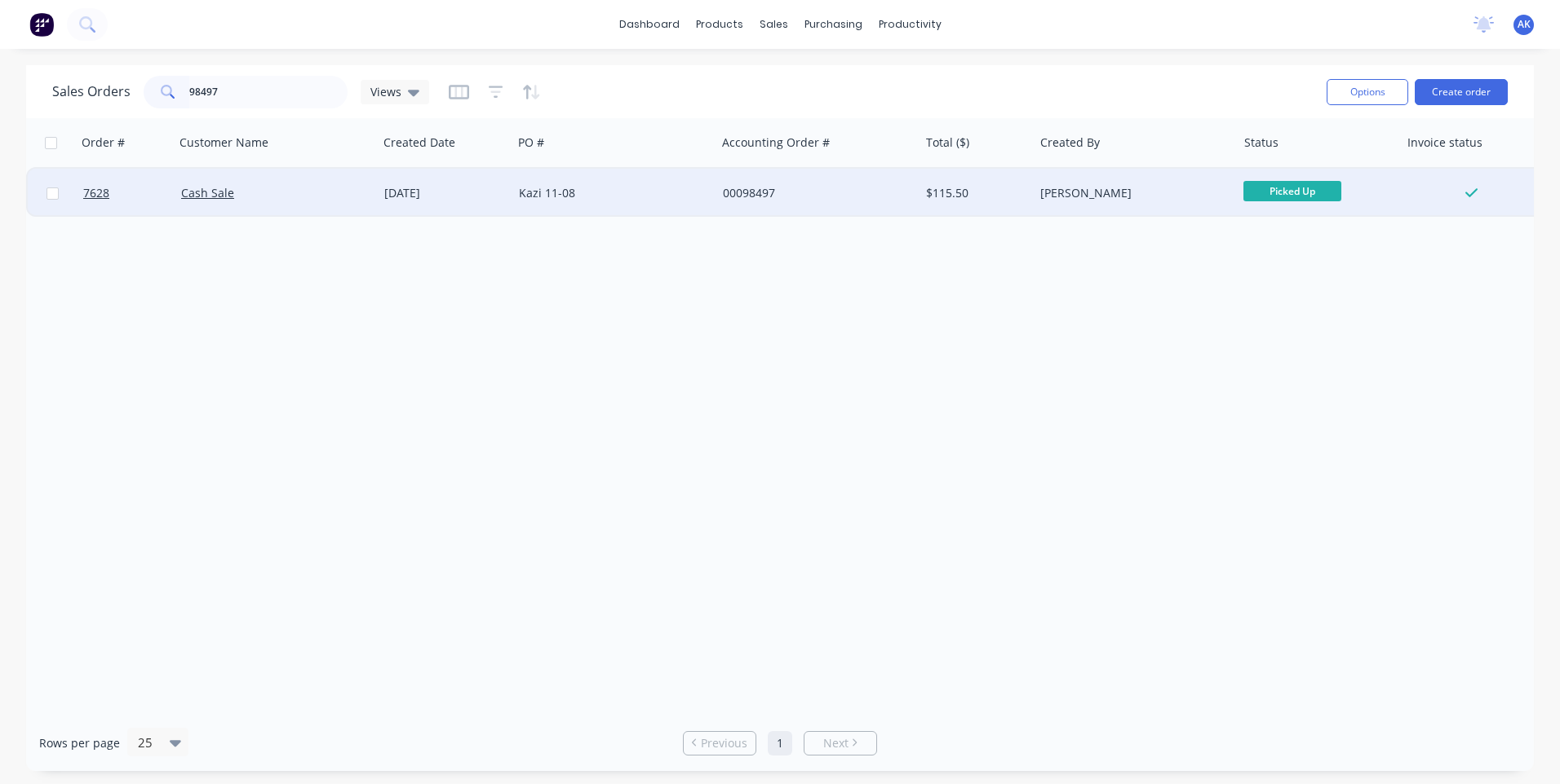
click at [414, 193] on div "[DATE]" at bounding box center [444, 193] width 121 height 16
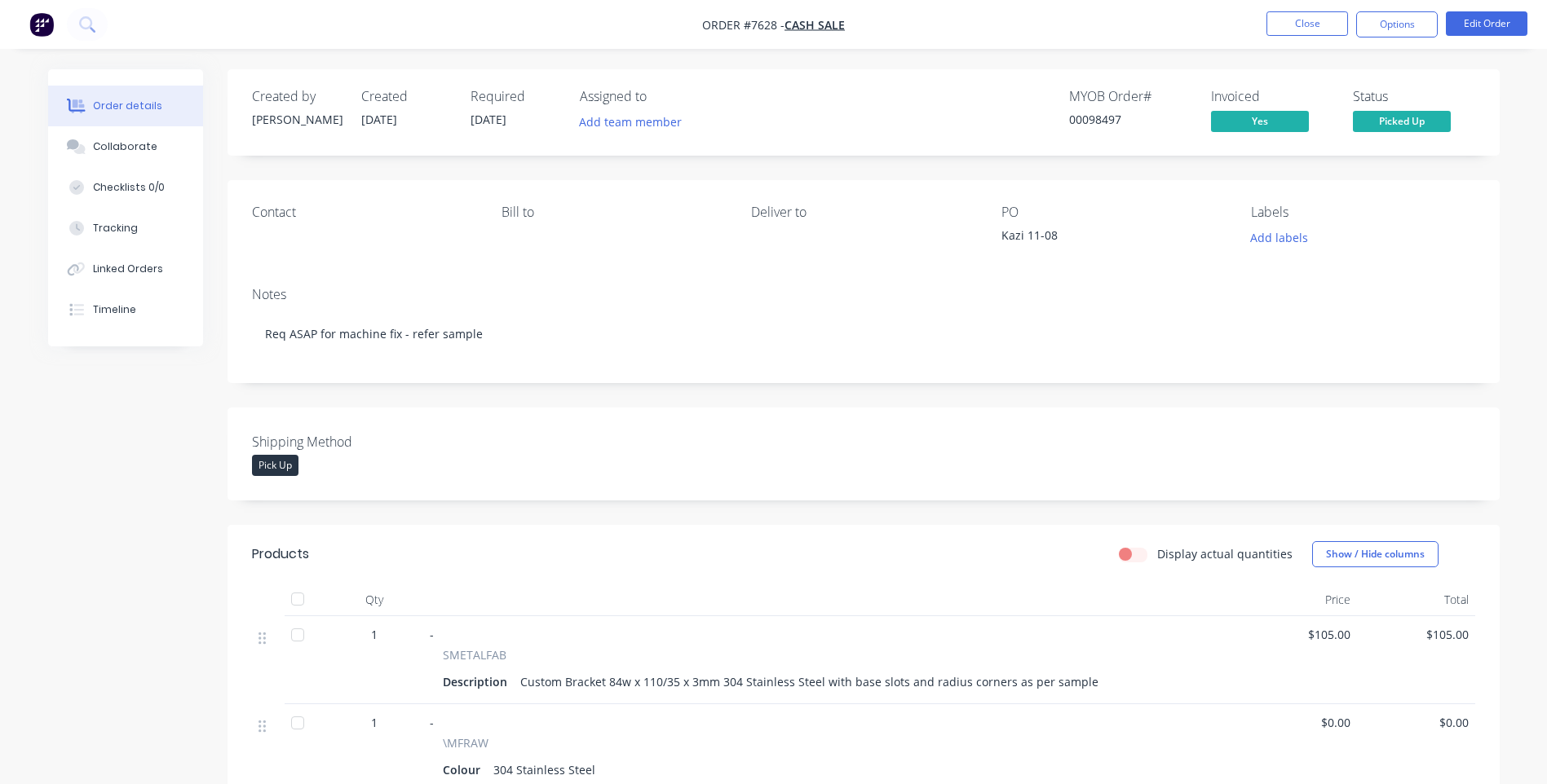
click at [1299, 9] on nav "Order #7628 - Cash Sale Close Options Edit Order" at bounding box center [774, 24] width 1547 height 49
click at [1351, 29] on ul "Close Options Edit Order" at bounding box center [1396, 25] width 300 height 27
click at [1325, 26] on button "Close" at bounding box center [1307, 24] width 81 height 25
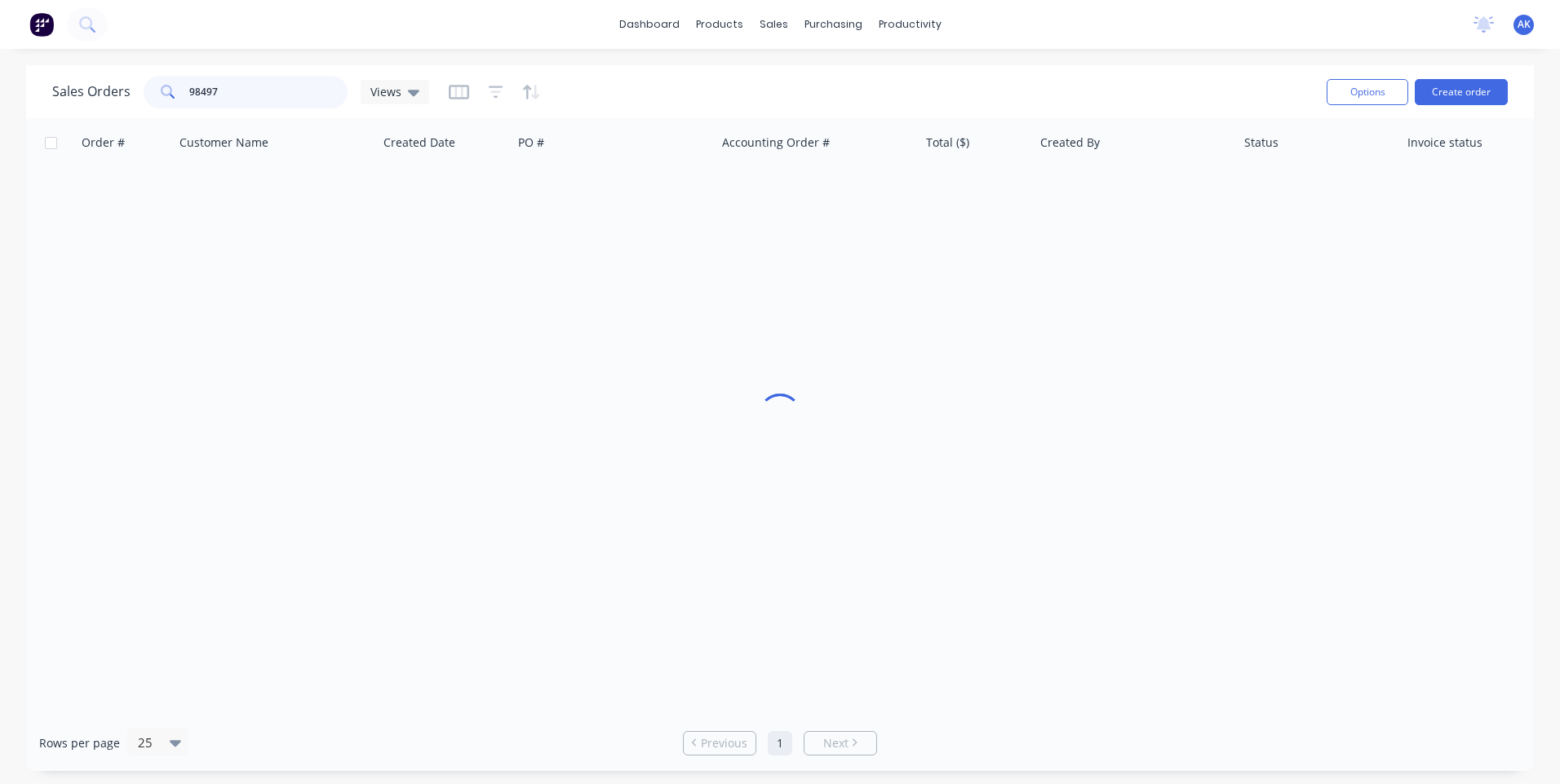
drag, startPoint x: 250, startPoint y: 92, endPoint x: 101, endPoint y: 102, distance: 149.3
click at [101, 102] on div "Sales Orders 98497 Views" at bounding box center [241, 92] width 377 height 33
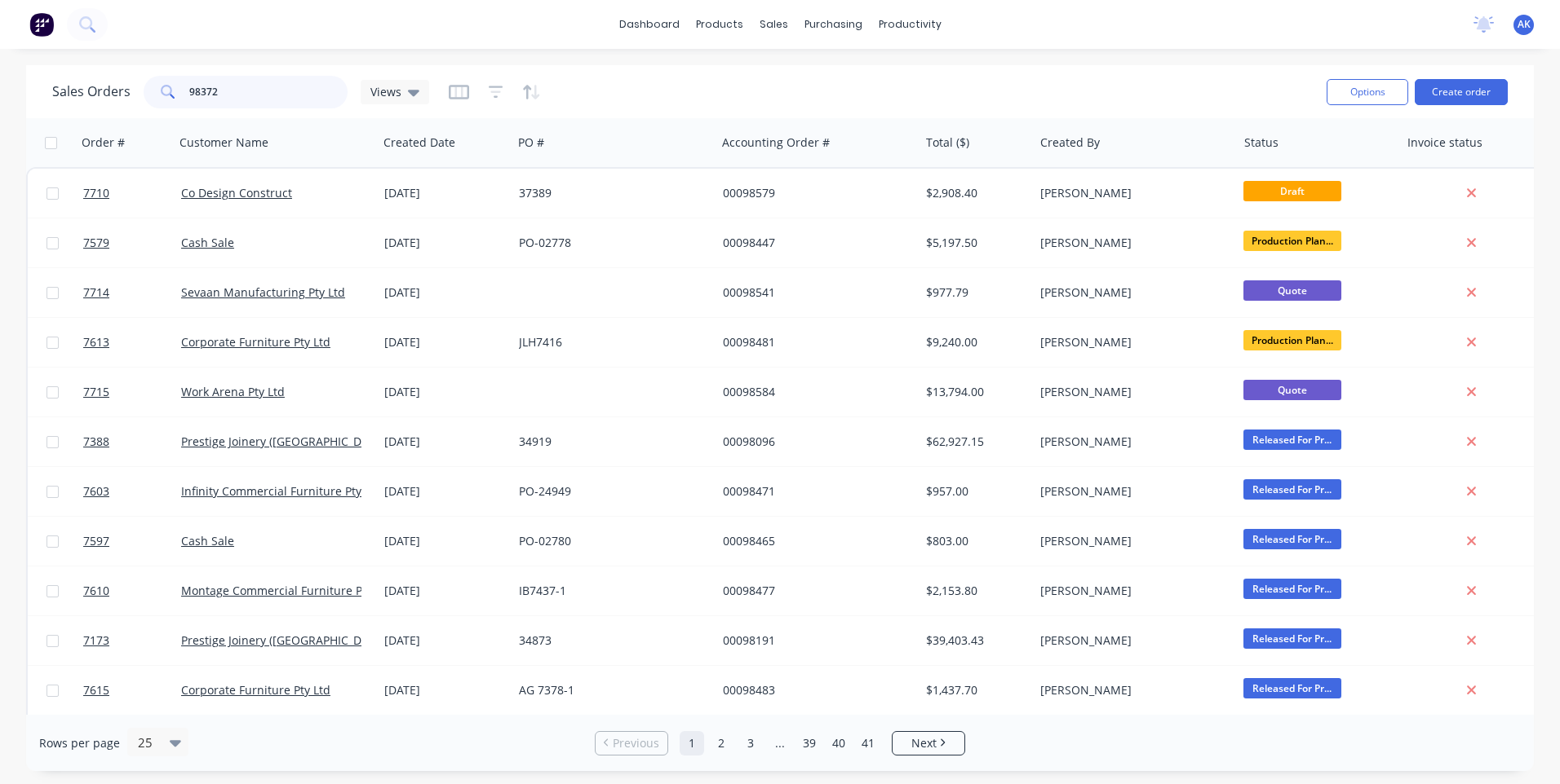
type input "98372"
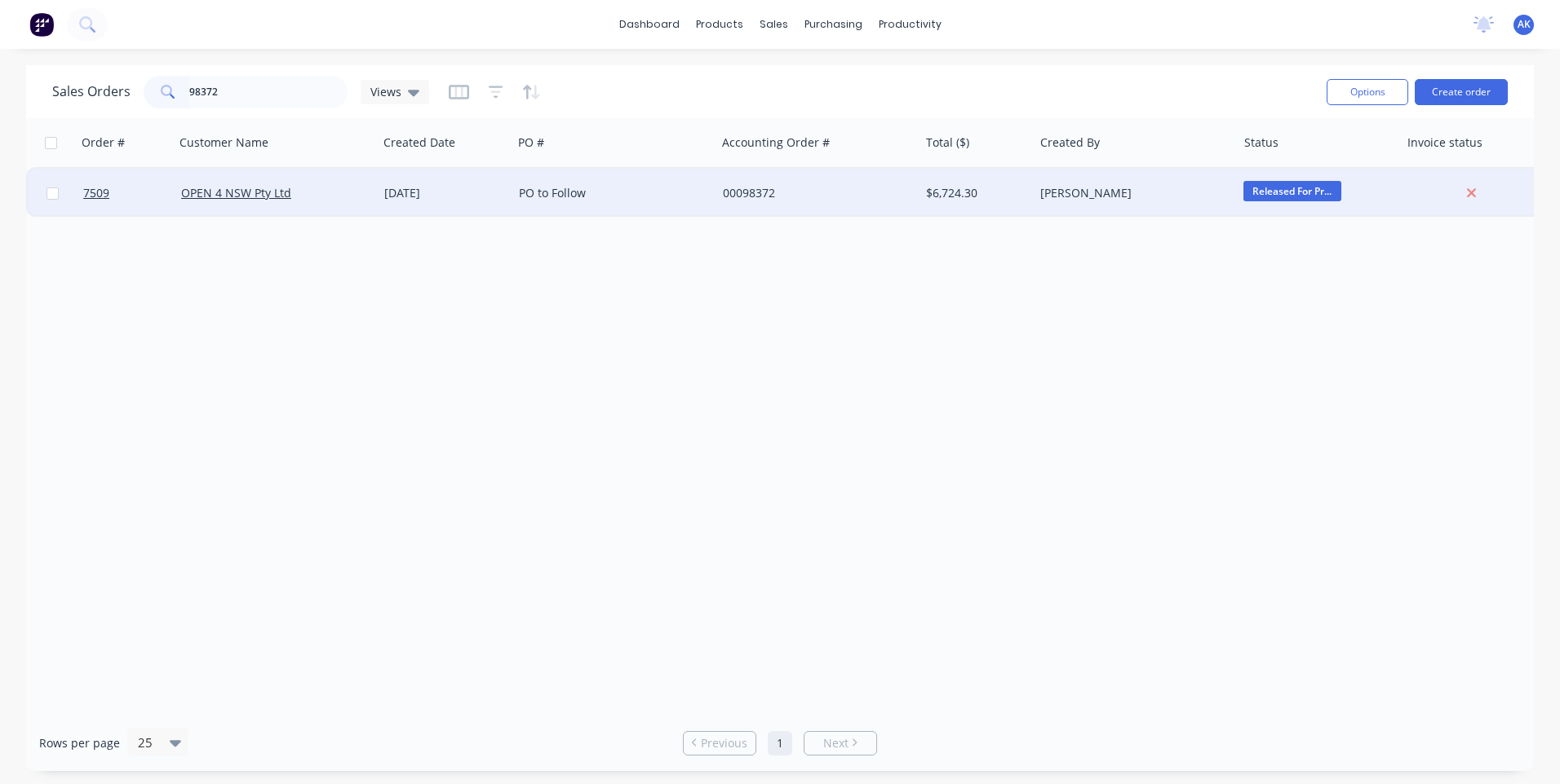
click at [506, 186] on div "[DATE]" at bounding box center [444, 193] width 121 height 16
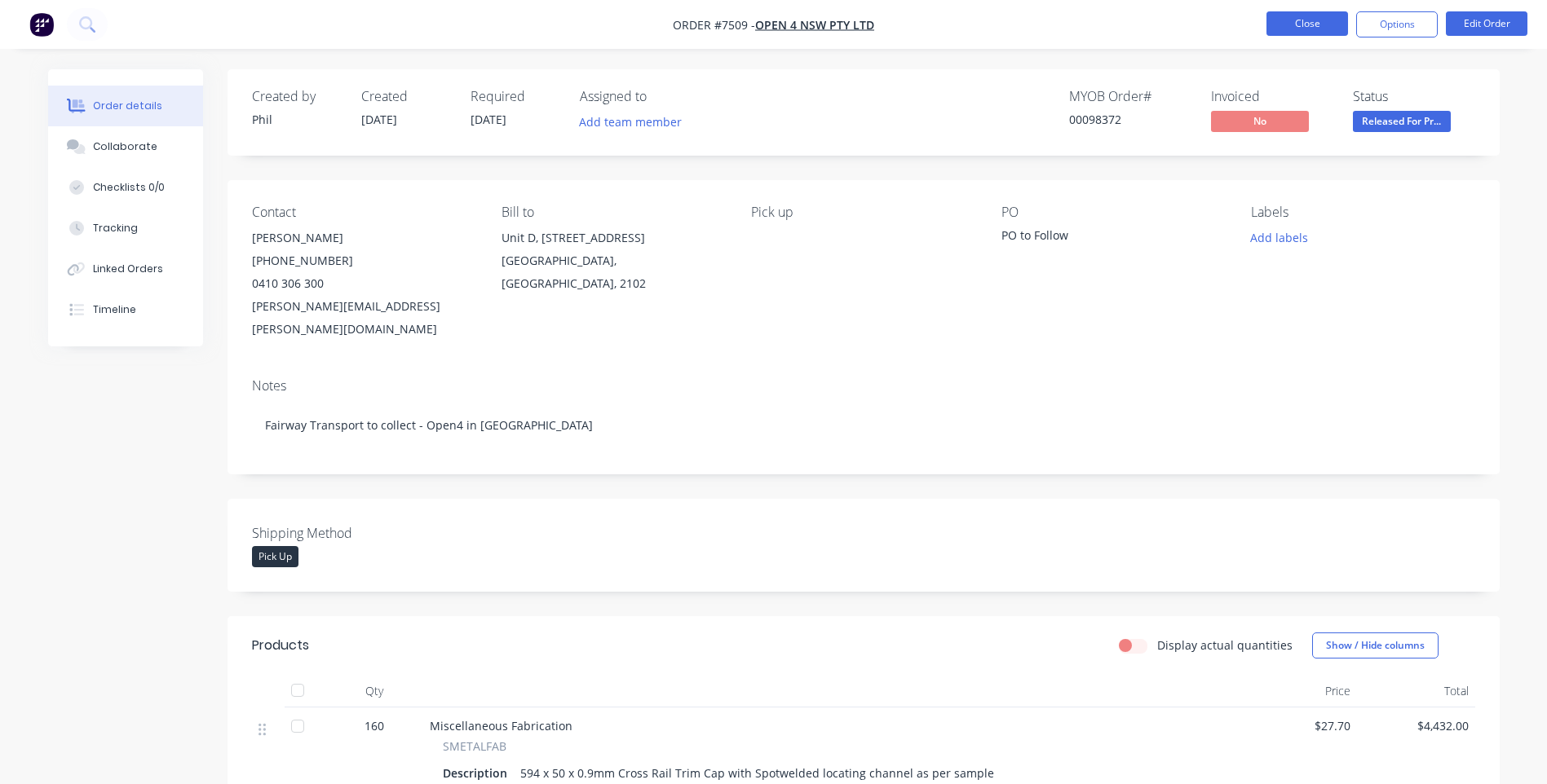
click at [1305, 23] on button "Close" at bounding box center [1307, 24] width 81 height 25
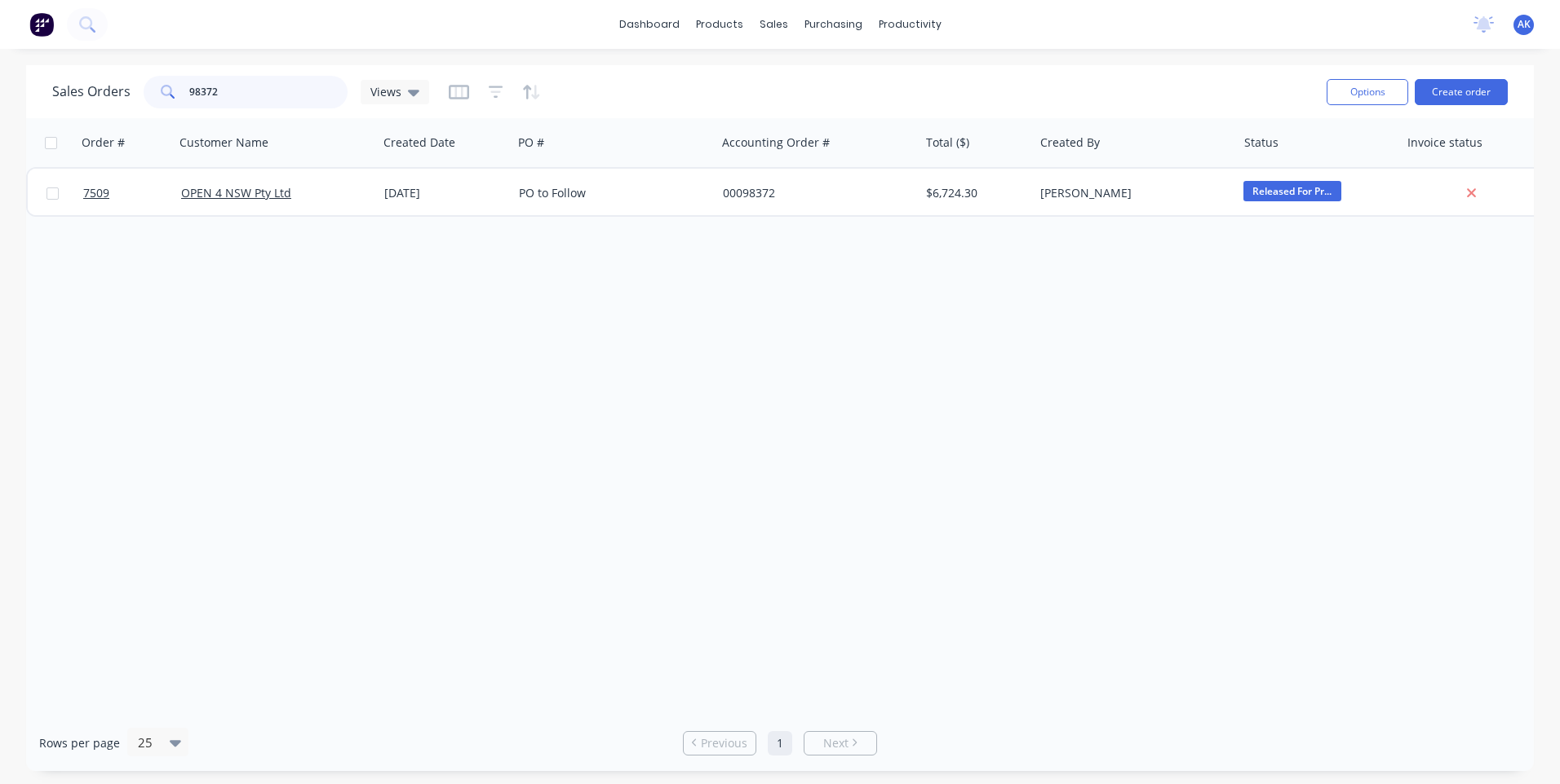
drag, startPoint x: 237, startPoint y: 88, endPoint x: 149, endPoint y: 96, distance: 88.4
click at [149, 96] on div "98372" at bounding box center [245, 92] width 204 height 33
type input "98494"
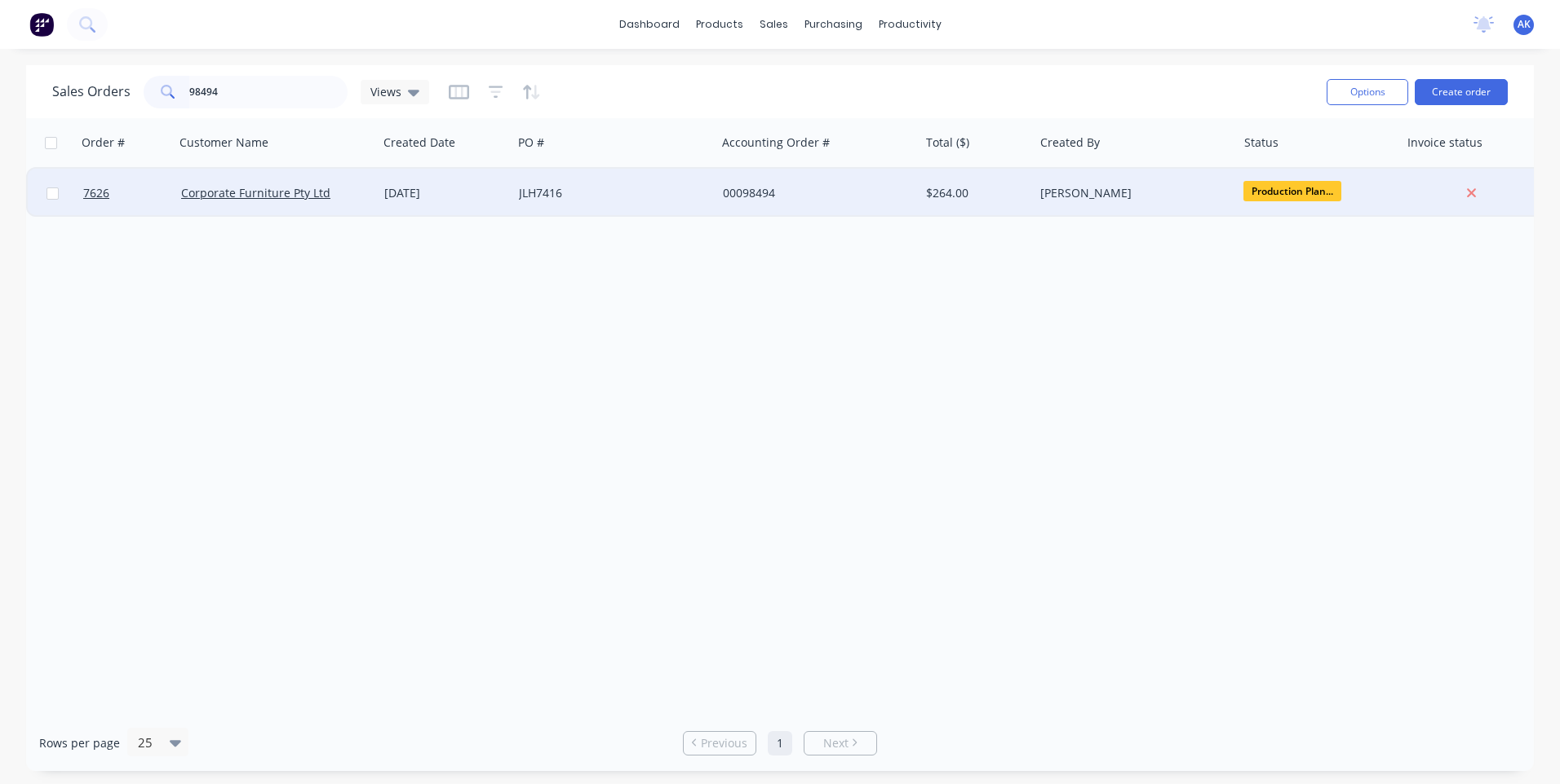
click at [806, 181] on div "00098494" at bounding box center [818, 193] width 203 height 49
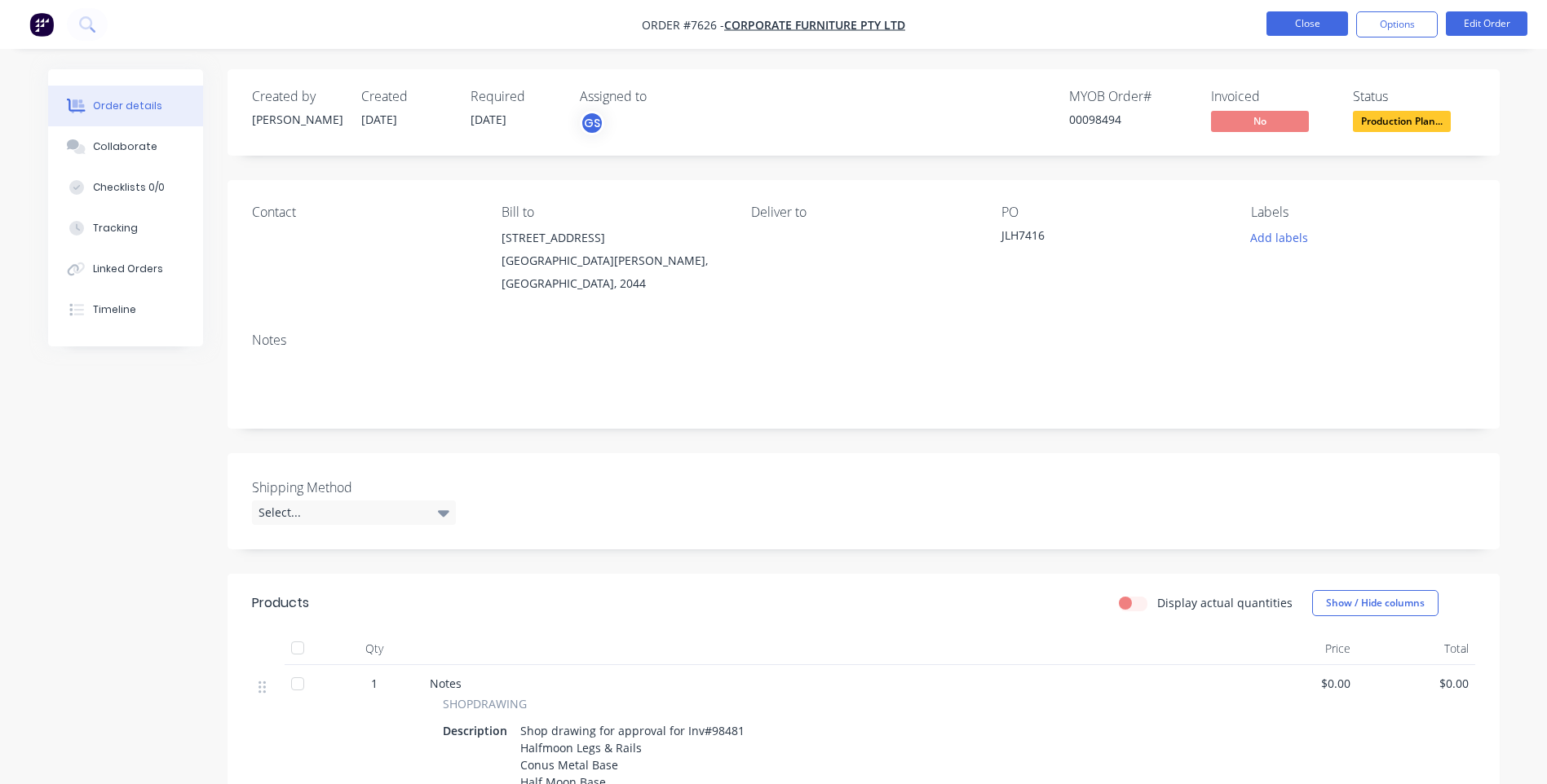
click at [1293, 19] on button "Close" at bounding box center [1307, 24] width 81 height 25
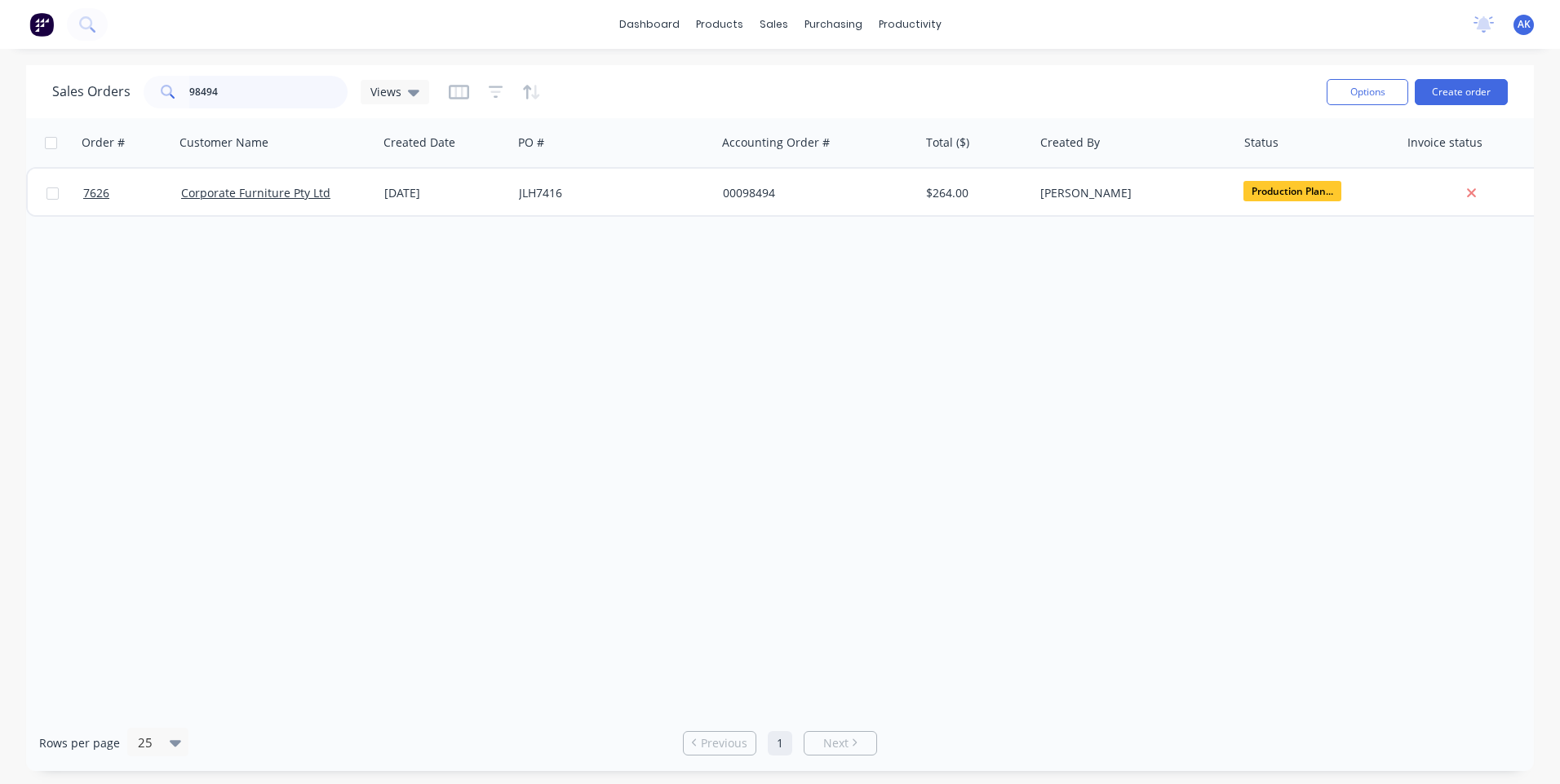
click at [230, 100] on input "98494" at bounding box center [269, 92] width 159 height 33
type input "98513"
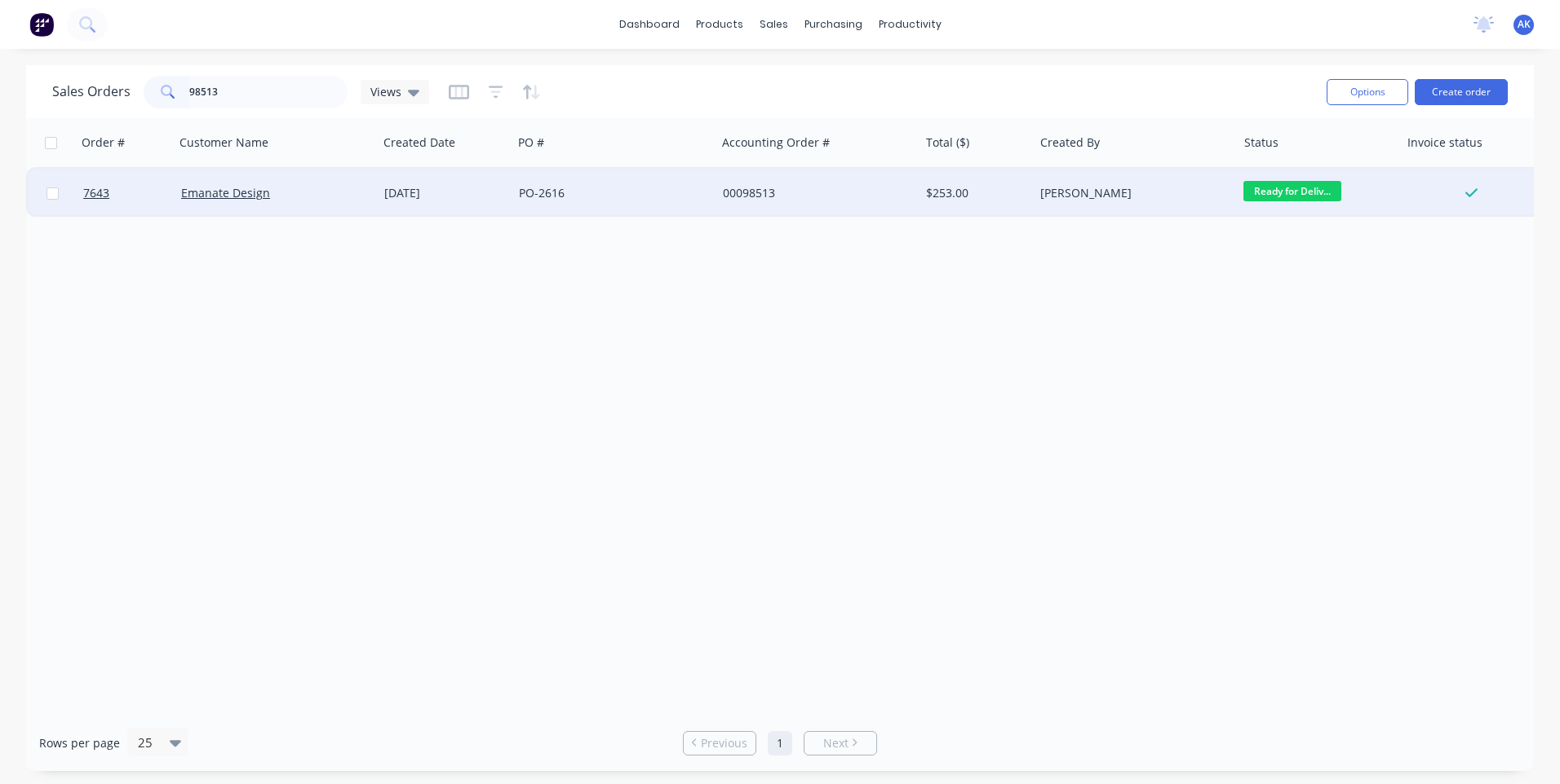
click at [527, 197] on div "PO-2616" at bounding box center [609, 193] width 181 height 16
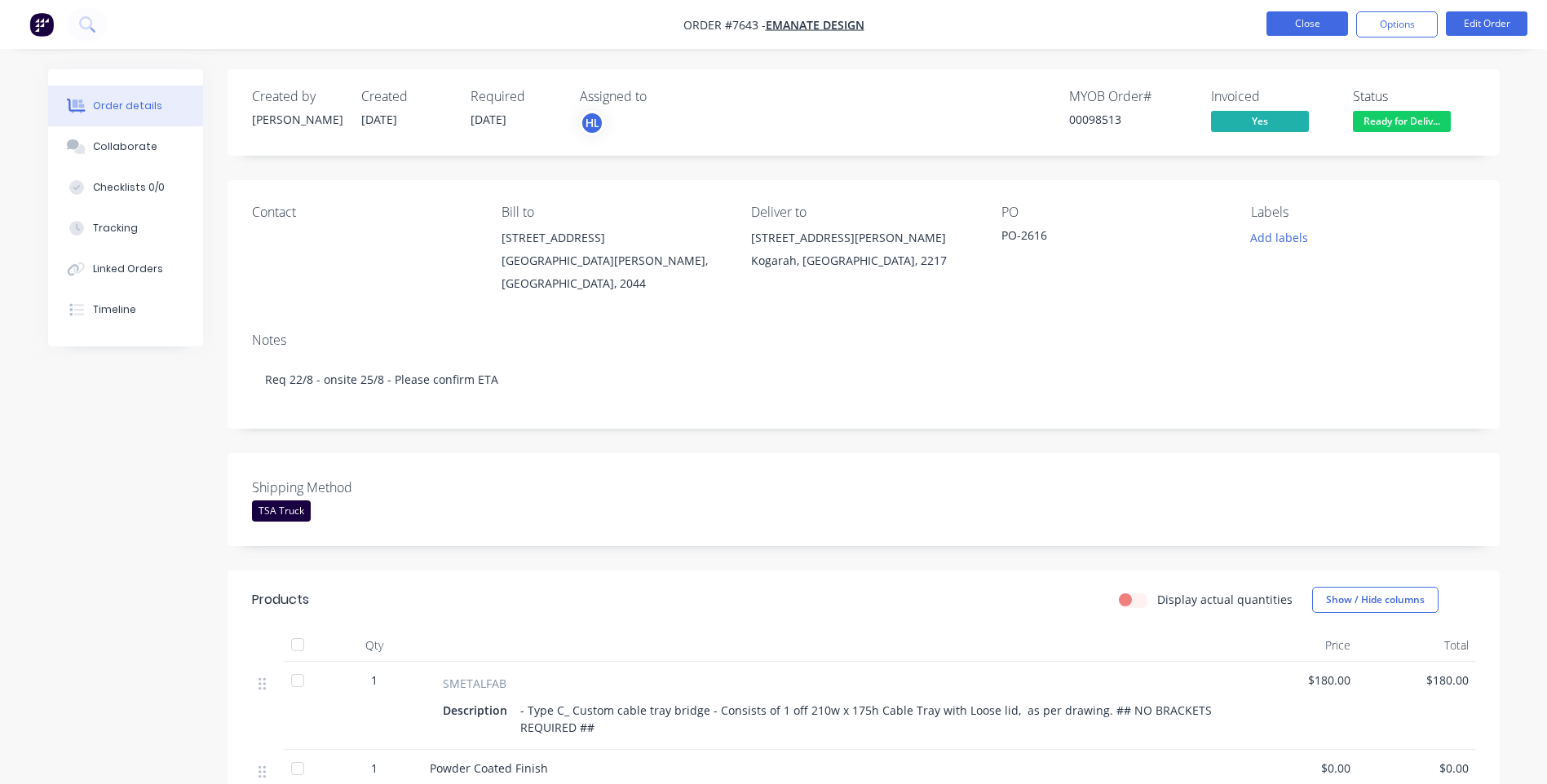
click at [1300, 30] on button "Close" at bounding box center [1307, 24] width 81 height 25
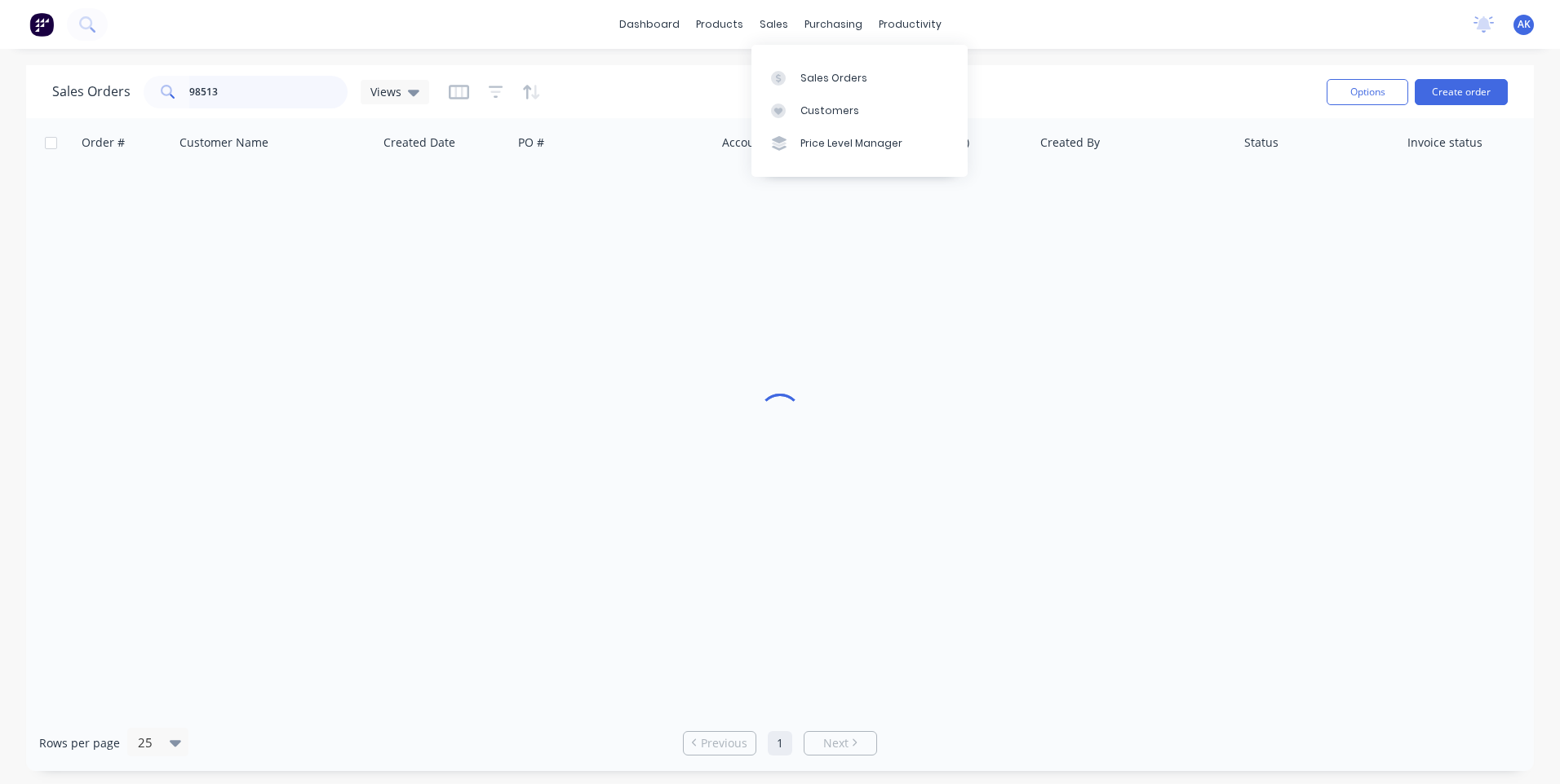
click at [247, 83] on input "98513" at bounding box center [269, 92] width 159 height 33
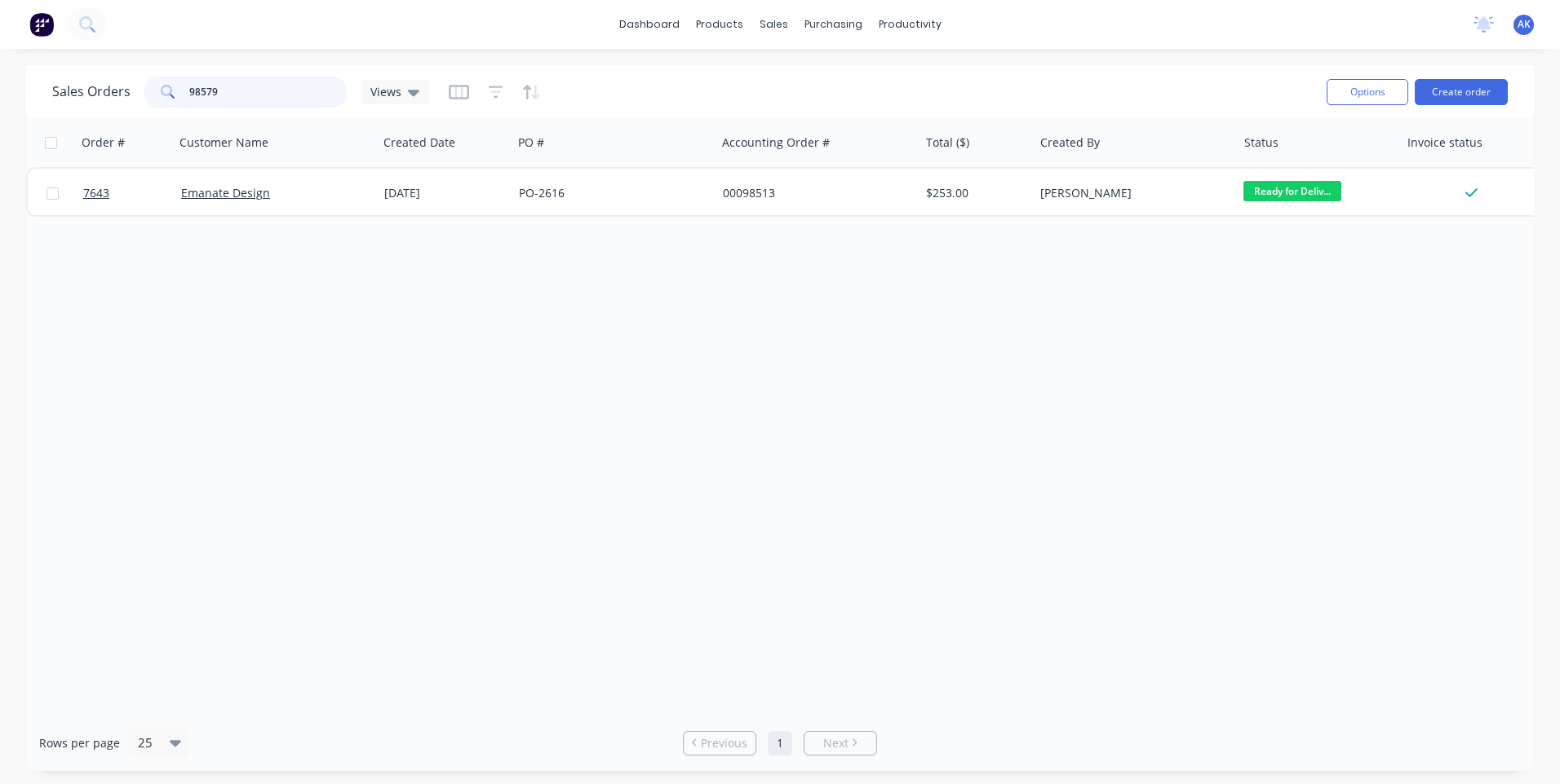
type input "98579"
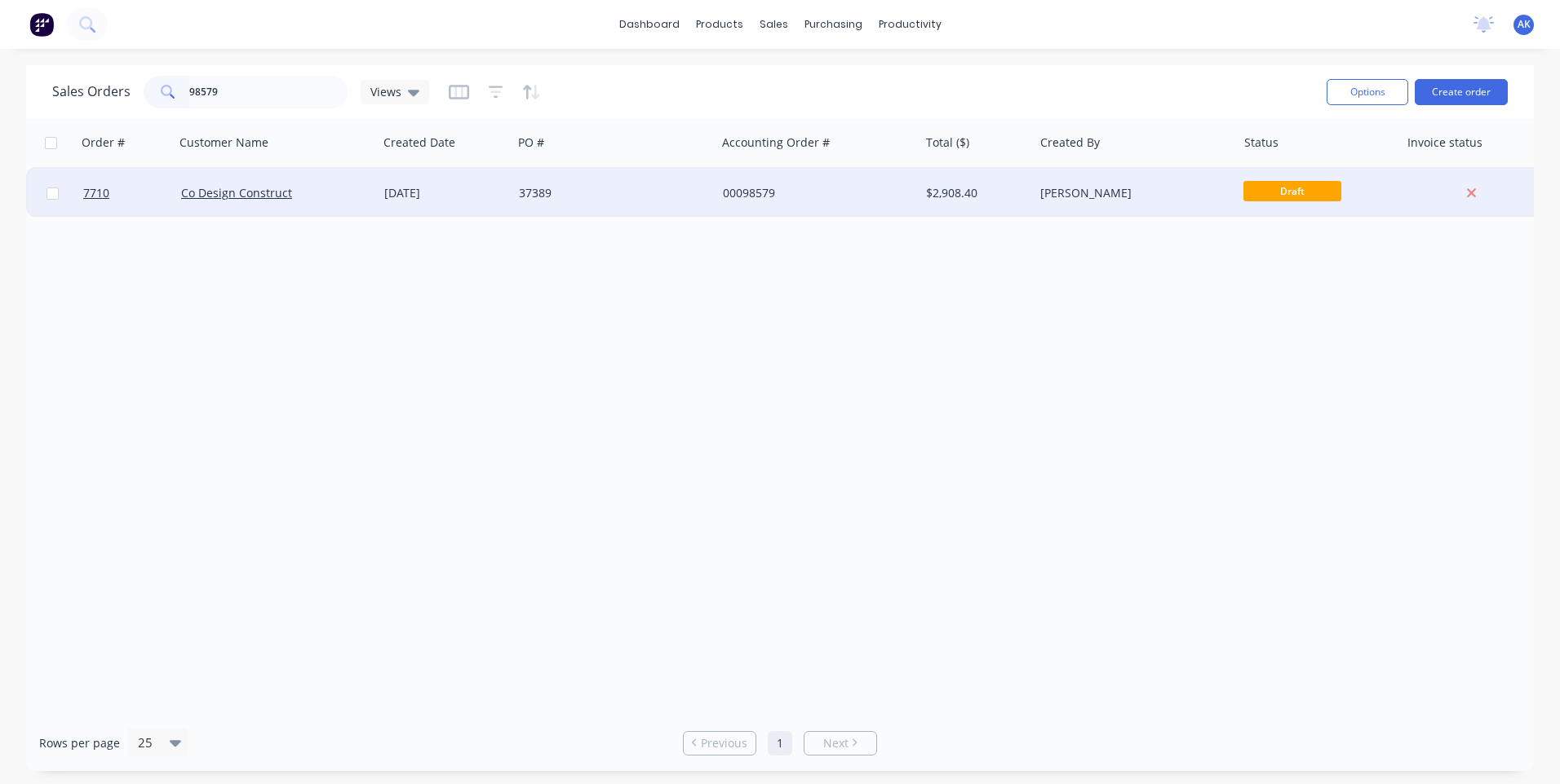
click at [634, 194] on div "37389" at bounding box center [609, 193] width 181 height 16
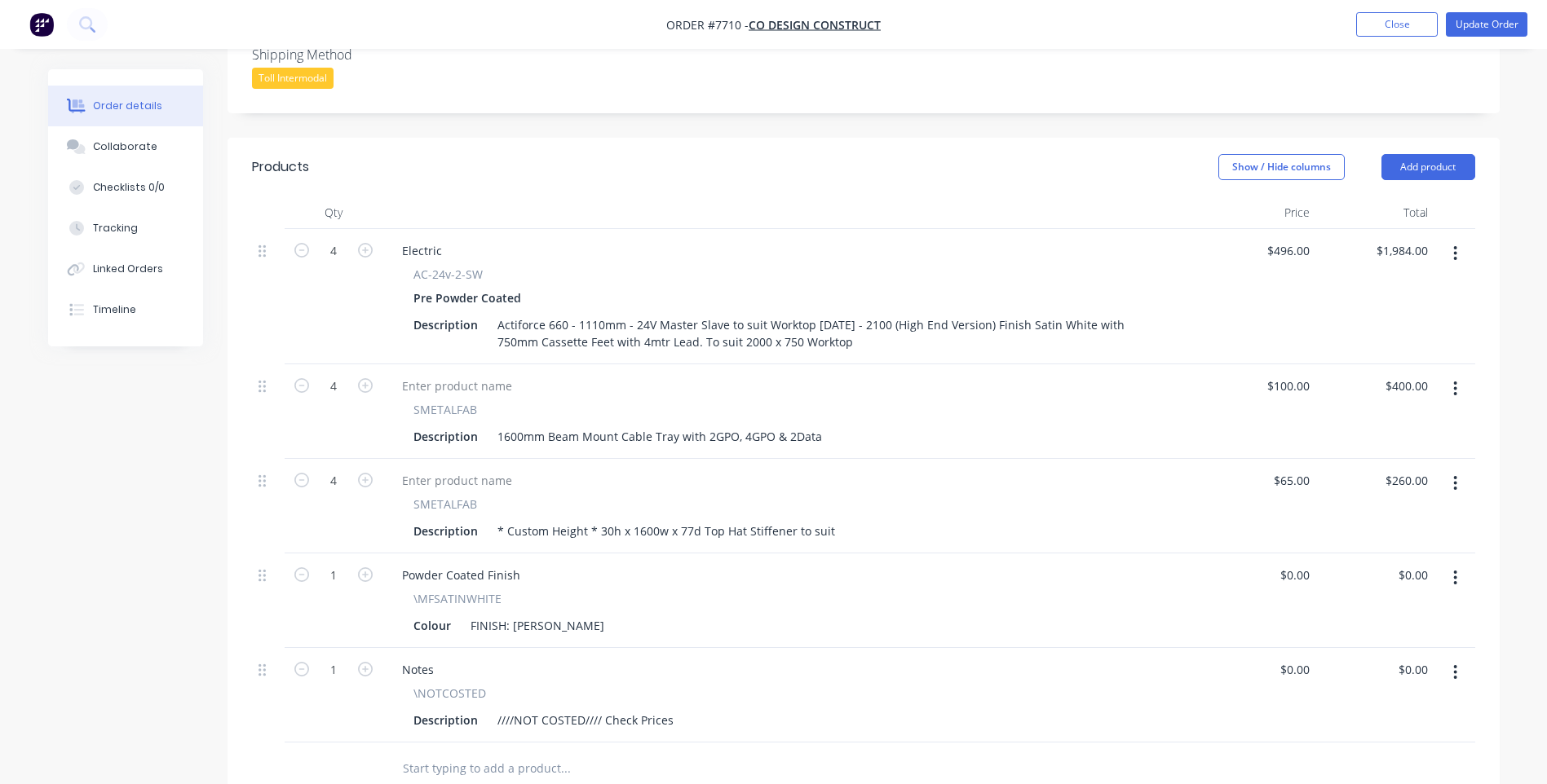
scroll to position [489, 0]
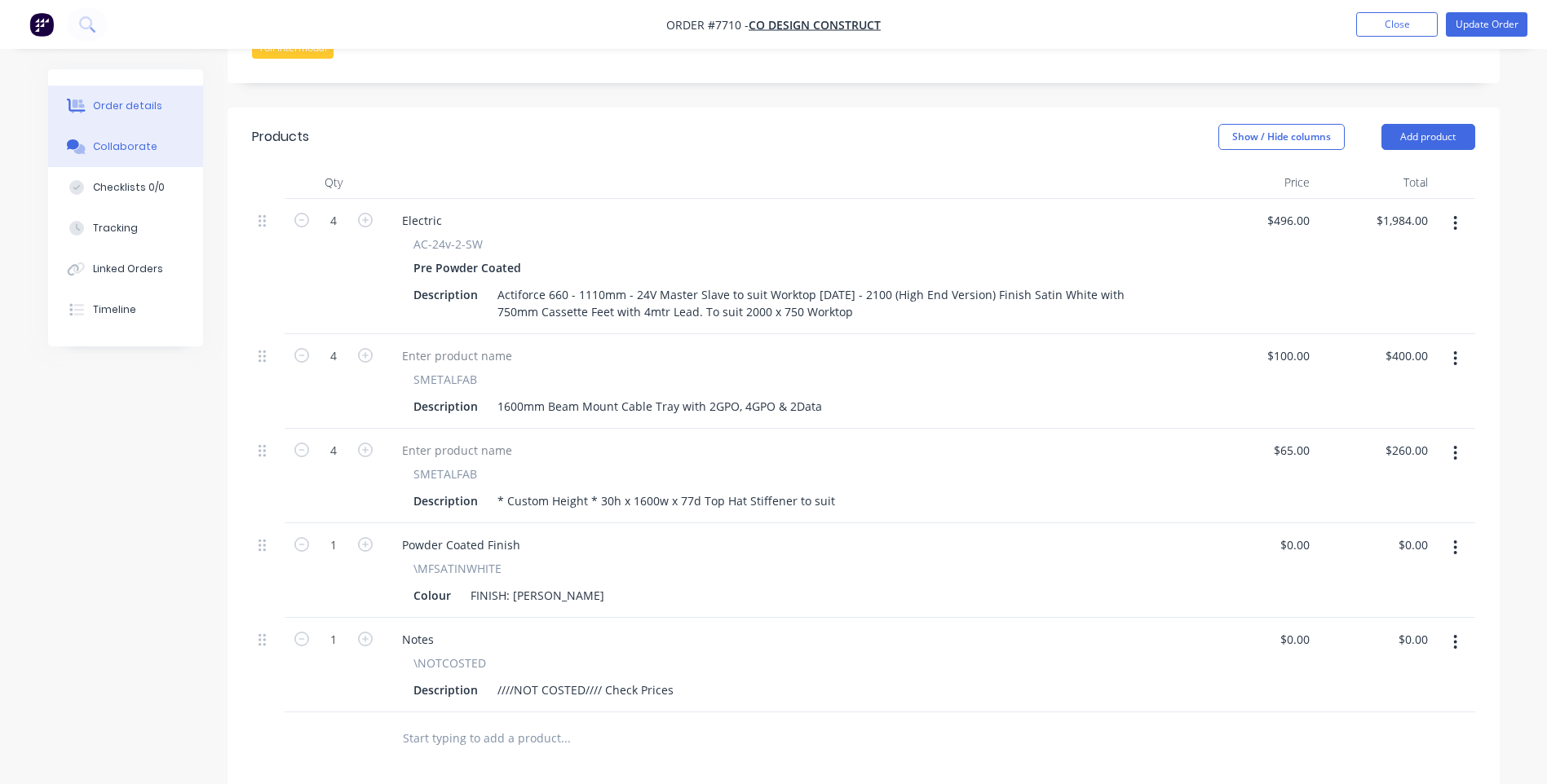
click at [125, 139] on button "Collaborate" at bounding box center [125, 147] width 155 height 41
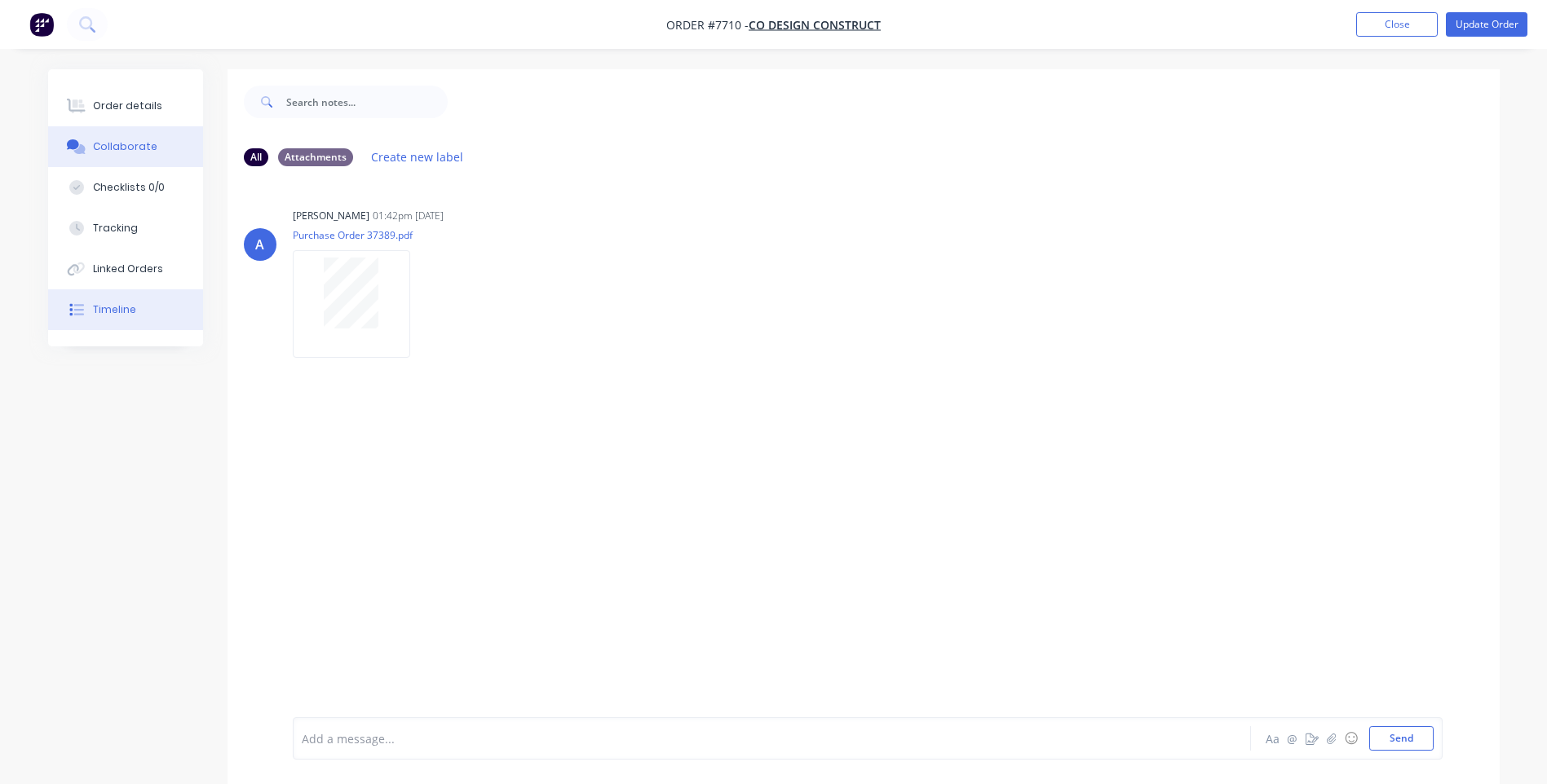
click at [180, 308] on button "Timeline" at bounding box center [125, 309] width 155 height 41
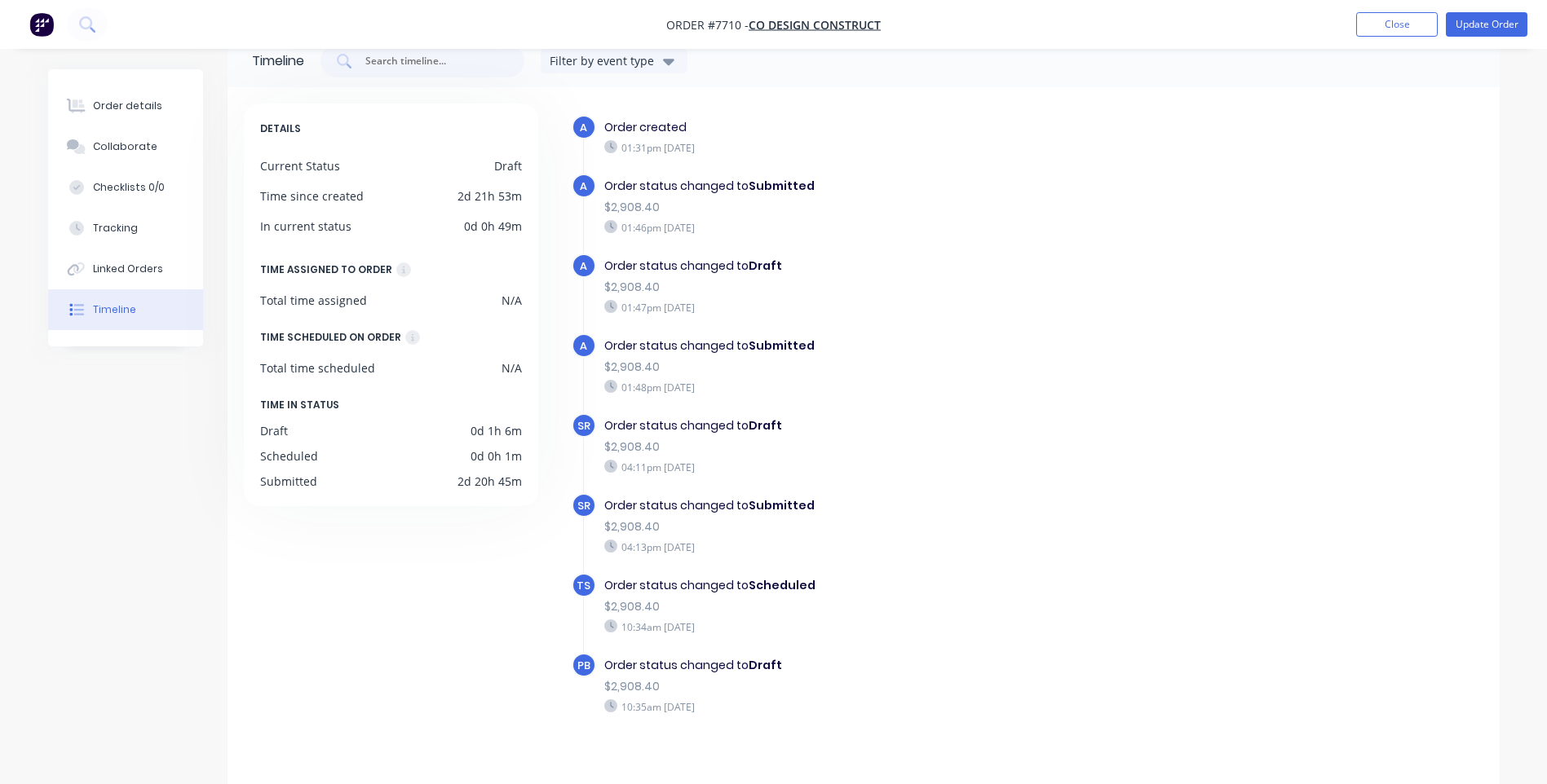
scroll to position [54, 0]
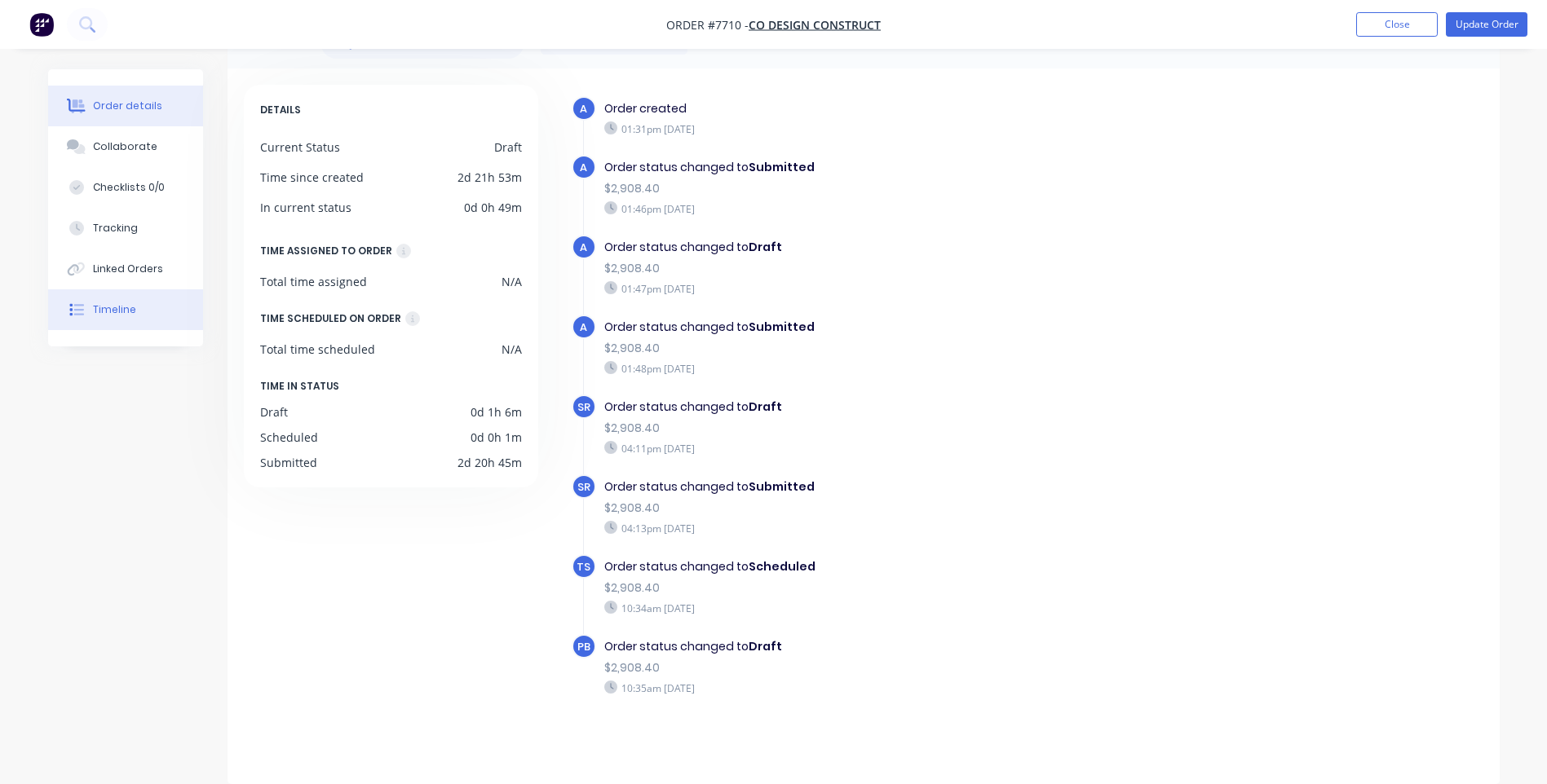
click at [114, 106] on div "Order details" at bounding box center [127, 106] width 69 height 15
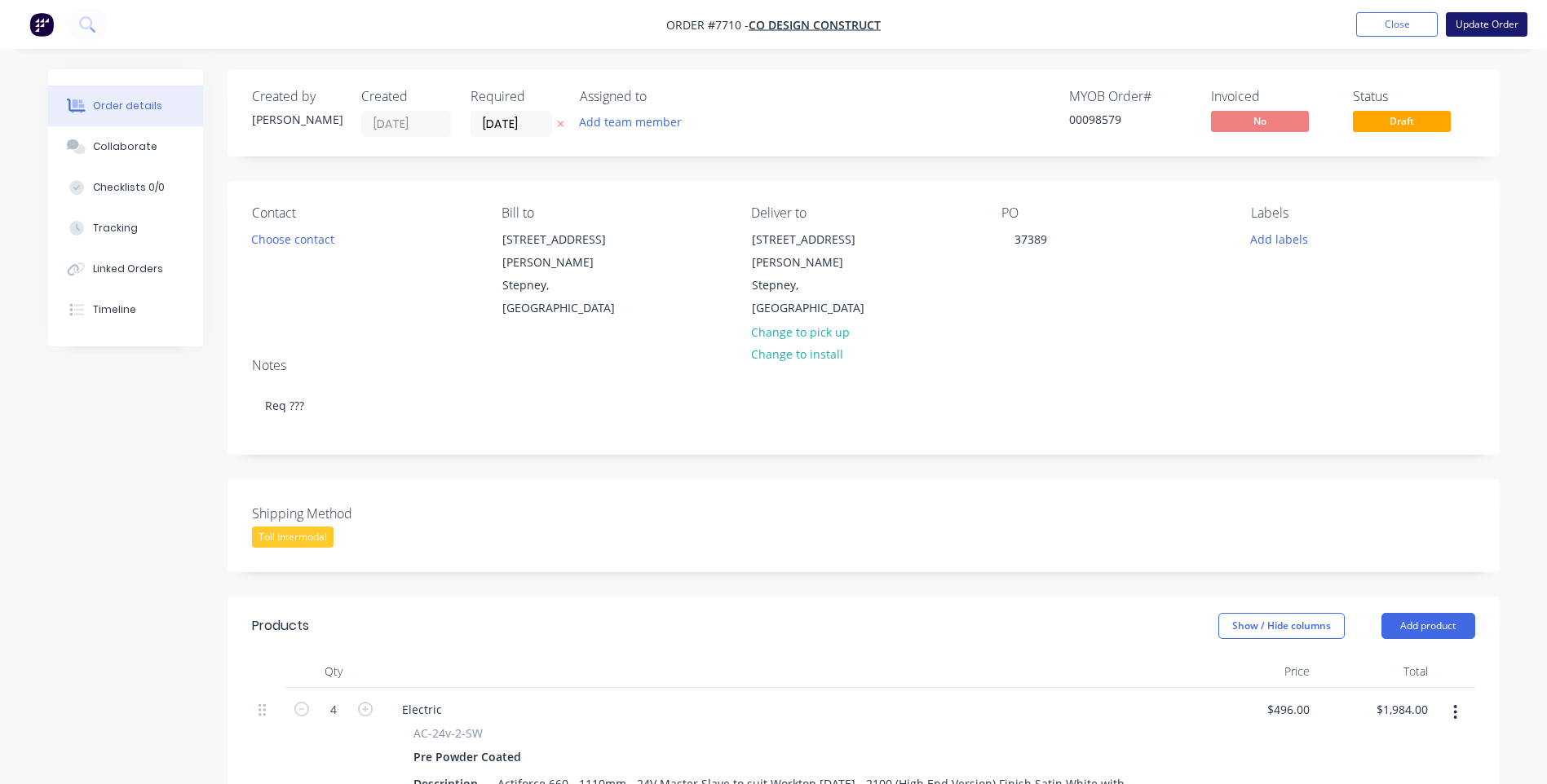
click at [1497, 28] on button "Update Order" at bounding box center [1486, 25] width 81 height 25
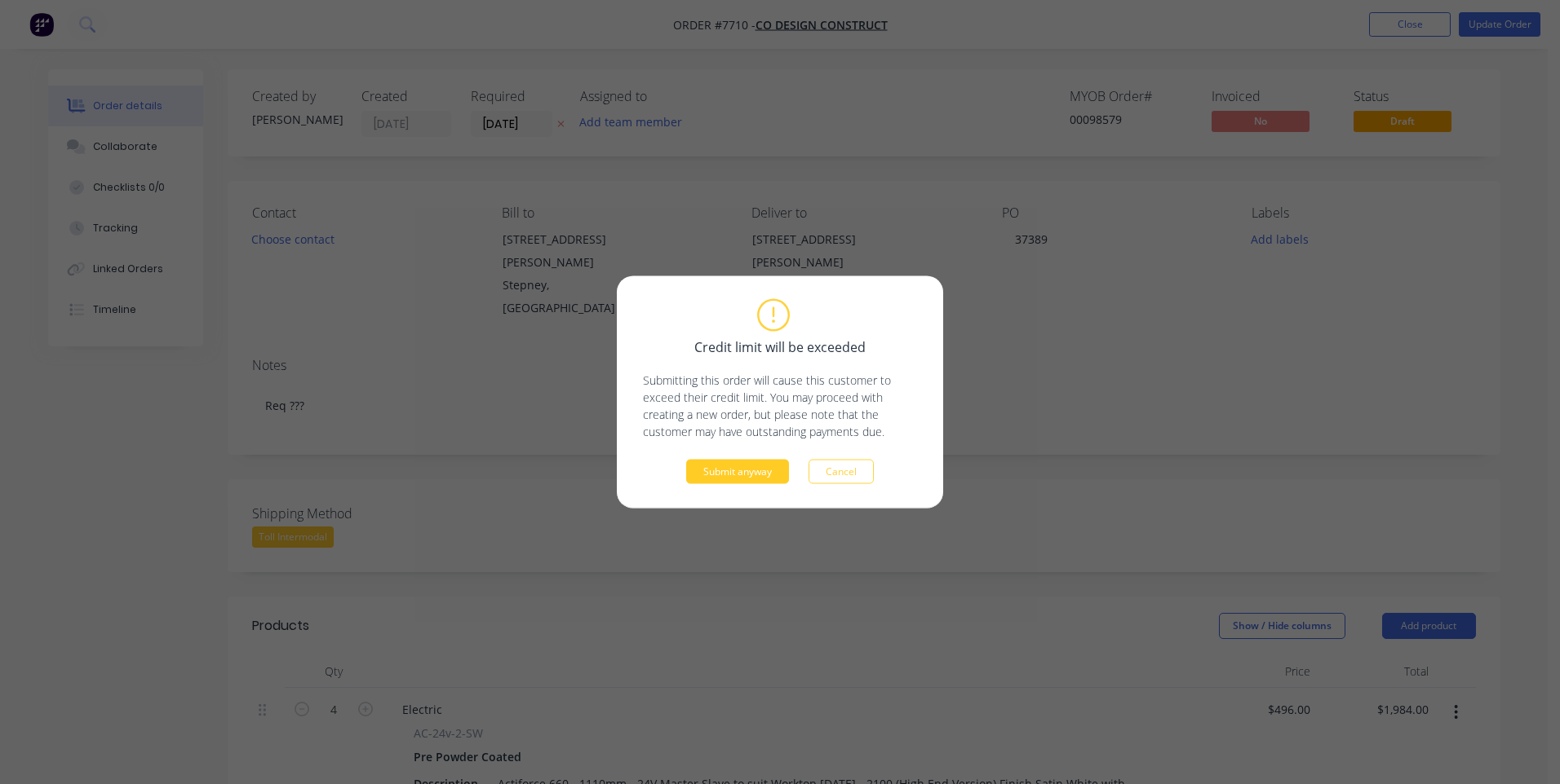
click at [748, 474] on button "Submit anyway" at bounding box center [738, 472] width 103 height 25
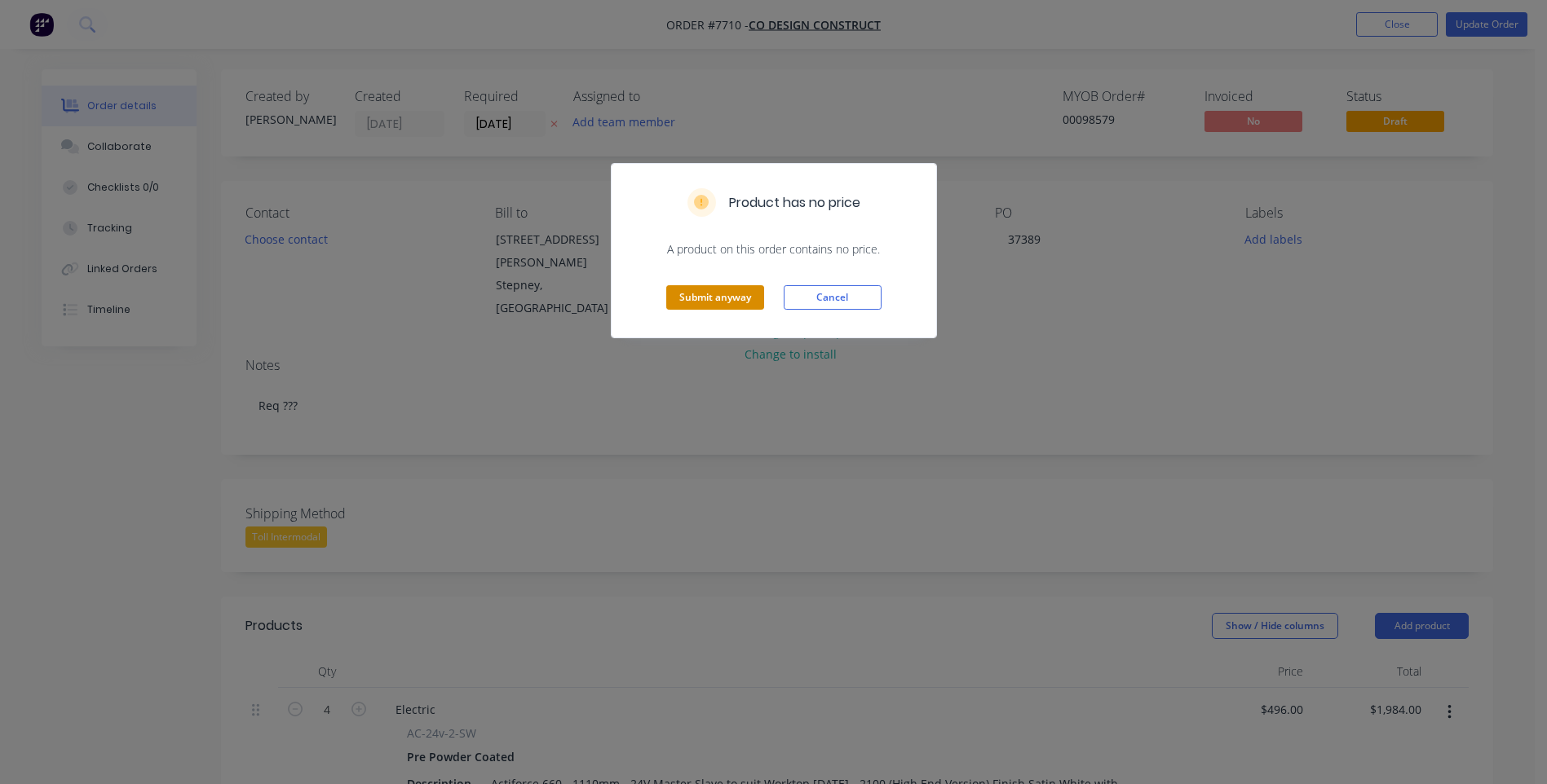
click at [706, 302] on button "Submit anyway" at bounding box center [715, 298] width 98 height 25
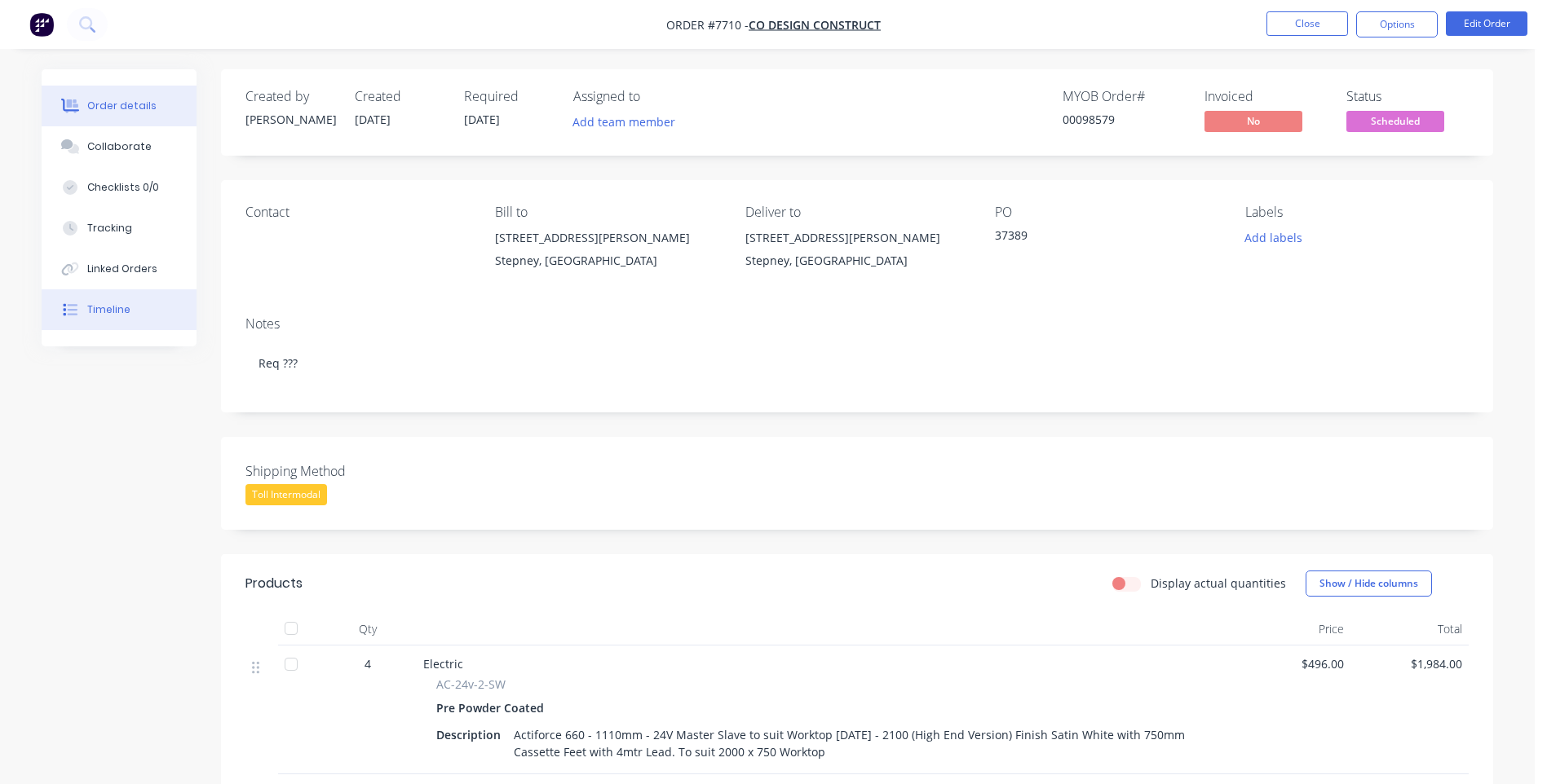
click at [104, 316] on div "Timeline" at bounding box center [109, 309] width 43 height 15
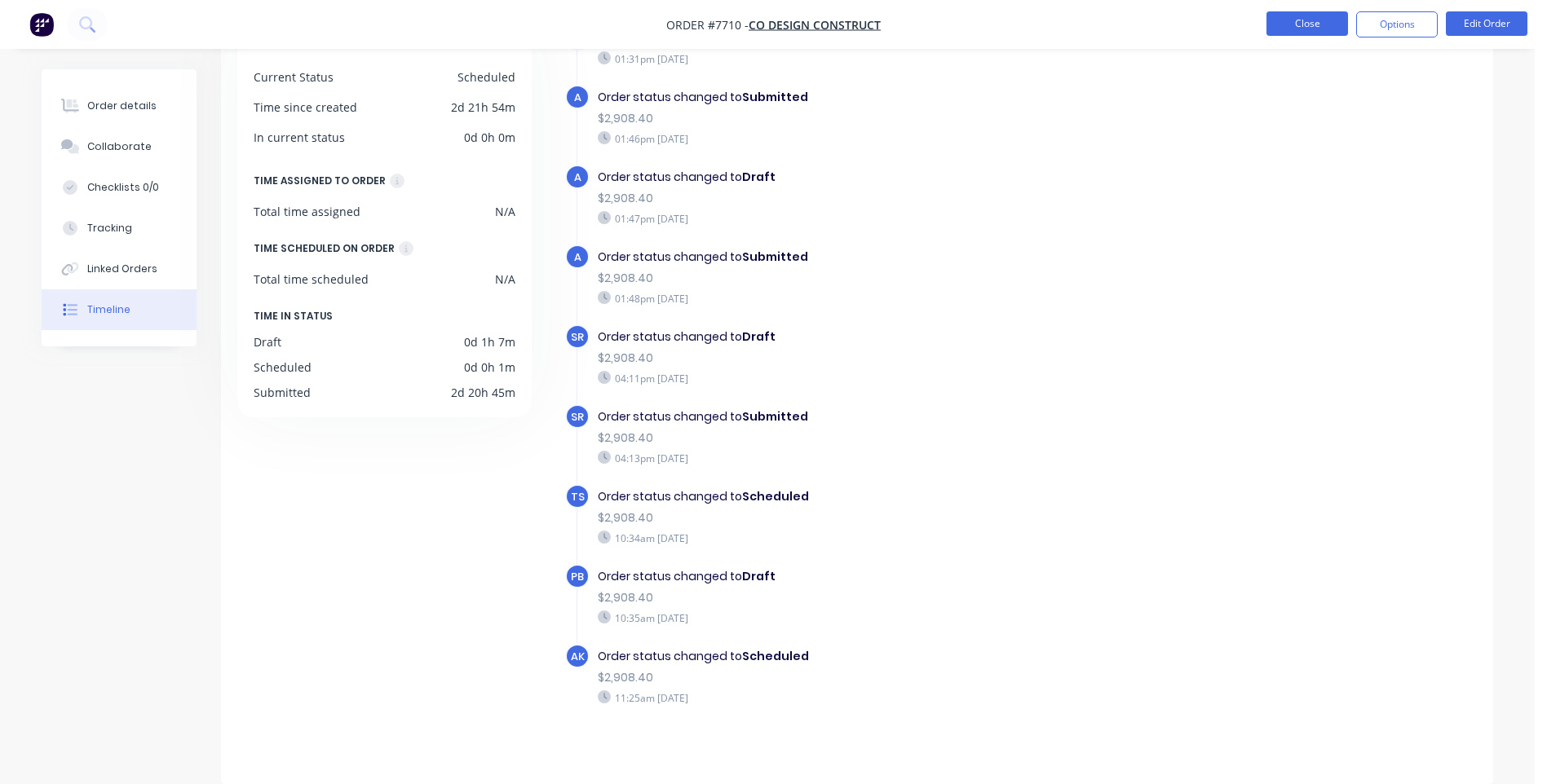
click at [1295, 25] on button "Close" at bounding box center [1307, 24] width 81 height 25
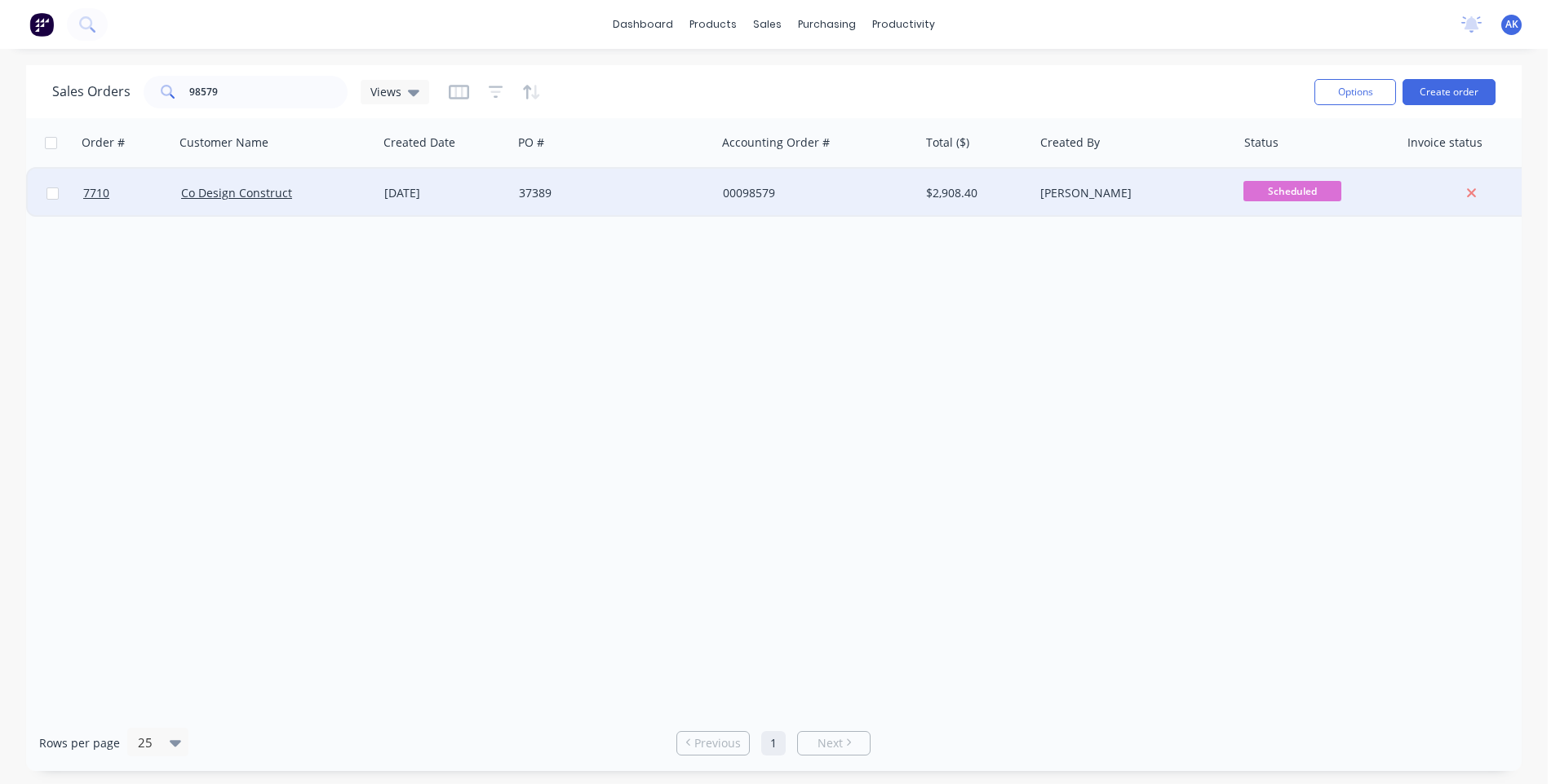
click at [539, 192] on div "37389" at bounding box center [609, 193] width 181 height 16
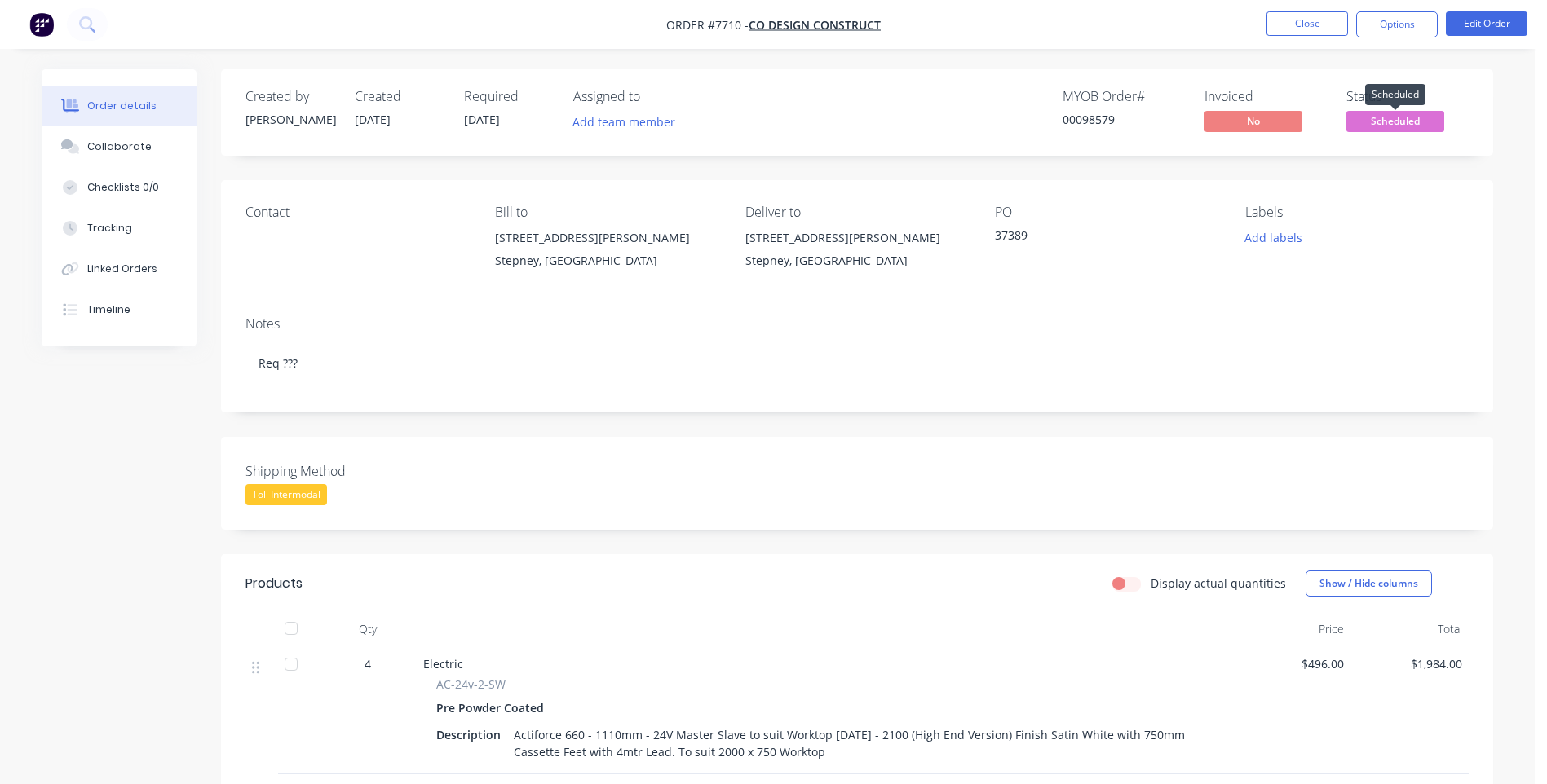
click at [1386, 114] on span "Scheduled" at bounding box center [1395, 120] width 98 height 20
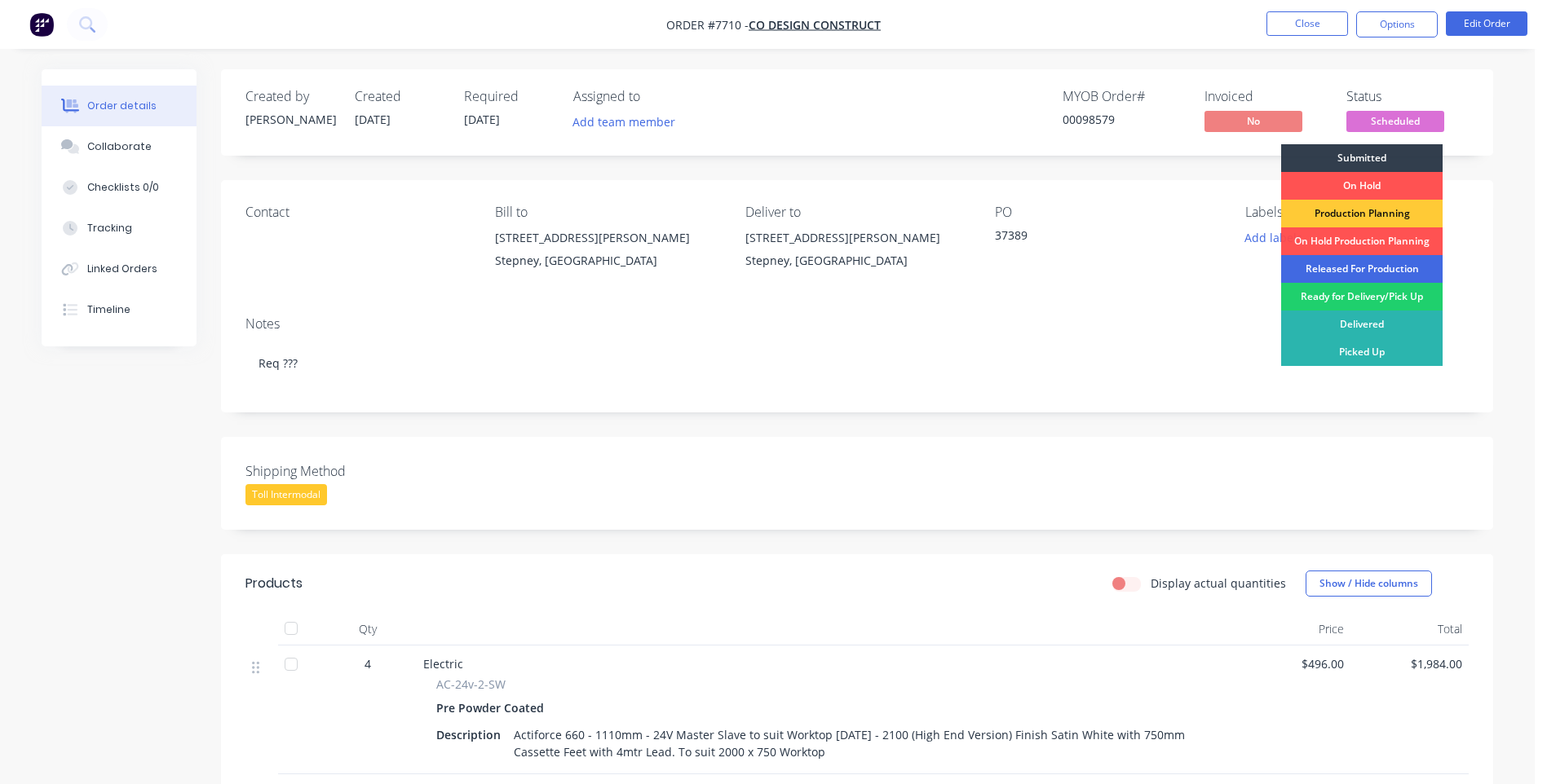
click at [1381, 268] on div "Released For Production" at bounding box center [1361, 269] width 162 height 27
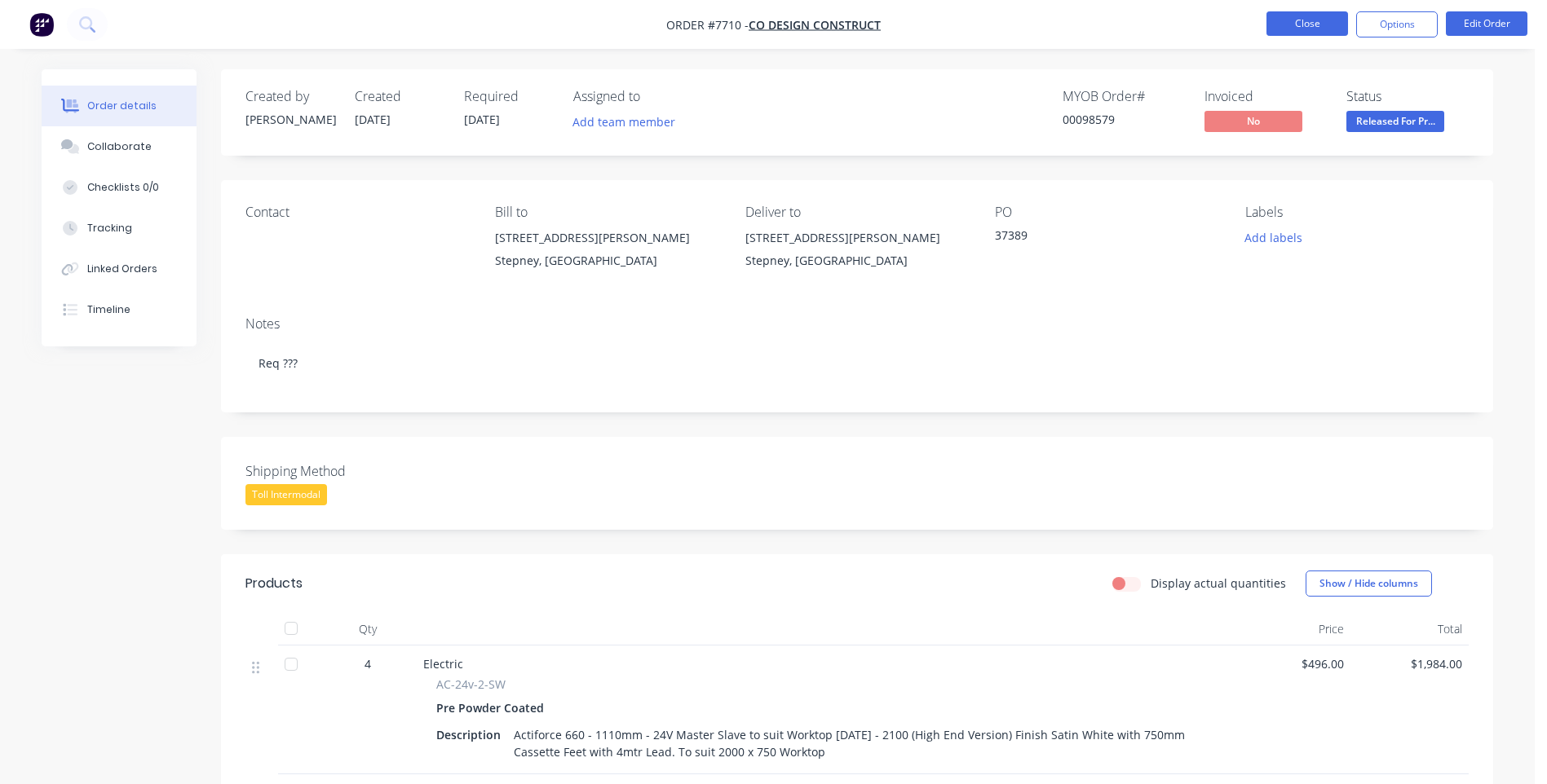
click at [1315, 27] on button "Close" at bounding box center [1307, 24] width 81 height 25
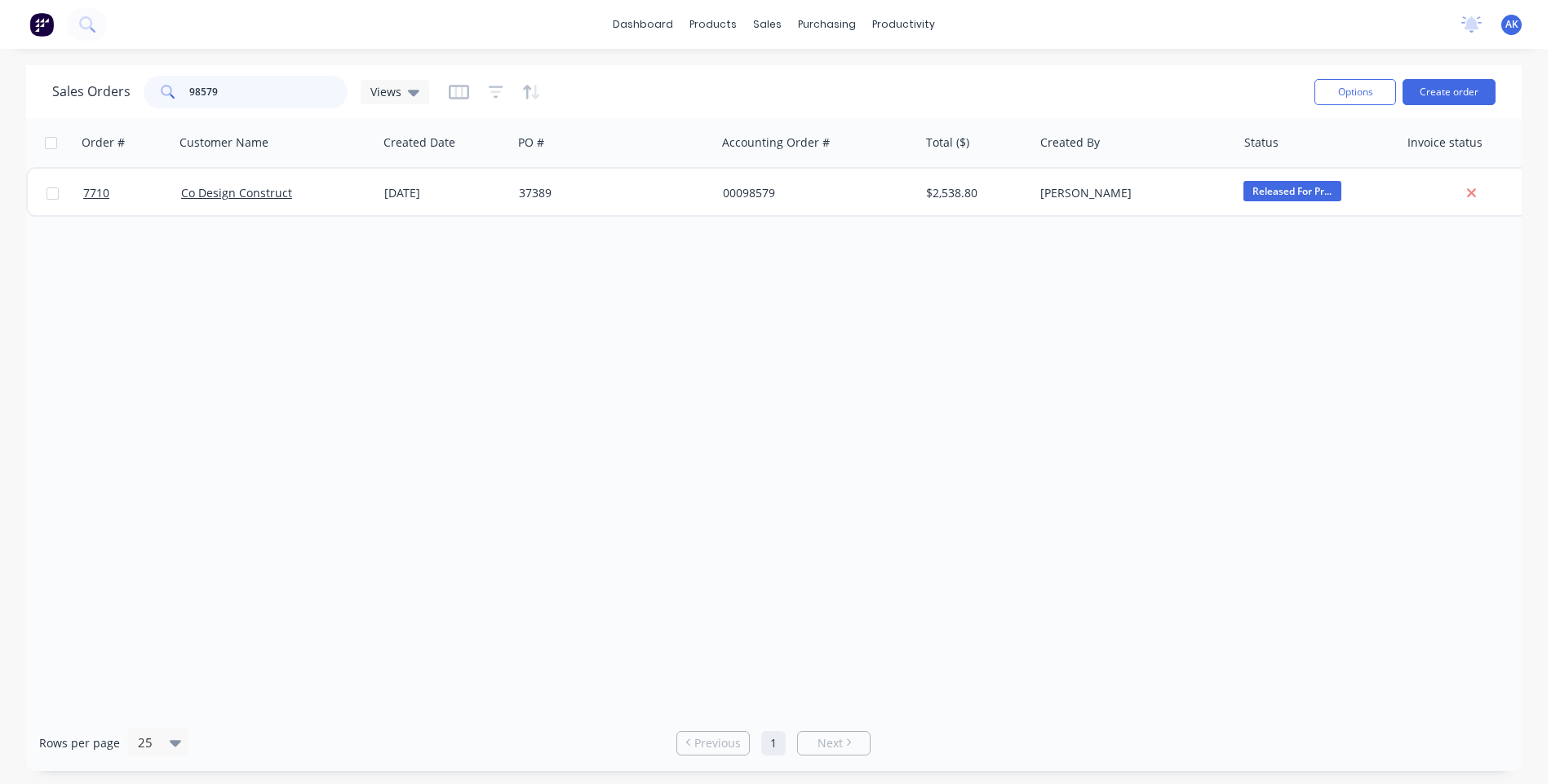
drag, startPoint x: 261, startPoint y: 89, endPoint x: 71, endPoint y: 163, distance: 203.9
click at [71, 163] on div "Sales Orders 98579 Views Options Create order Order # Customer Name Created Dat…" at bounding box center [774, 418] width 1495 height 706
type input "98583"
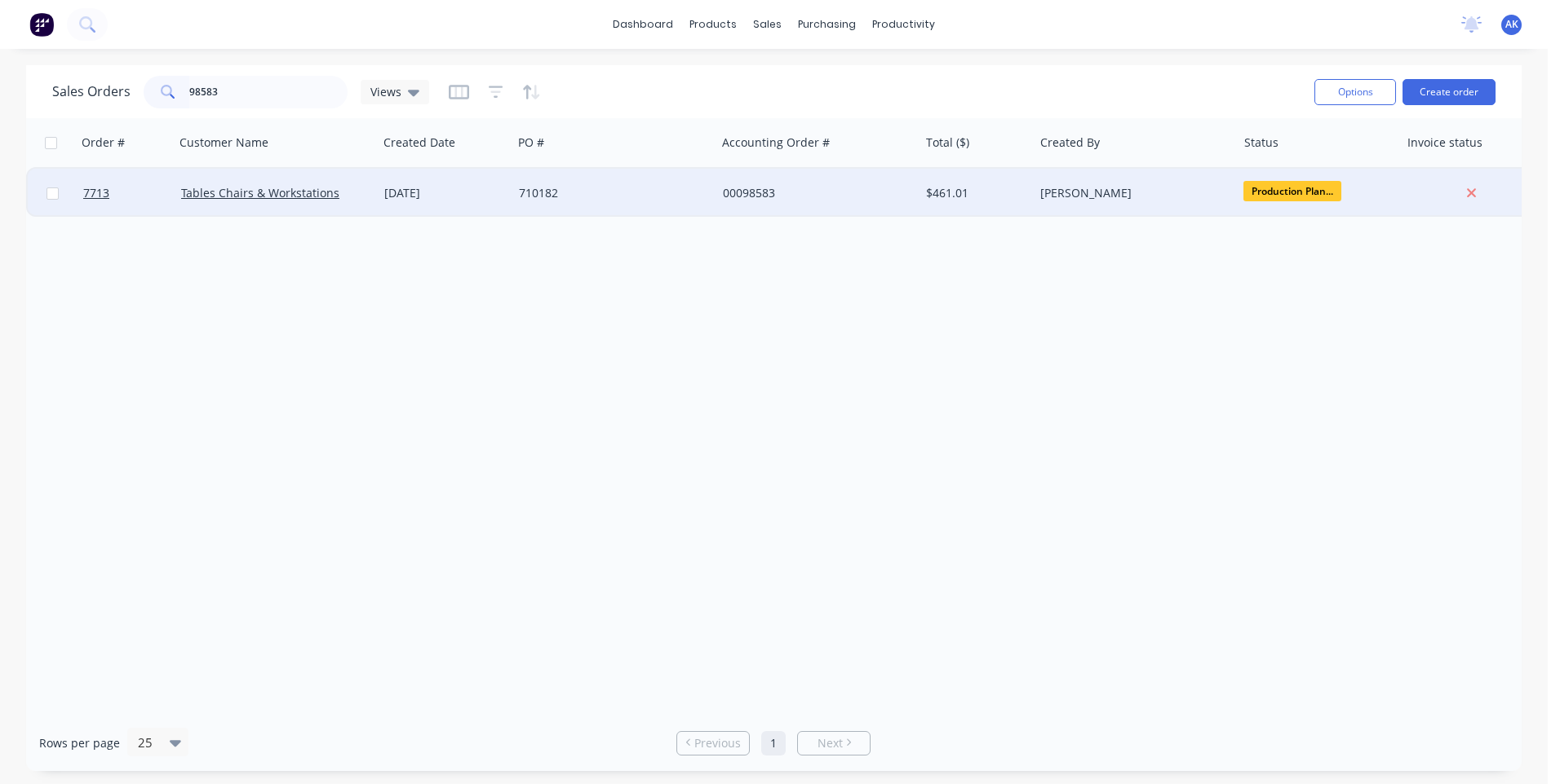
click at [515, 193] on div "710182" at bounding box center [614, 193] width 203 height 49
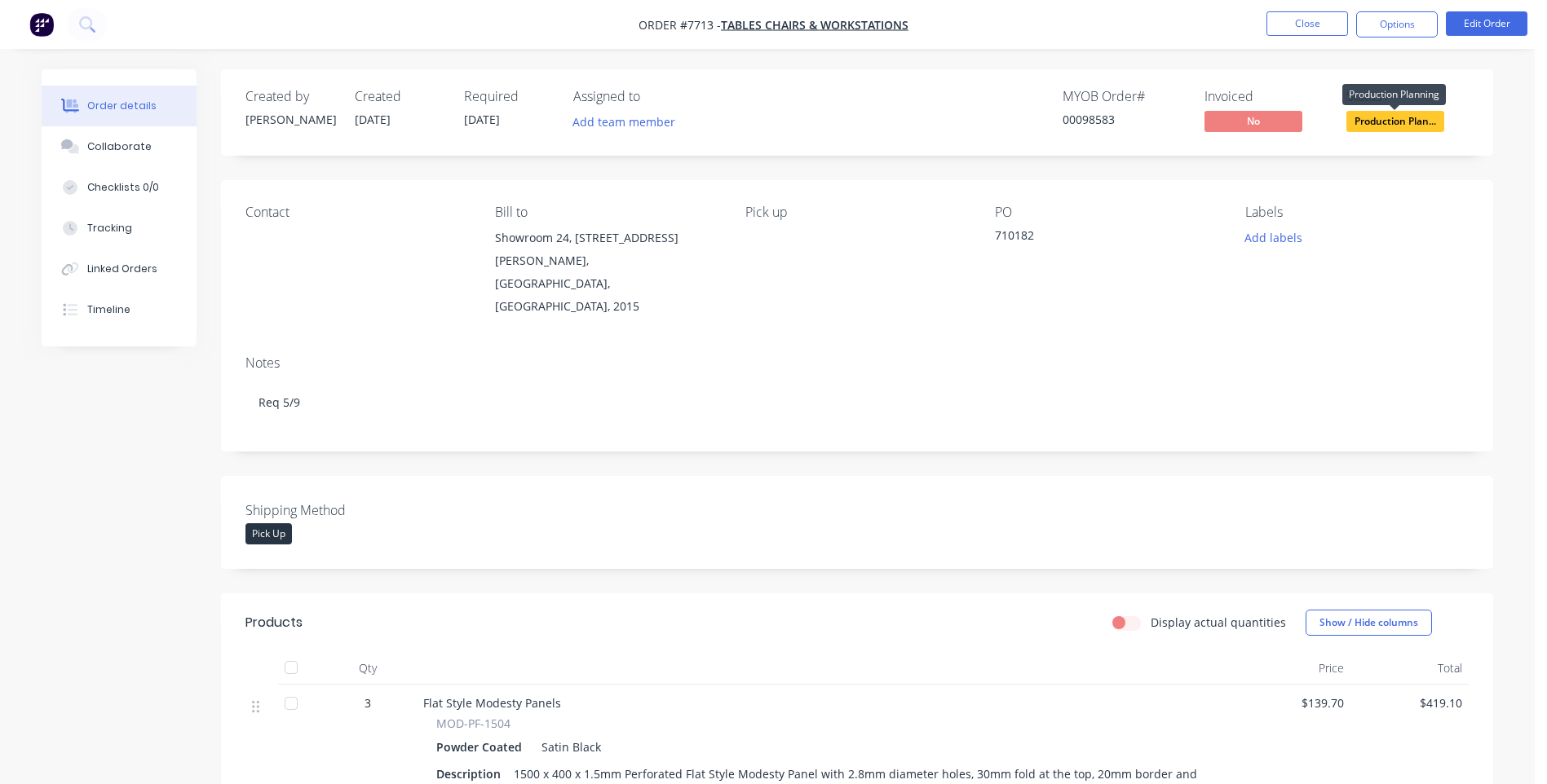
click at [1393, 122] on span "Production Plan..." at bounding box center [1395, 120] width 98 height 20
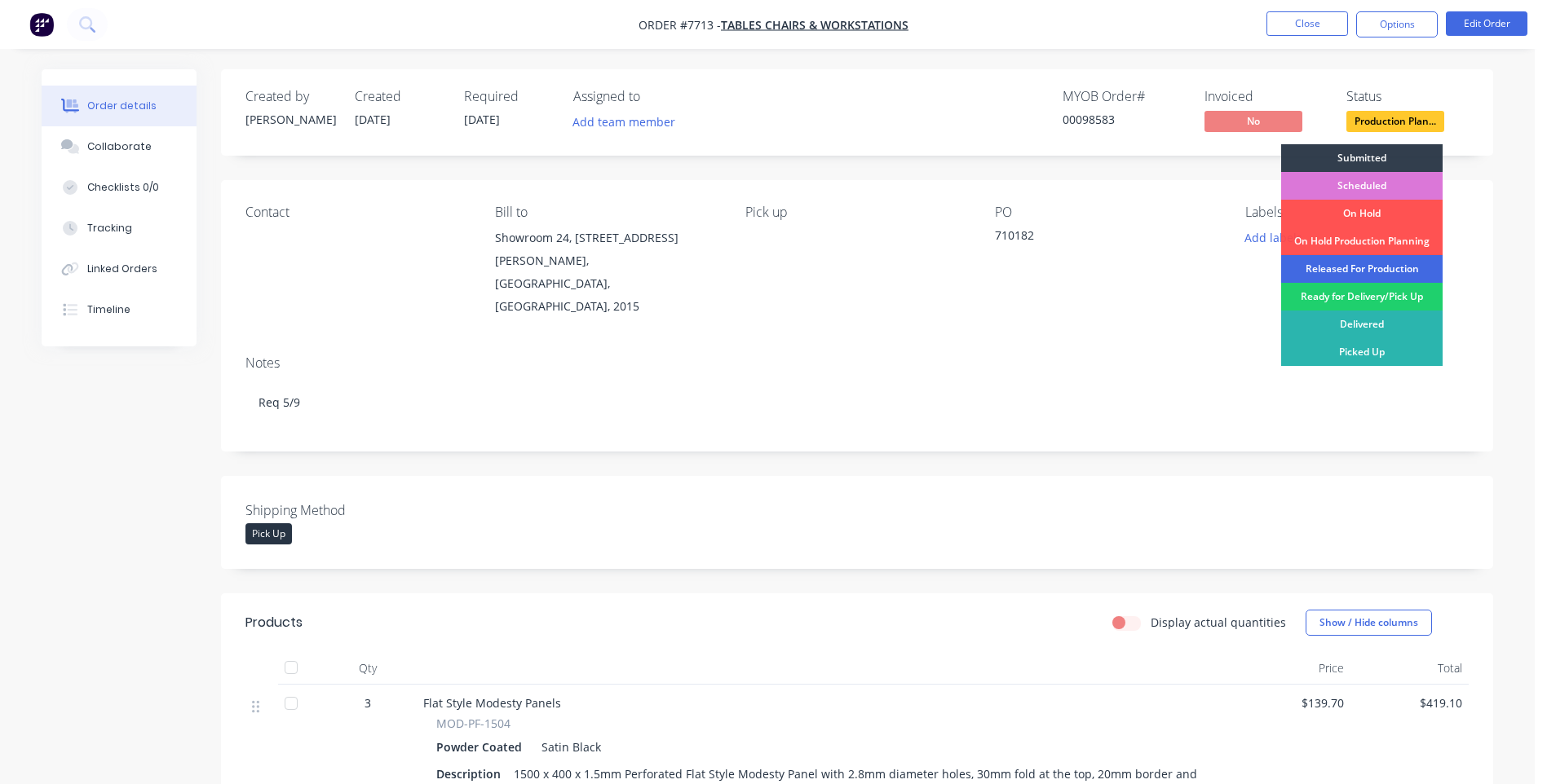
click at [1370, 264] on div "Released For Production" at bounding box center [1361, 269] width 162 height 27
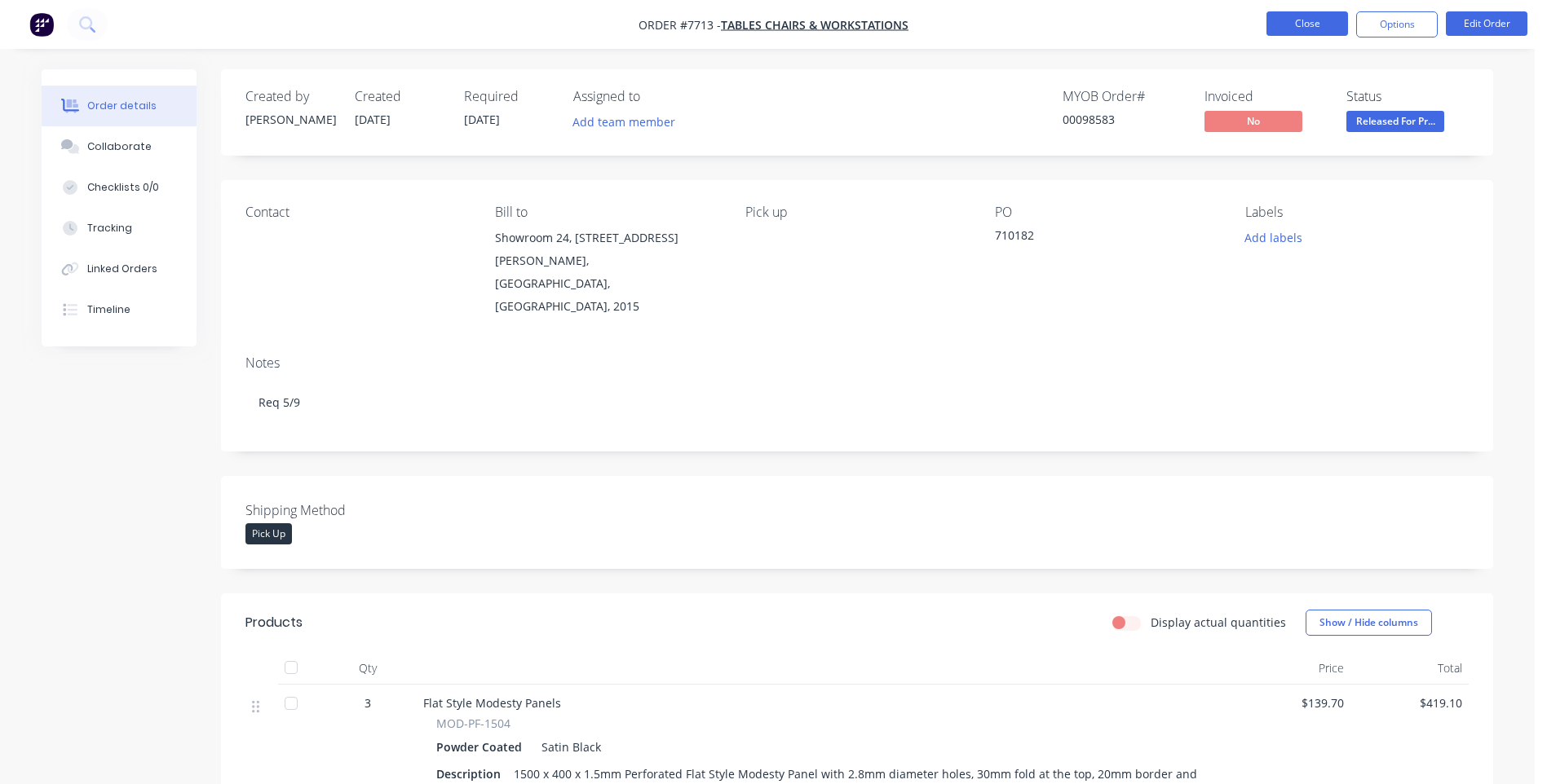
click at [1328, 30] on button "Close" at bounding box center [1307, 24] width 81 height 25
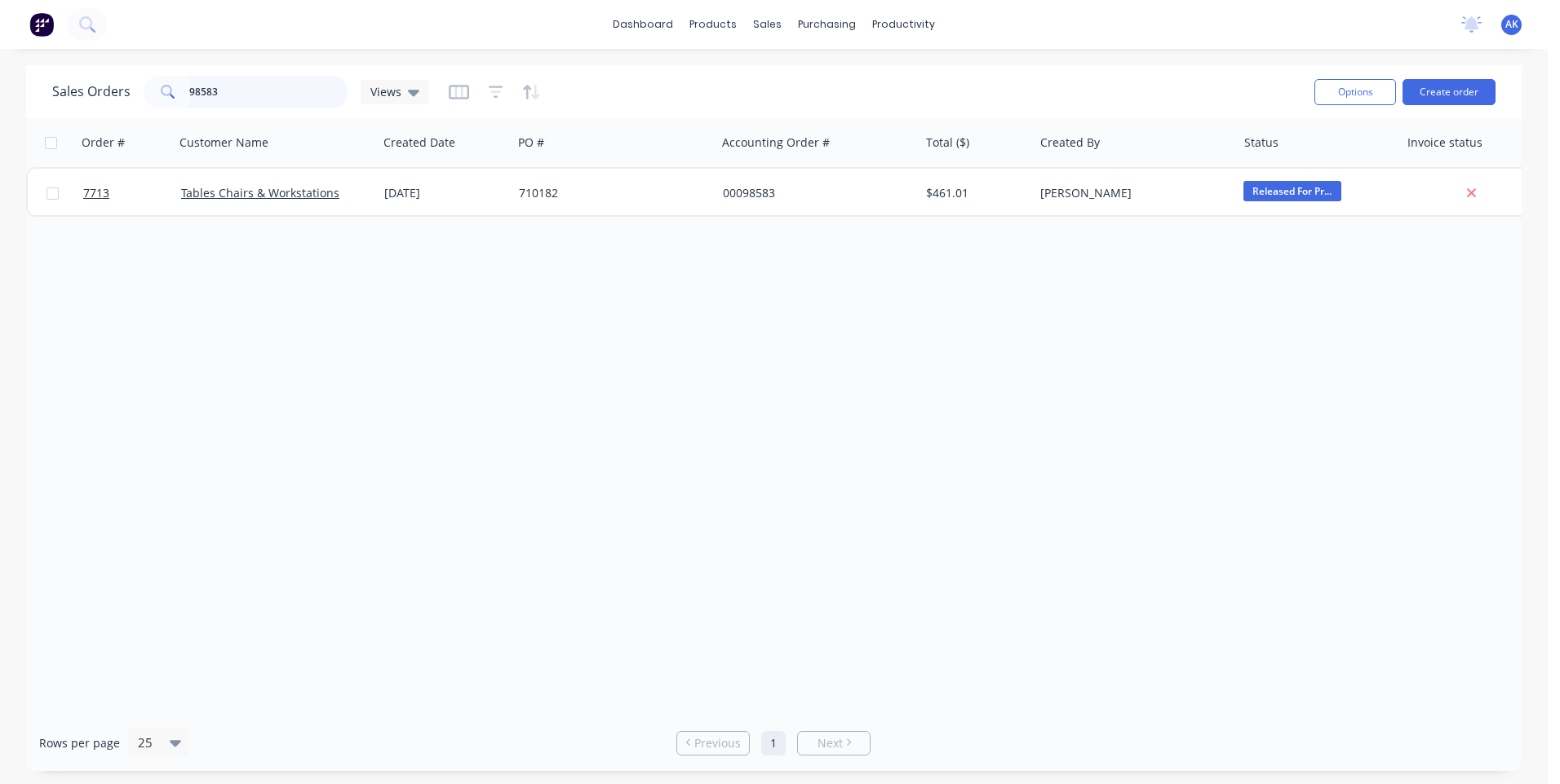
click at [284, 100] on input "98583" at bounding box center [269, 92] width 159 height 33
click at [221, 89] on input "98447" at bounding box center [269, 92] width 159 height 33
type input "98168"
